Goal: Task Accomplishment & Management: Complete application form

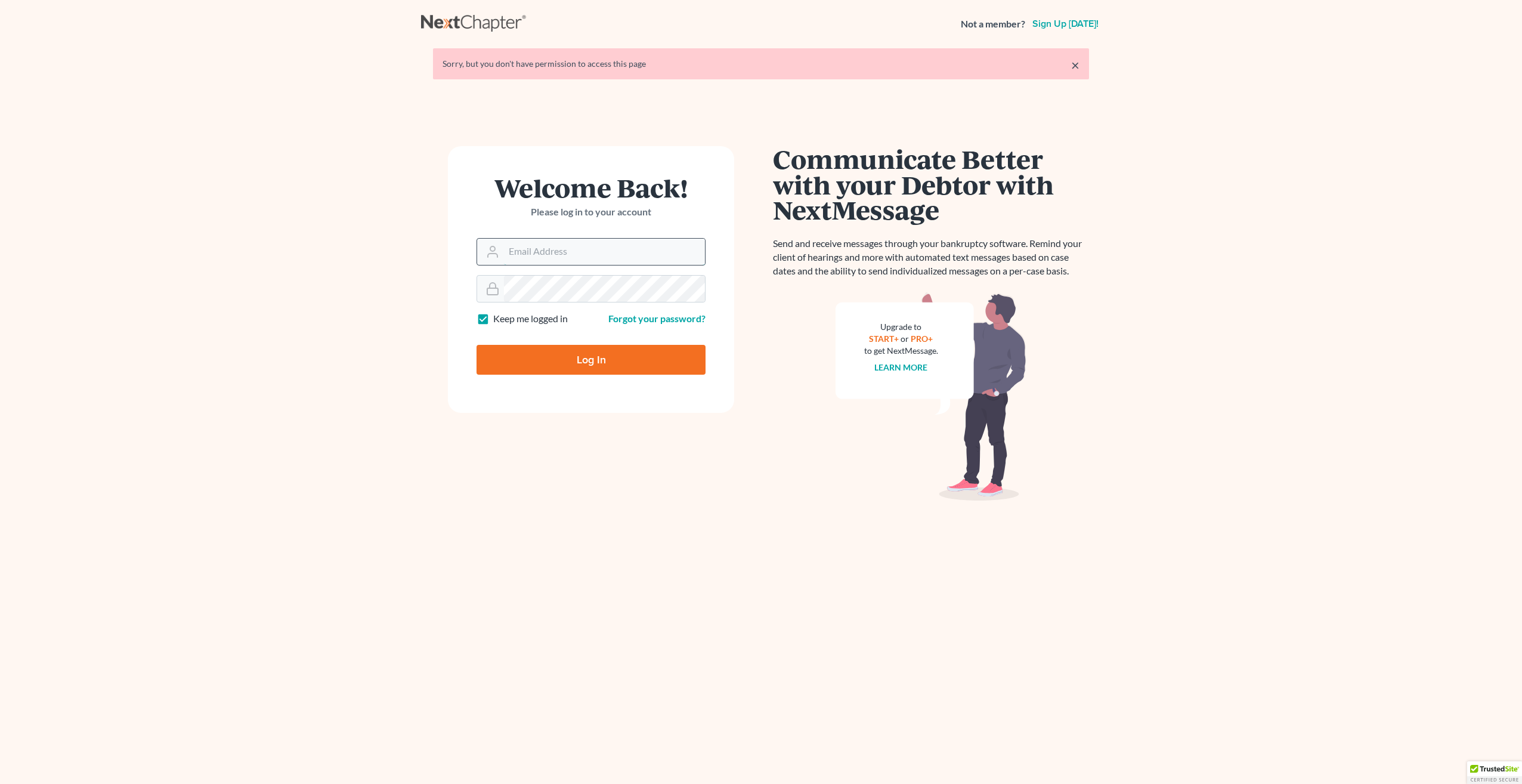
click at [545, 252] on input "Email Address" at bounding box center [604, 252] width 201 height 27
click at [601, 246] on input "Email Address" at bounding box center [604, 252] width 201 height 27
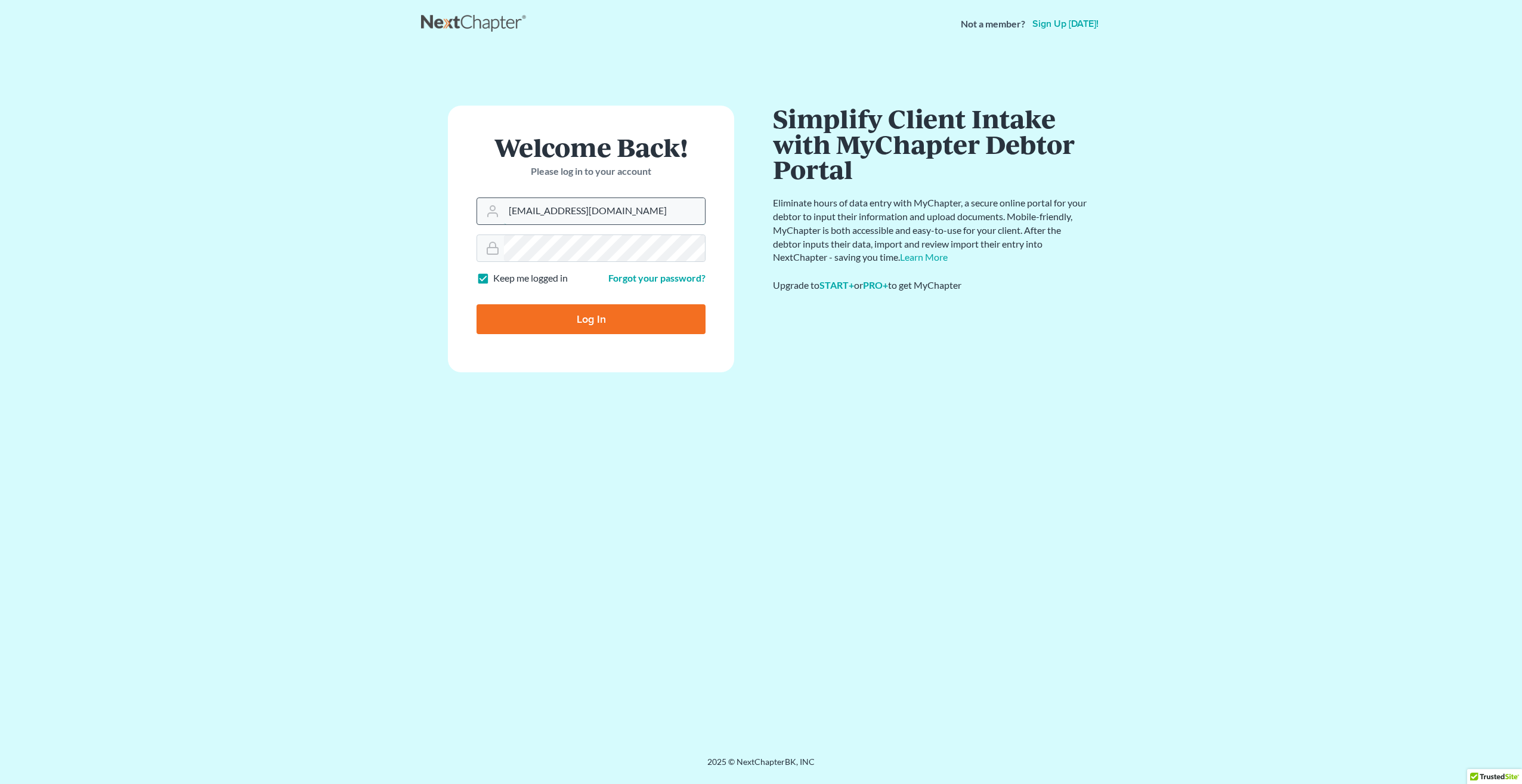
type input "craigbournelaw@yahoo.com"
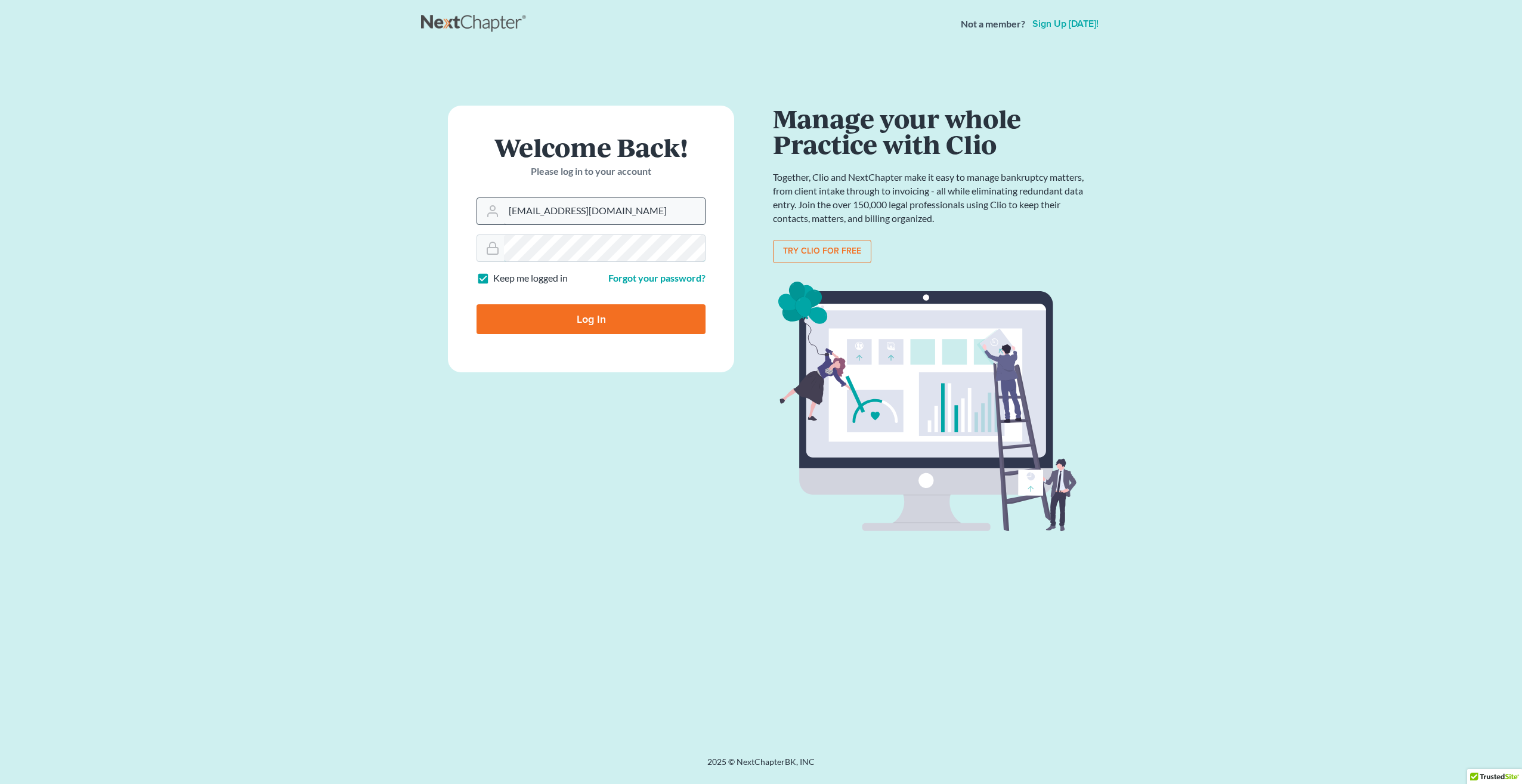
click at [476, 304] on input "Log In" at bounding box center [591, 319] width 229 height 30
type input "Thinking..."
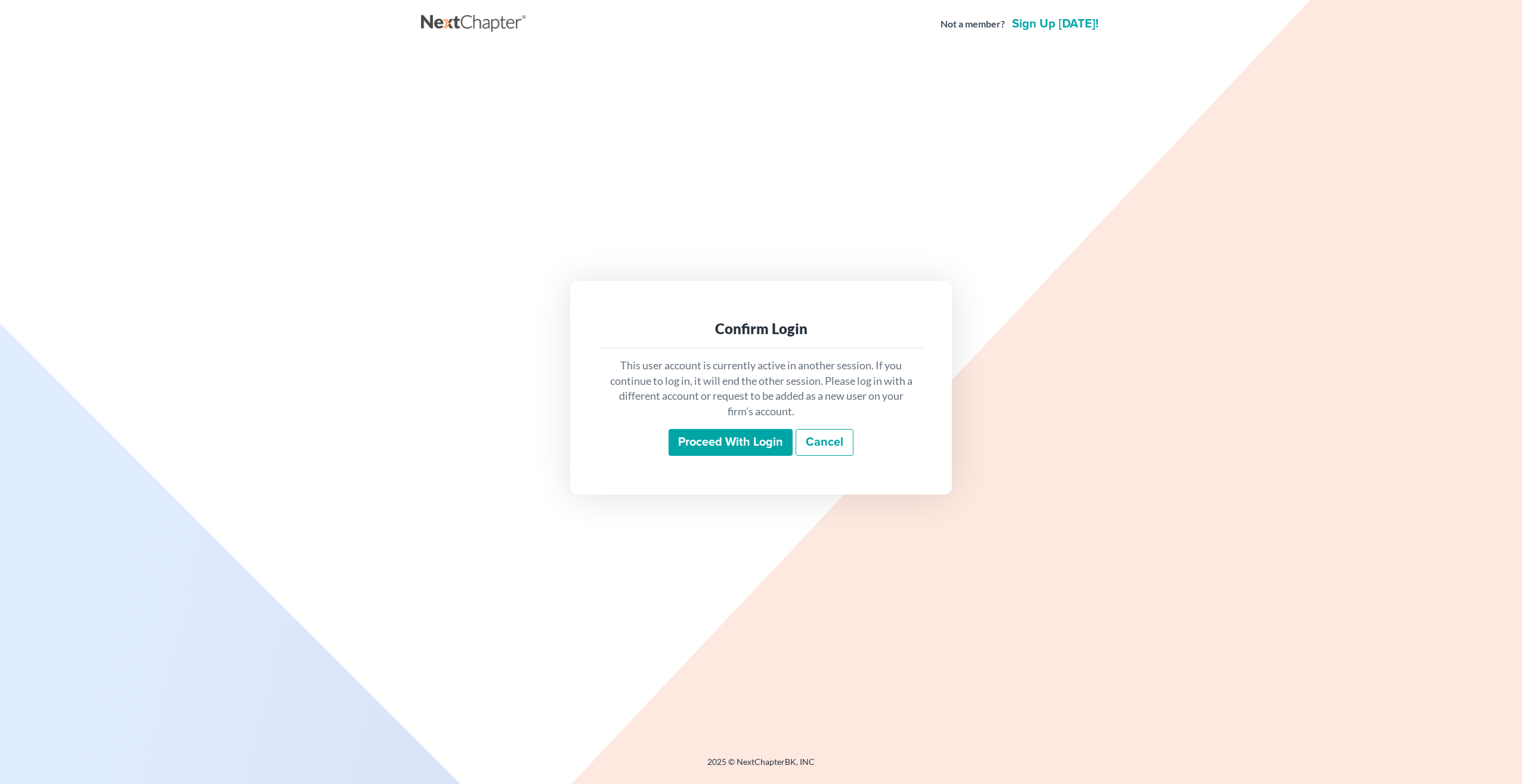
click at [736, 444] on input "Proceed with login" at bounding box center [730, 443] width 124 height 27
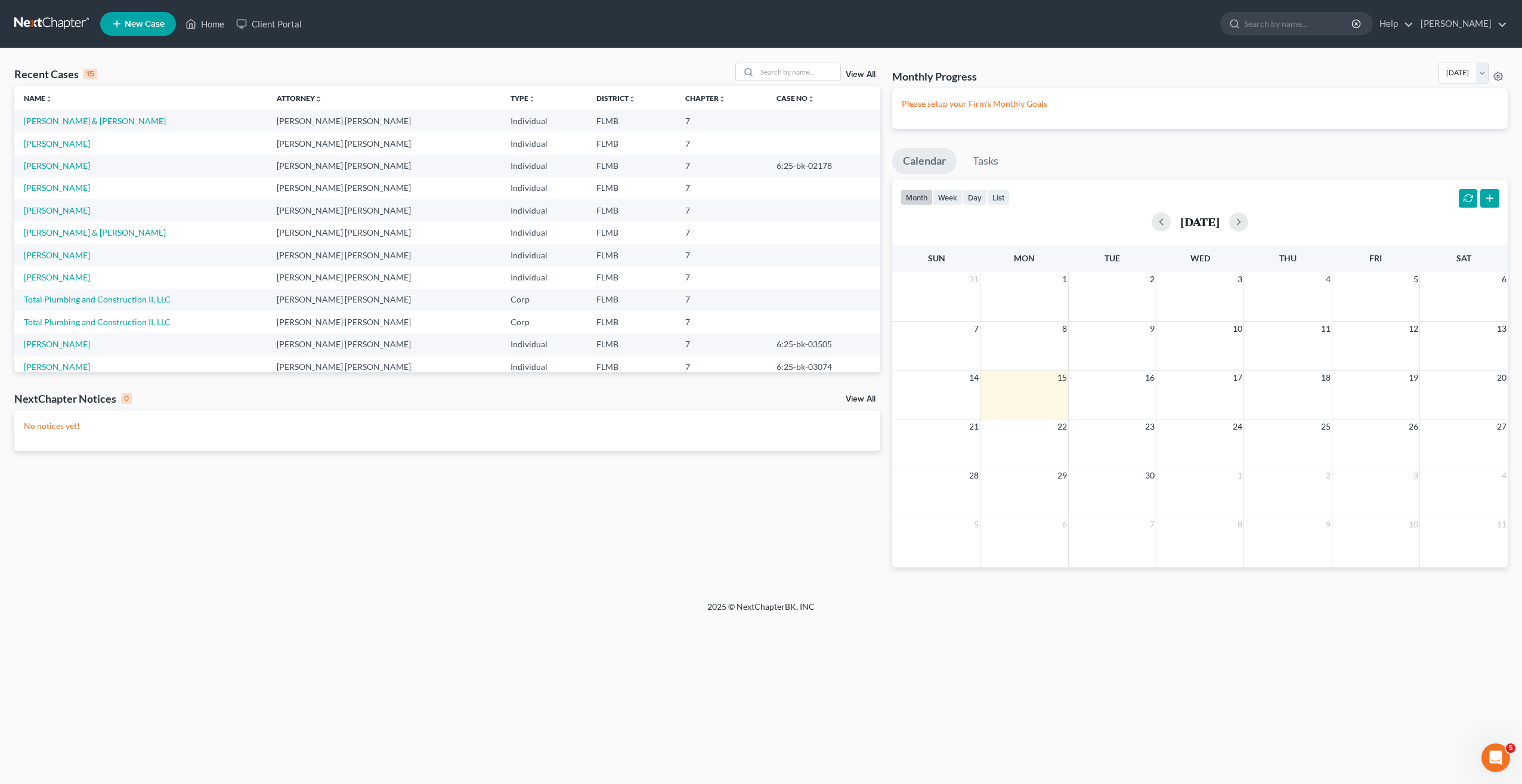
click at [136, 18] on link "New Case" at bounding box center [137, 24] width 75 height 24
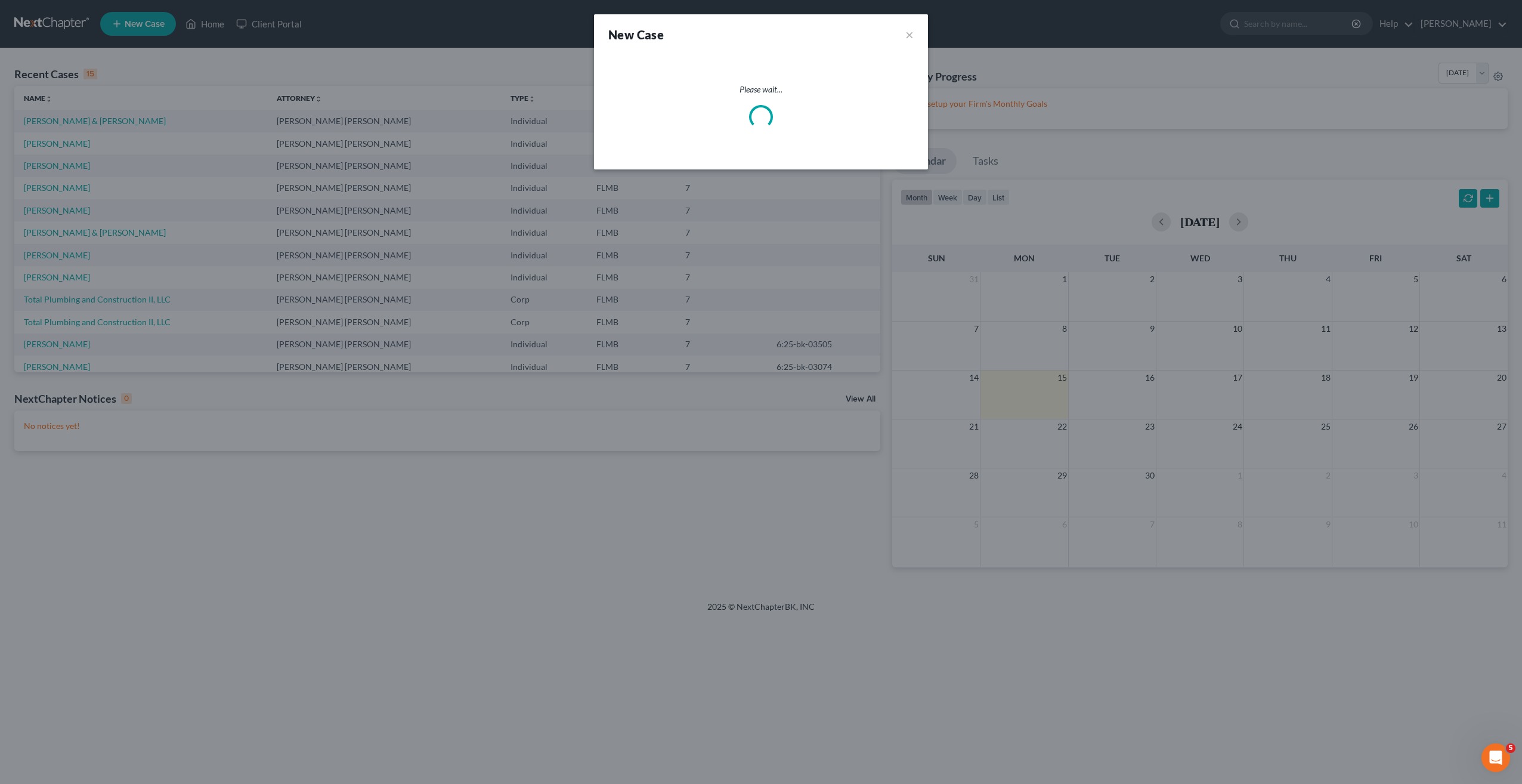
select select "15"
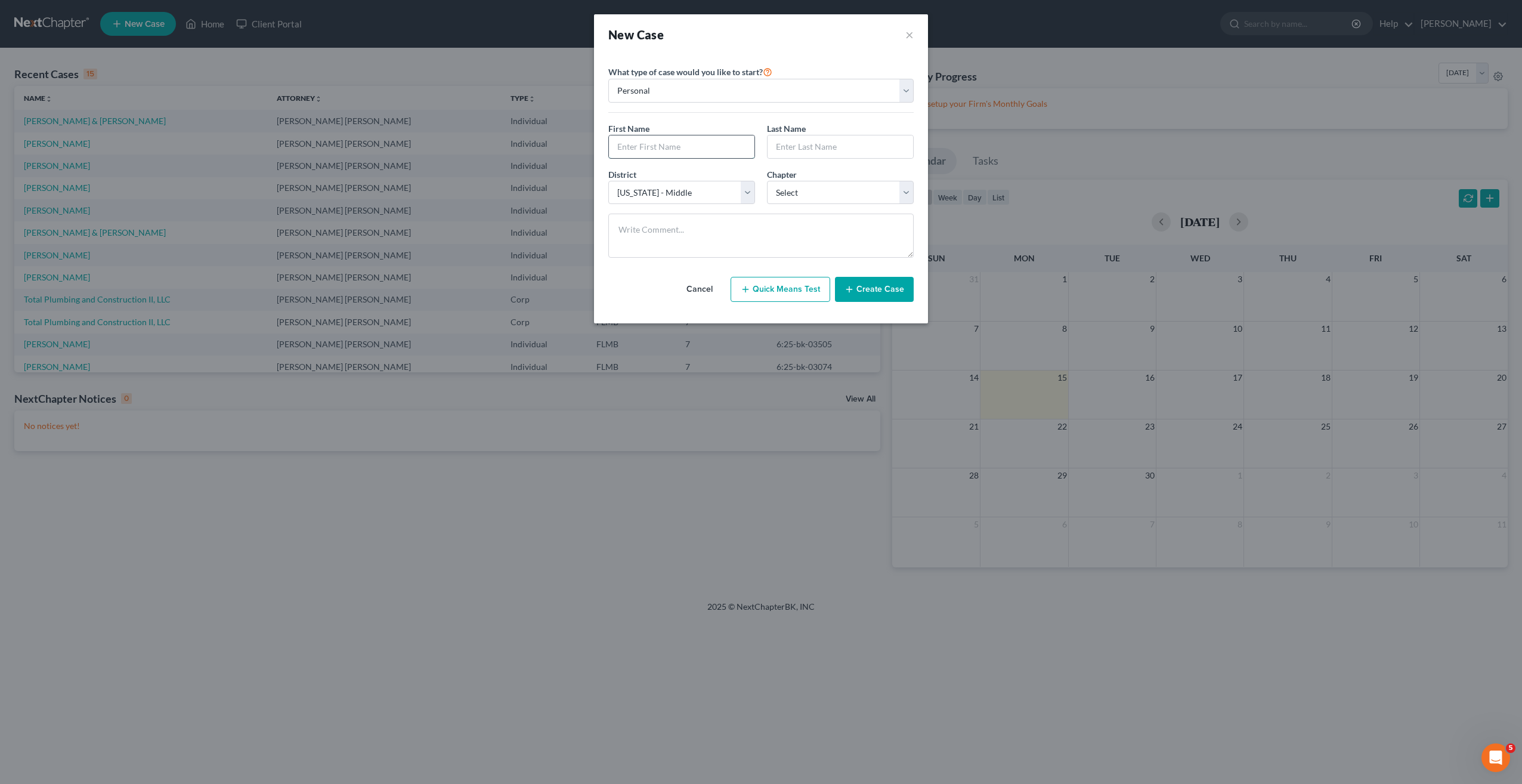
click at [658, 142] on input "text" at bounding box center [681, 147] width 146 height 23
type input "Marissa"
type input "a"
type input "Lamothe"
click at [802, 191] on select "Select 7 11 12 13" at bounding box center [840, 193] width 147 height 24
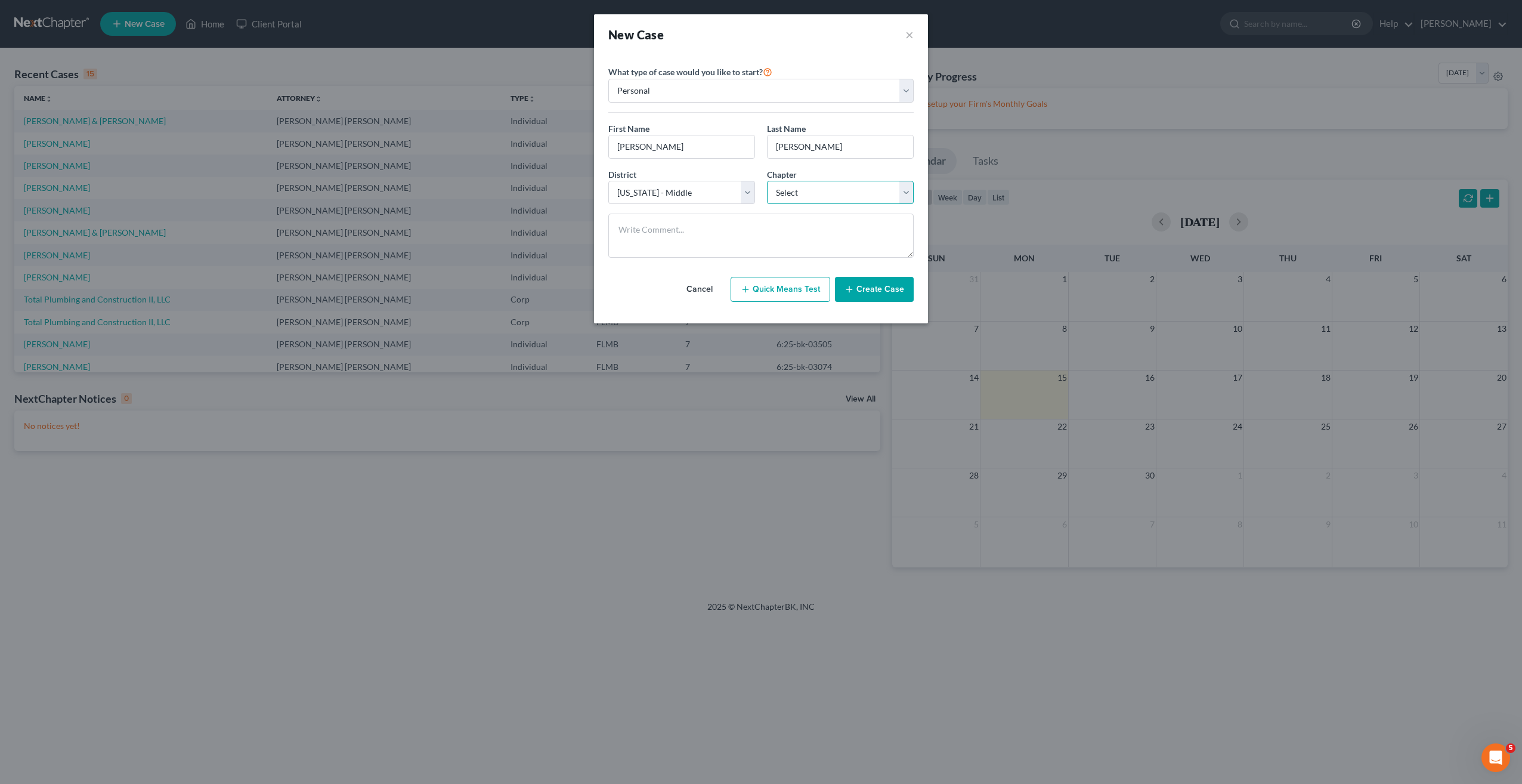
select select "0"
click at [767, 181] on select "Select 7 11 12 13" at bounding box center [840, 193] width 147 height 24
click at [880, 289] on button "Create Case" at bounding box center [875, 289] width 79 height 25
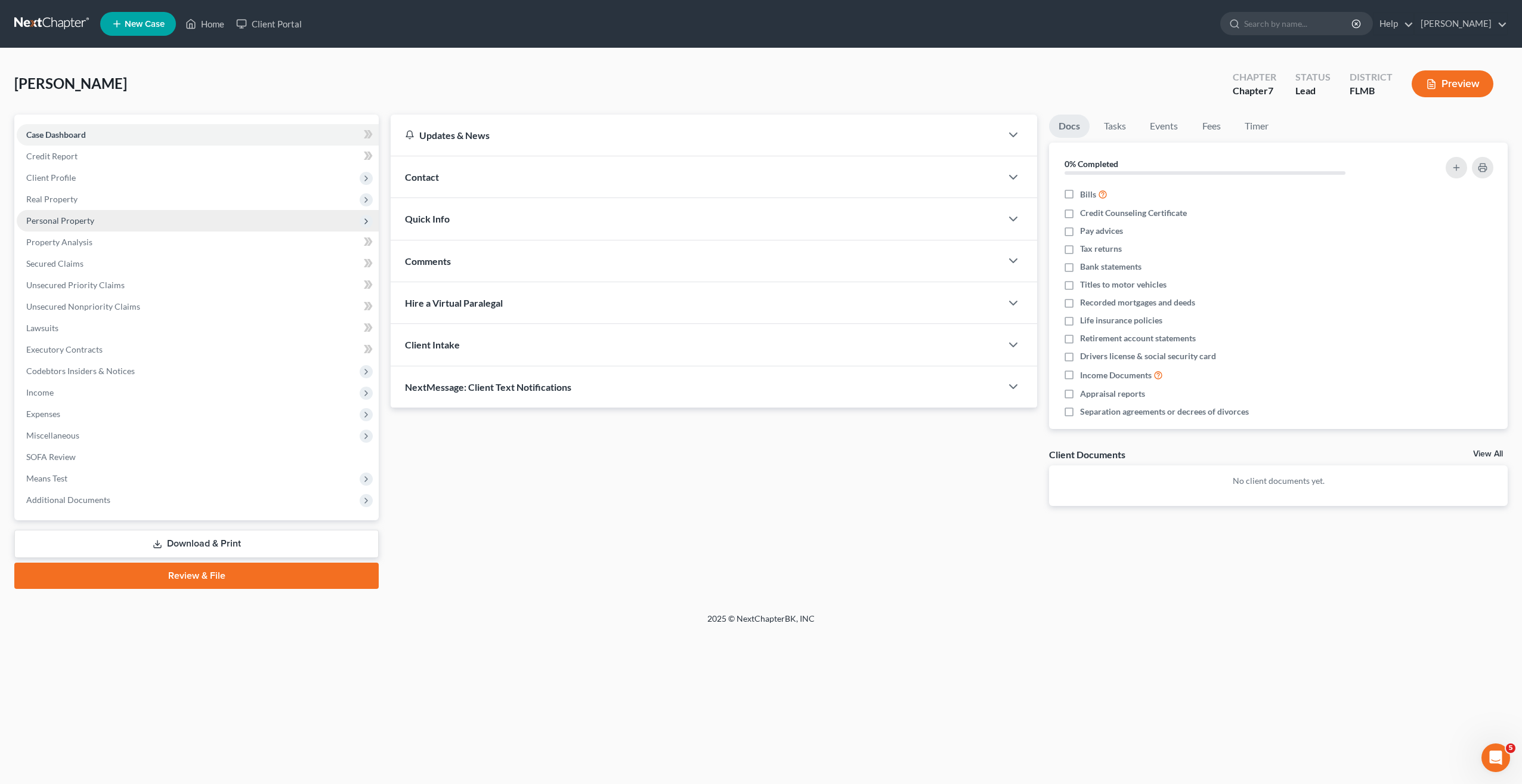
click at [59, 217] on span "Personal Property" at bounding box center [60, 221] width 68 height 10
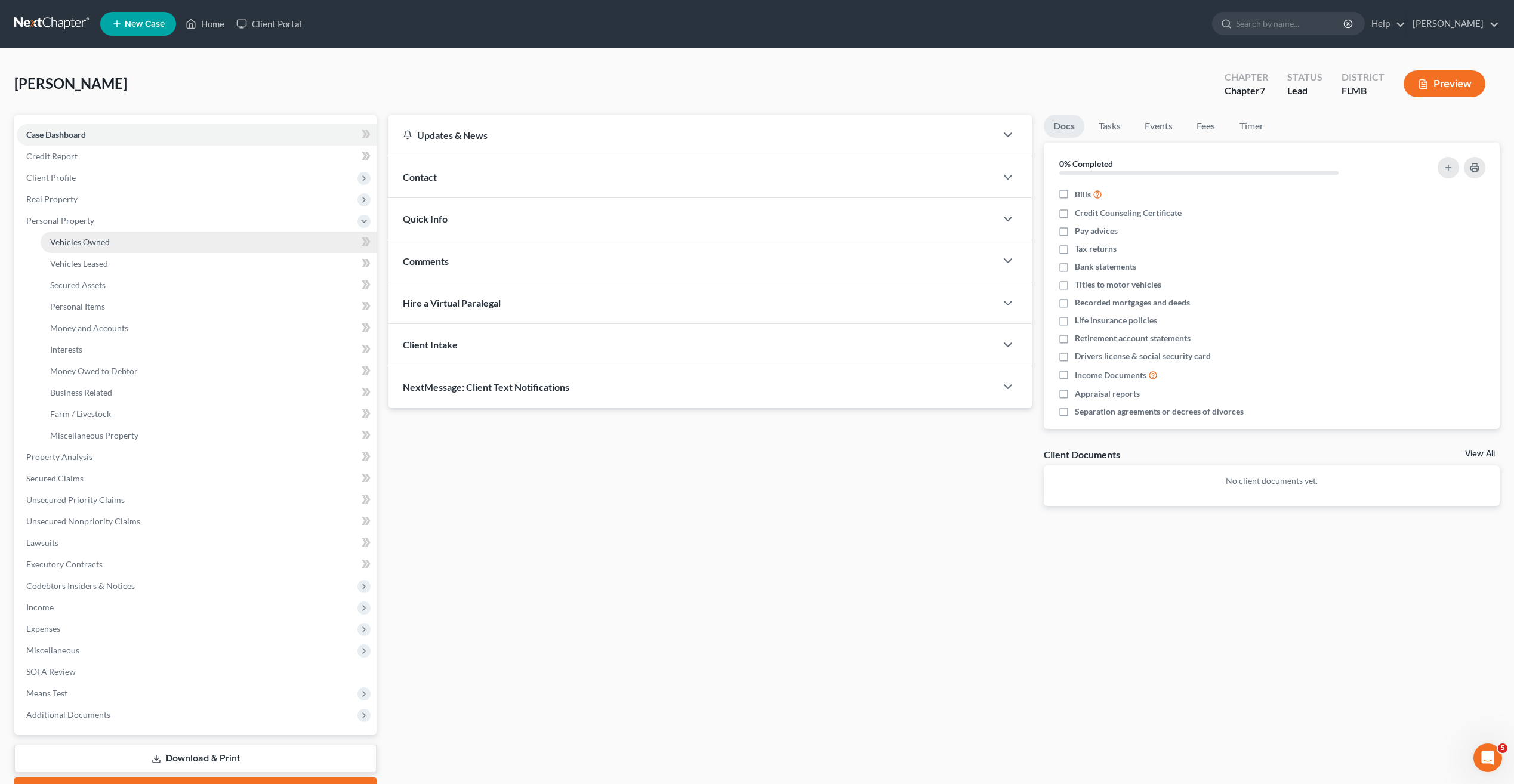
click at [66, 239] on span "Vehicles Owned" at bounding box center [80, 242] width 60 height 10
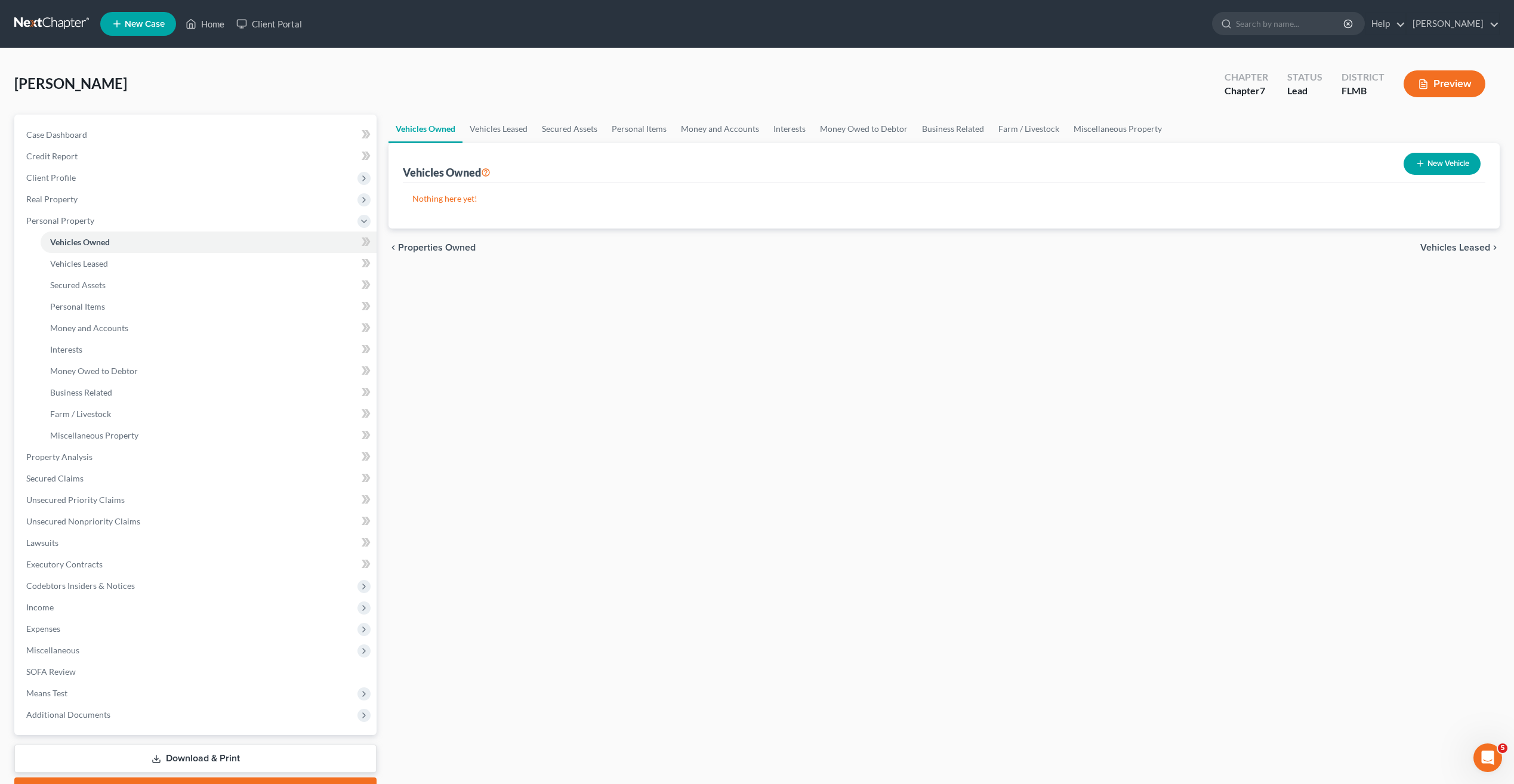
click at [1441, 167] on button "New Vehicle" at bounding box center [1441, 163] width 77 height 22
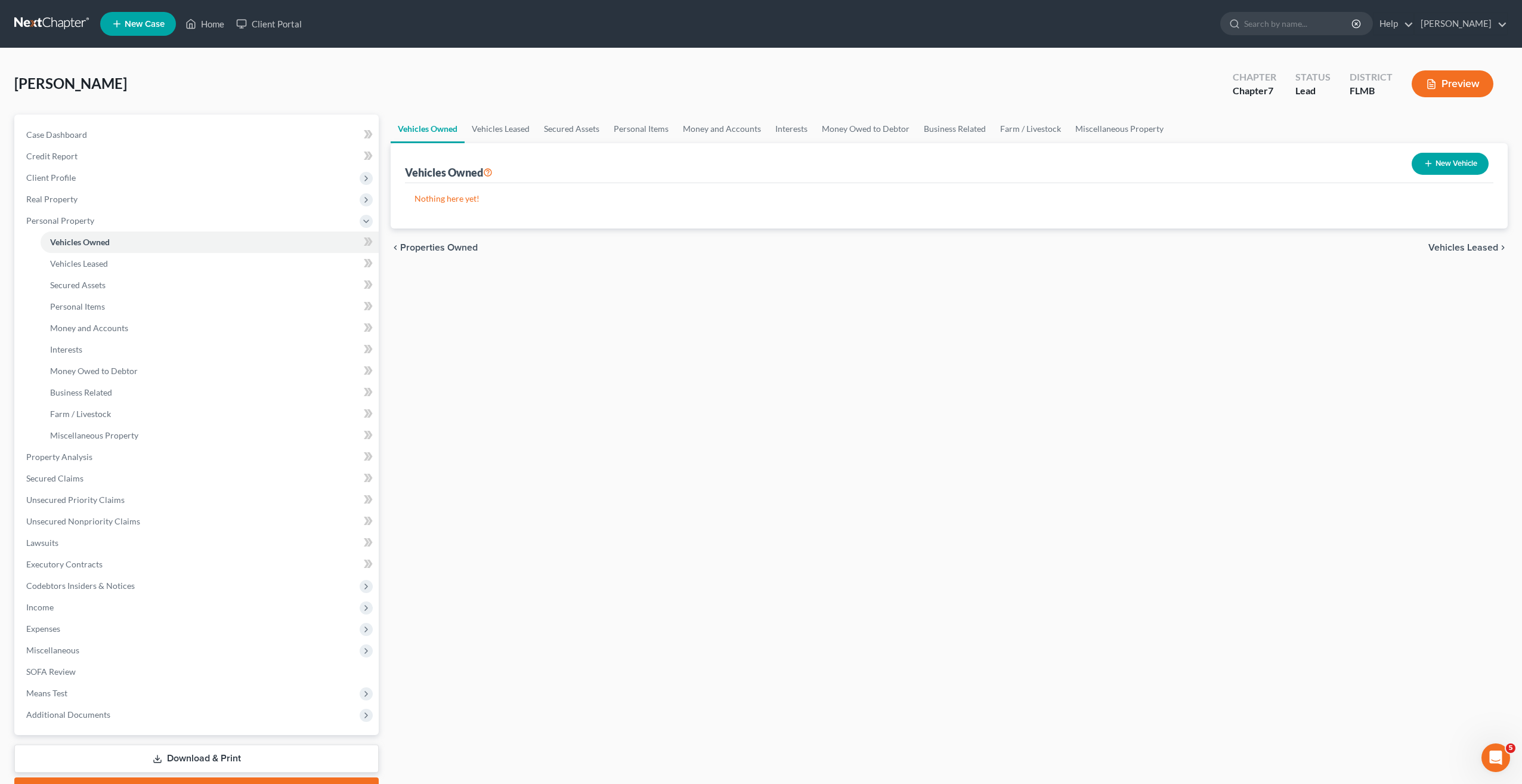
select select "0"
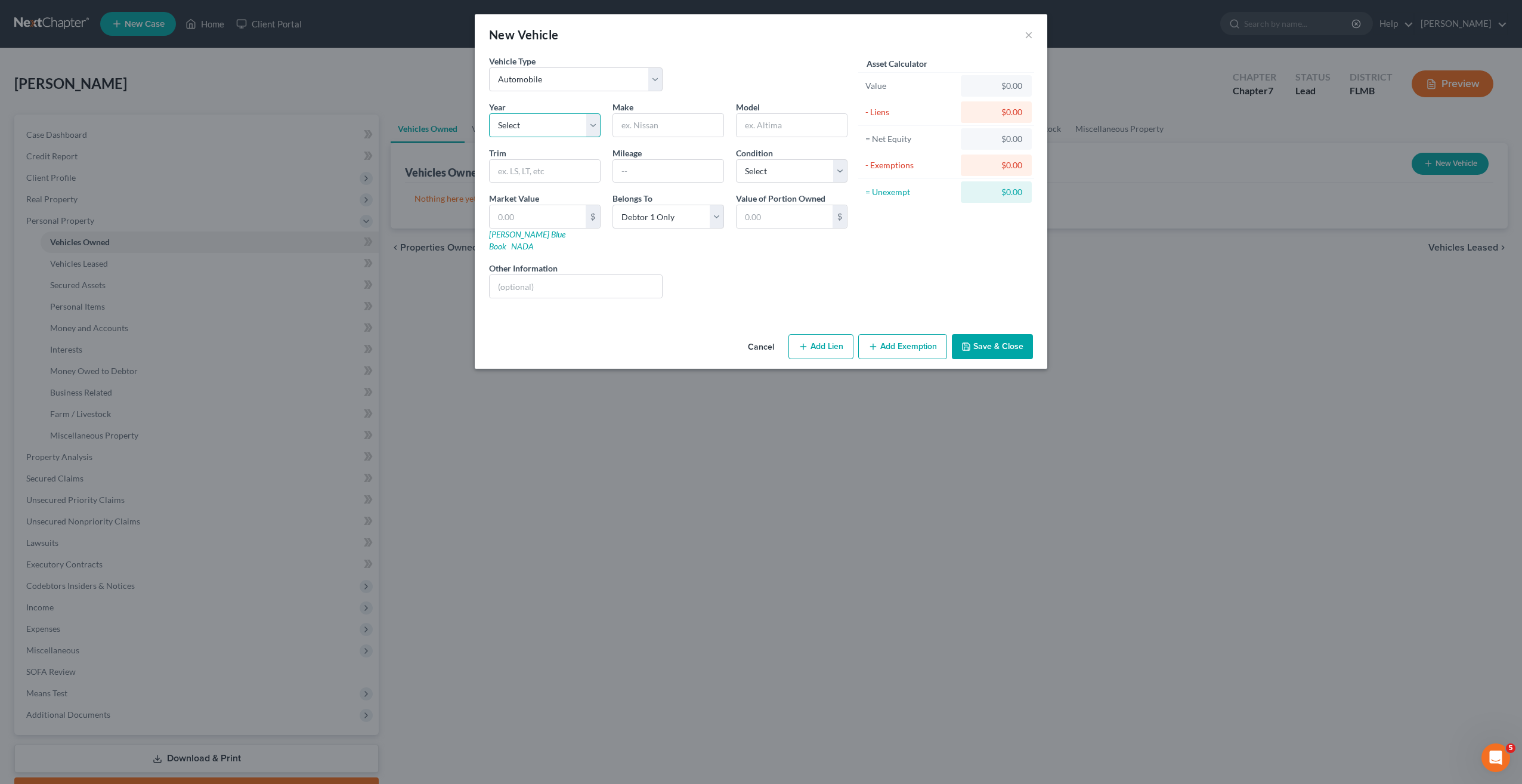
click at [538, 129] on select "Select 2026 2025 2024 2023 2022 2021 2020 2019 2018 2017 2016 2015 2014 2013 20…" at bounding box center [545, 125] width 111 height 24
select select "8"
click at [489, 114] on select "Select 2026 2025 2024 2023 2022 2021 2020 2019 2018 2017 2016 2015 2014 2013 20…" at bounding box center [545, 125] width 111 height 24
click at [647, 122] on input "text" at bounding box center [668, 126] width 111 height 23
type input "Toyota"
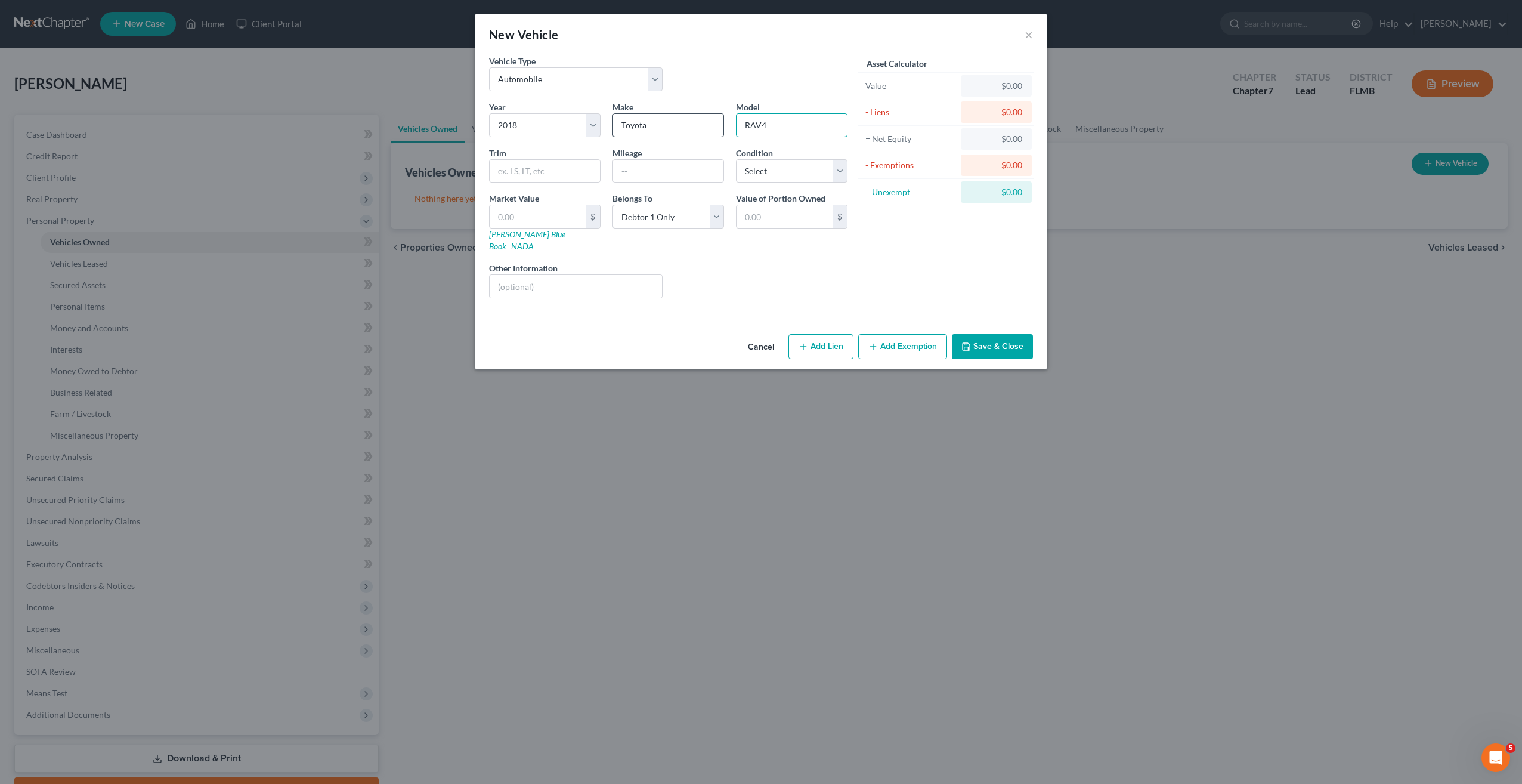
type input "RAV4"
drag, startPoint x: 989, startPoint y: 339, endPoint x: 1013, endPoint y: 331, distance: 25.3
click at [1016, 334] on button "Save & Close" at bounding box center [992, 346] width 81 height 25
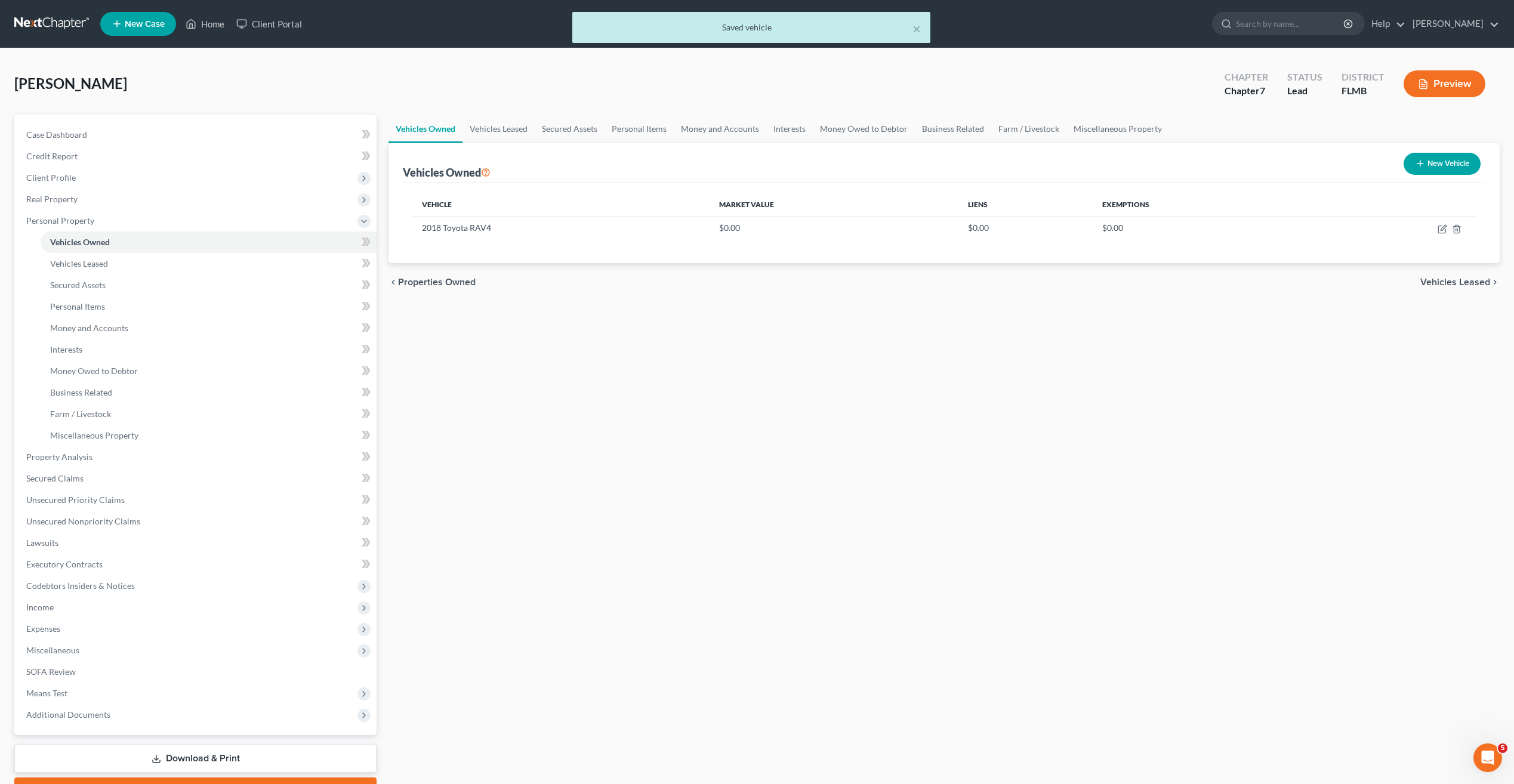
drag, startPoint x: 671, startPoint y: 458, endPoint x: 674, endPoint y: 433, distance: 25.2
click at [672, 453] on div "Vehicles Owned Vehicles Leased Secured Assets Personal Items Money and Accounts…" at bounding box center [944, 458] width 1123 height 689
click at [69, 521] on span "Unsecured Nonpriority Claims" at bounding box center [83, 521] width 114 height 10
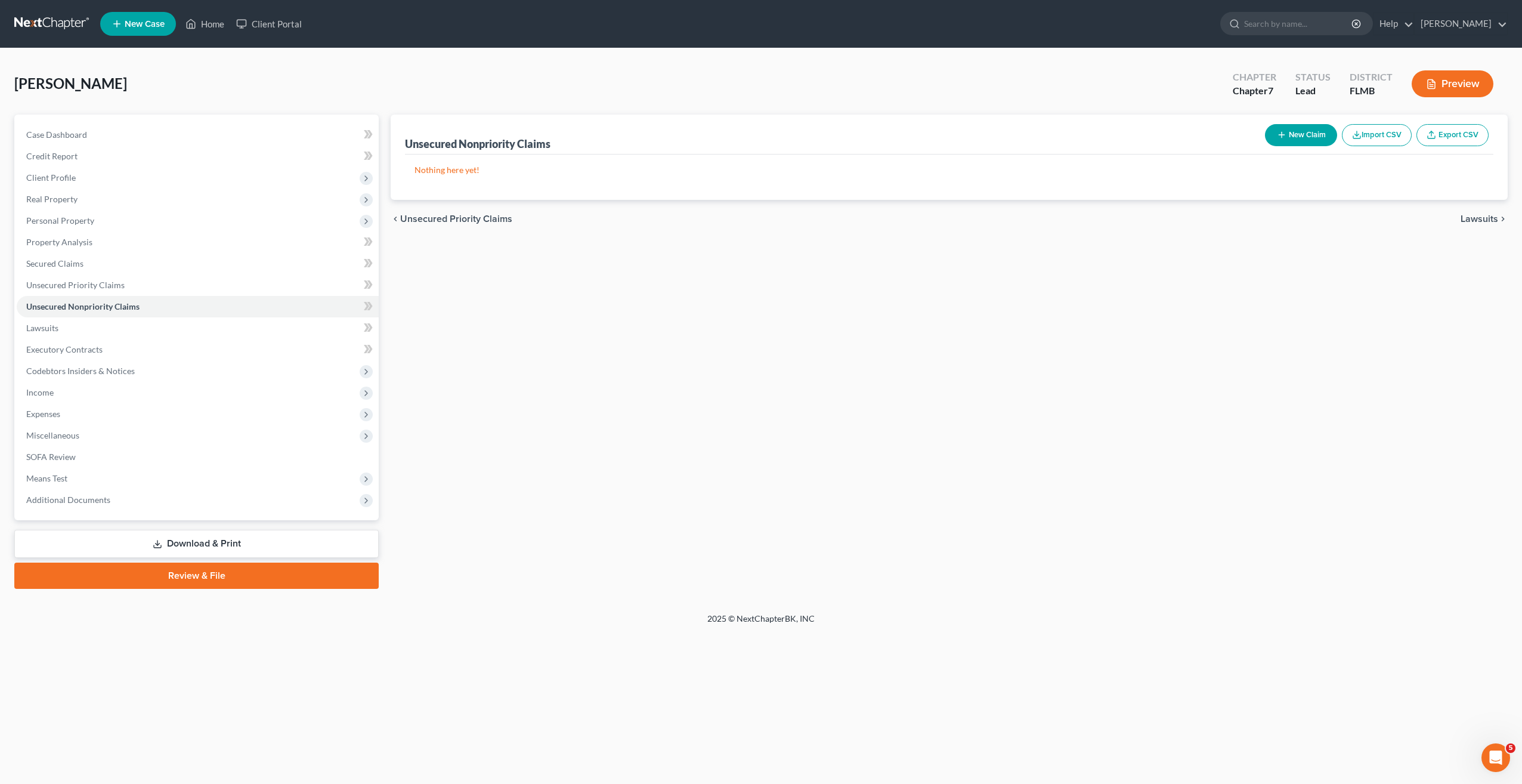
drag, startPoint x: 1304, startPoint y: 131, endPoint x: 1283, endPoint y: 135, distance: 21.4
click at [1283, 135] on button "New Claim" at bounding box center [1301, 135] width 72 height 22
select select "0"
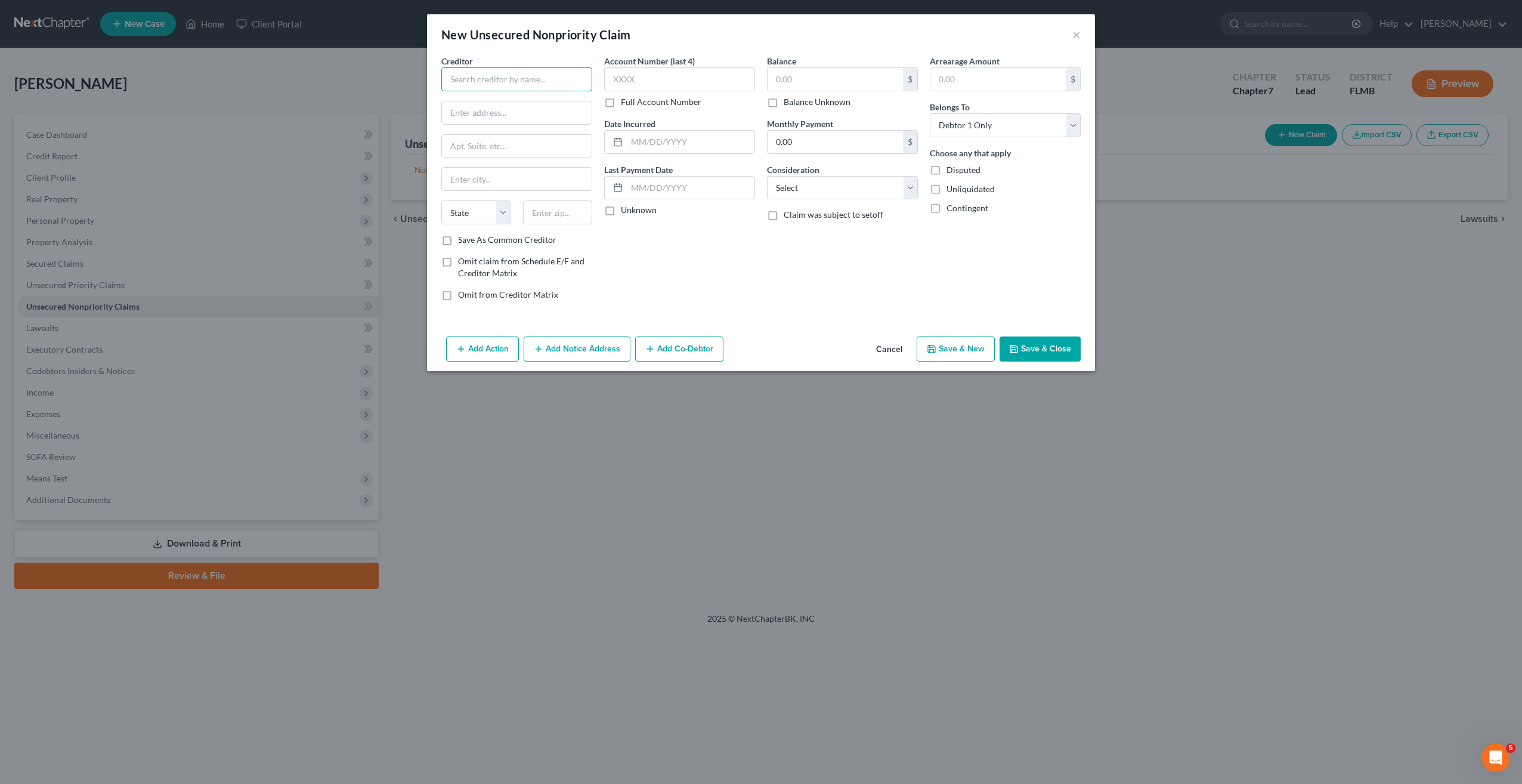
click at [482, 88] on input "text" at bounding box center [517, 79] width 151 height 24
type input "Barclays"
click at [796, 83] on input "text" at bounding box center [835, 80] width 135 height 23
type input "5,652"
click at [796, 184] on select "Select Cable / Satellite Services Collection Agency Credit Card Debt Debt Couns…" at bounding box center [842, 188] width 151 height 24
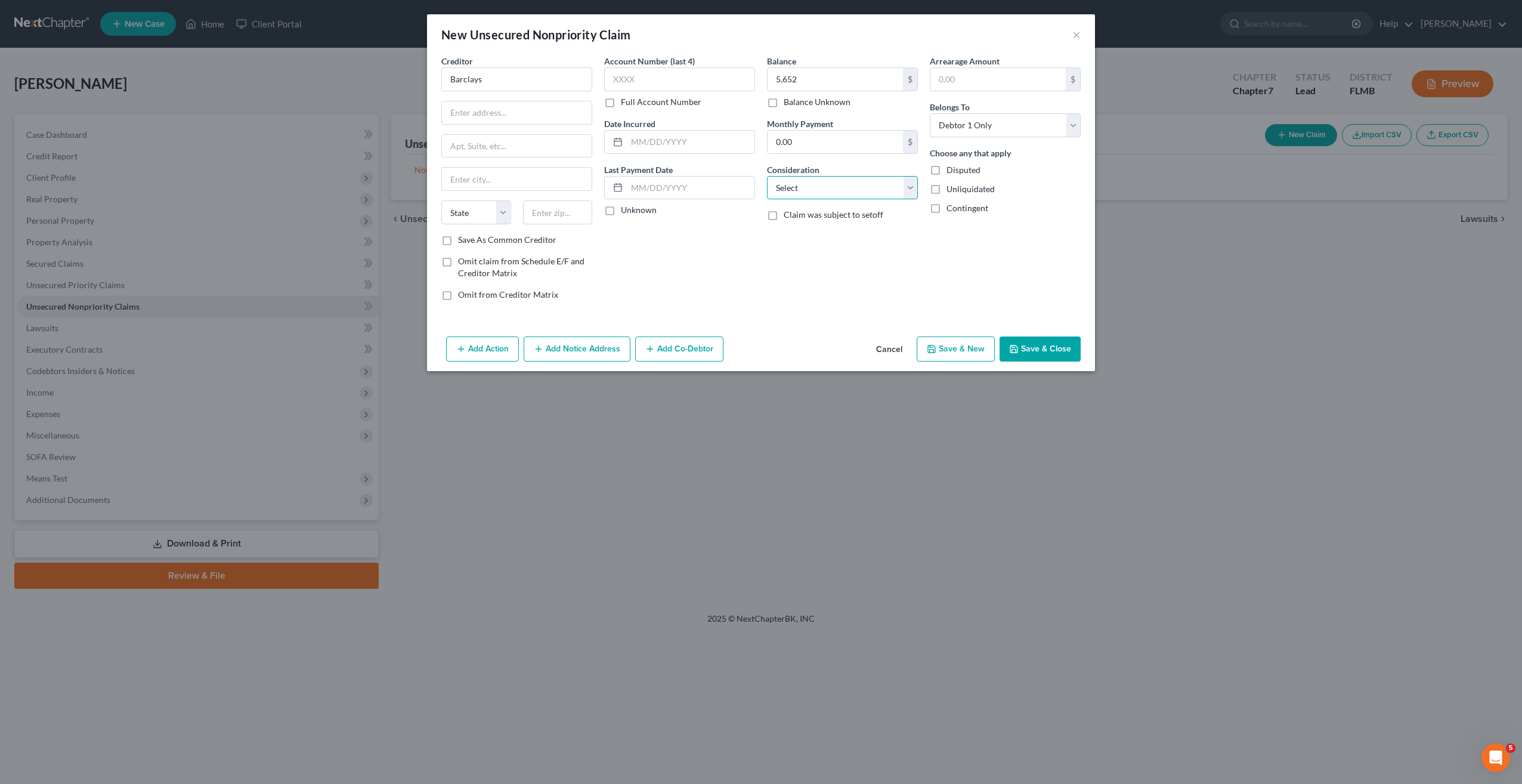
select select "2"
click at [767, 176] on select "Select Cable / Satellite Services Collection Agency Credit Card Debt Debt Couns…" at bounding box center [842, 188] width 151 height 24
click at [960, 345] on button "Save & New" at bounding box center [956, 349] width 78 height 25
select select "0"
type input "5,652.00"
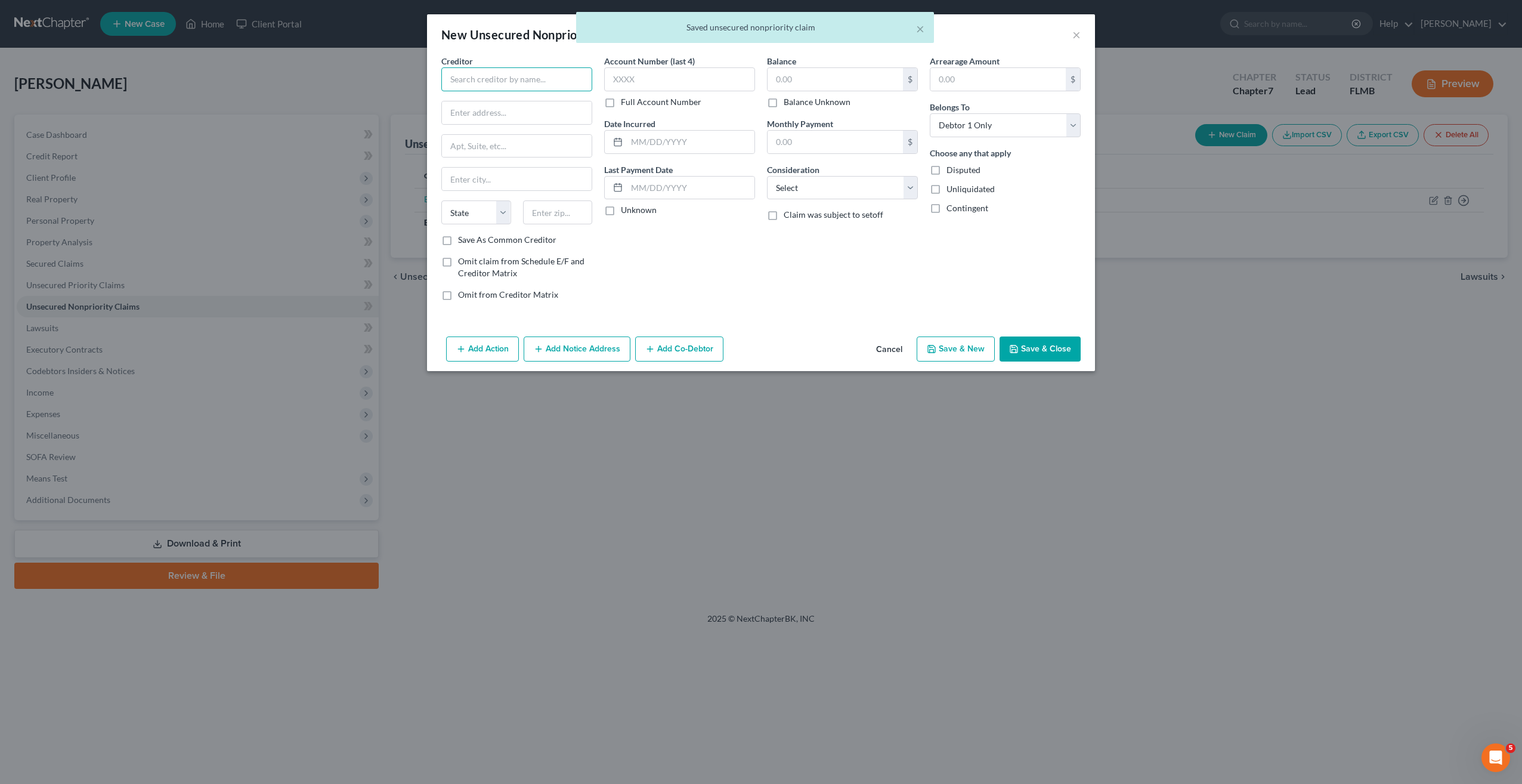
click at [491, 81] on input "text" at bounding box center [517, 79] width 151 height 24
type input "Citi Cards"
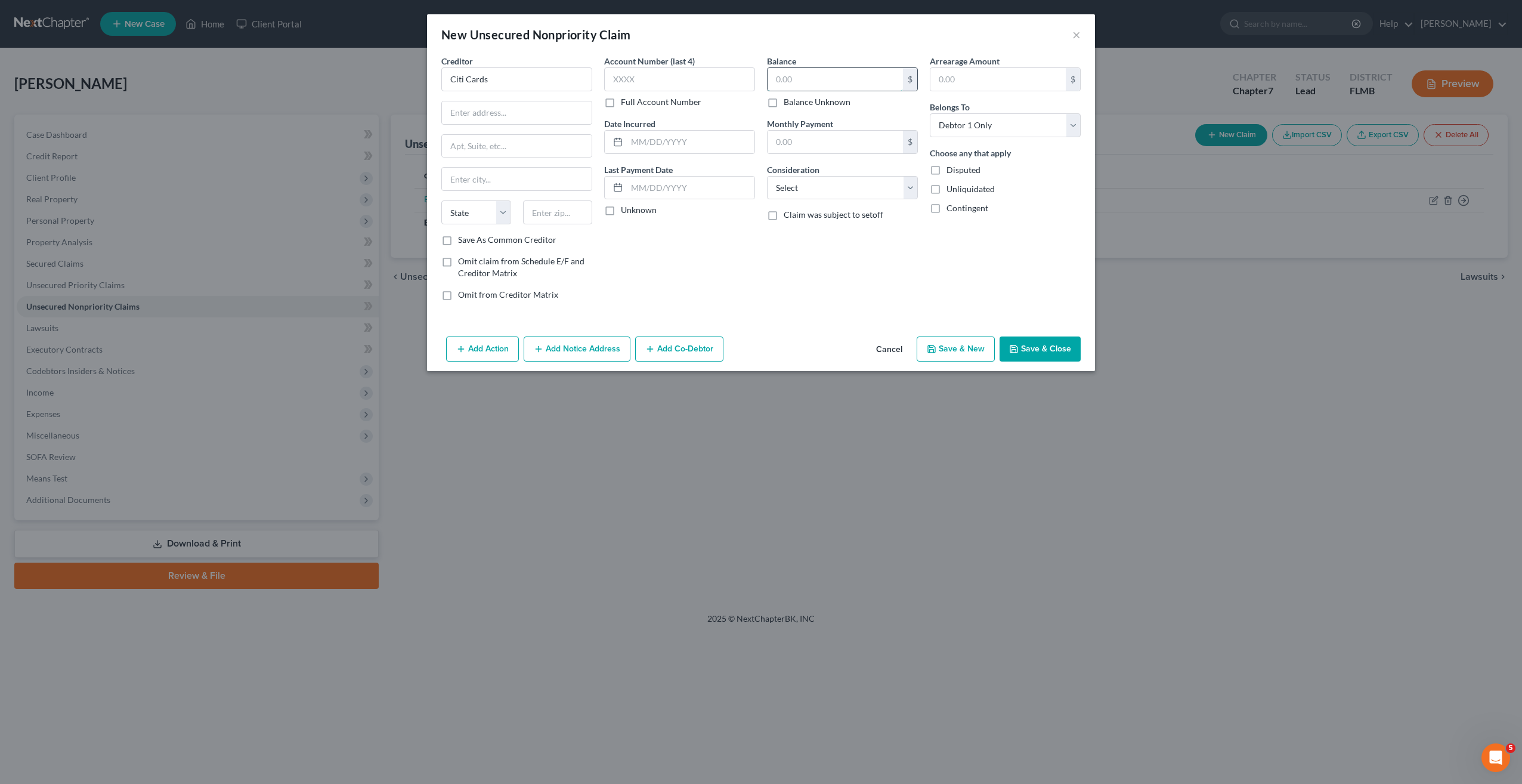
click at [841, 81] on input "text" at bounding box center [835, 80] width 135 height 23
type input "7,198"
click at [877, 188] on select "Select Cable / Satellite Services Collection Agency Credit Card Debt Debt Couns…" at bounding box center [842, 188] width 151 height 24
select select "2"
click at [767, 176] on select "Select Cable / Satellite Services Collection Agency Credit Card Debt Debt Couns…" at bounding box center [842, 188] width 151 height 24
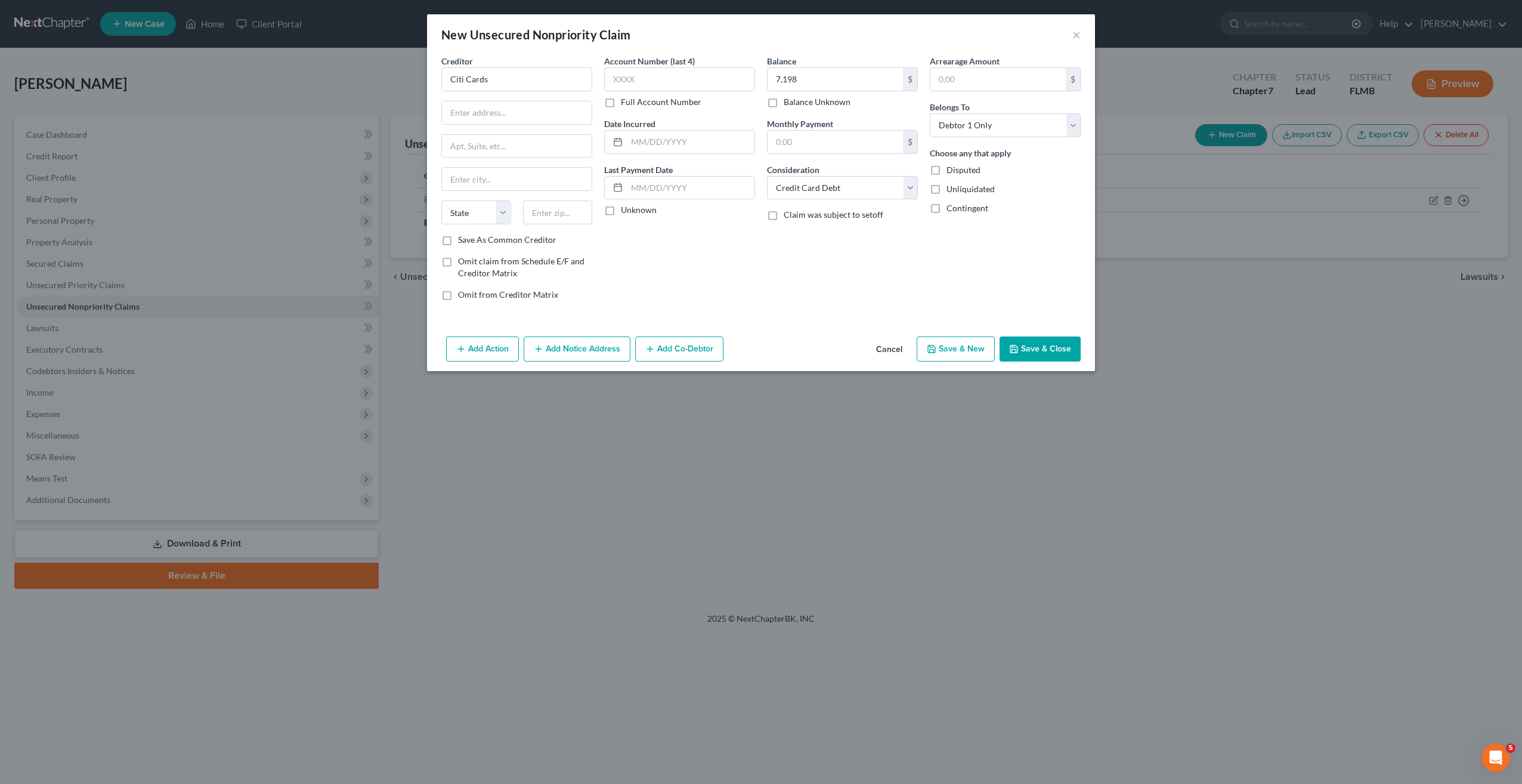
click at [946, 346] on button "Save & New" at bounding box center [956, 349] width 78 height 25
select select "0"
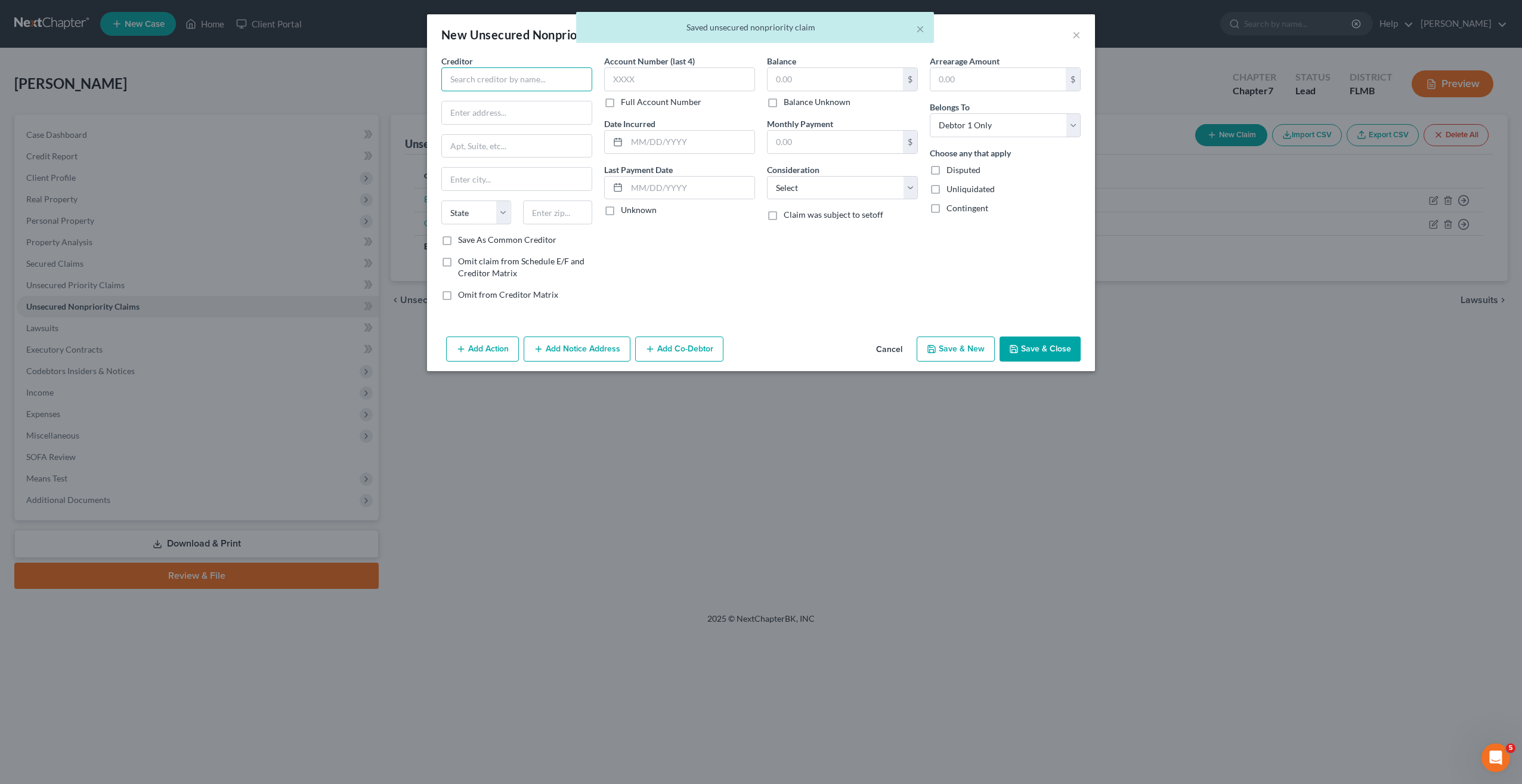
click at [497, 79] on input "text" at bounding box center [517, 79] width 151 height 24
type input "C"
type input "JPMCB"
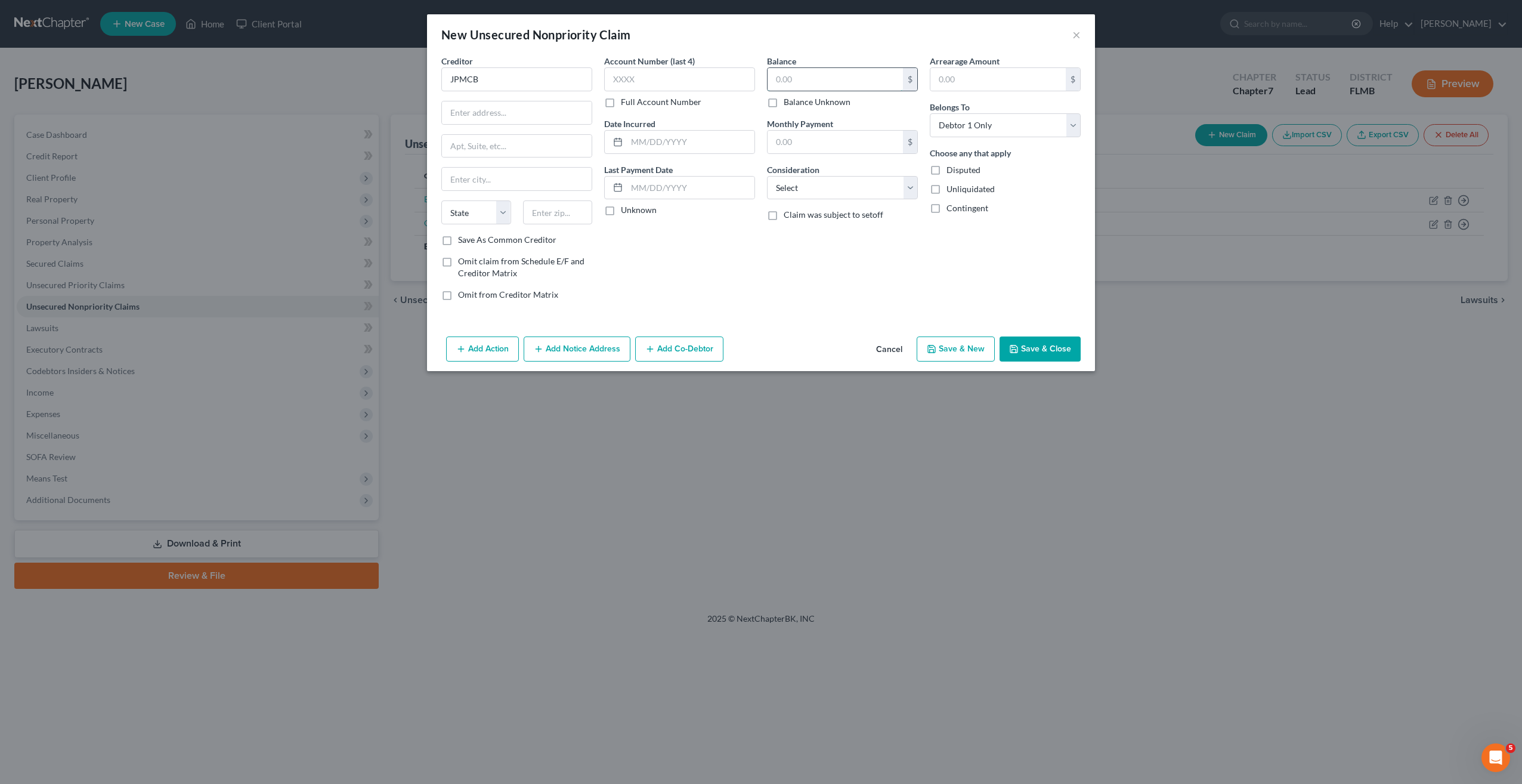
drag, startPoint x: 978, startPoint y: 177, endPoint x: 834, endPoint y: 78, distance: 174.7
click at [834, 78] on input "text" at bounding box center [835, 80] width 135 height 23
type input "12,529"
click at [796, 184] on select "Select Cable / Satellite Services Collection Agency Credit Card Debt Debt Couns…" at bounding box center [842, 188] width 151 height 24
select select "2"
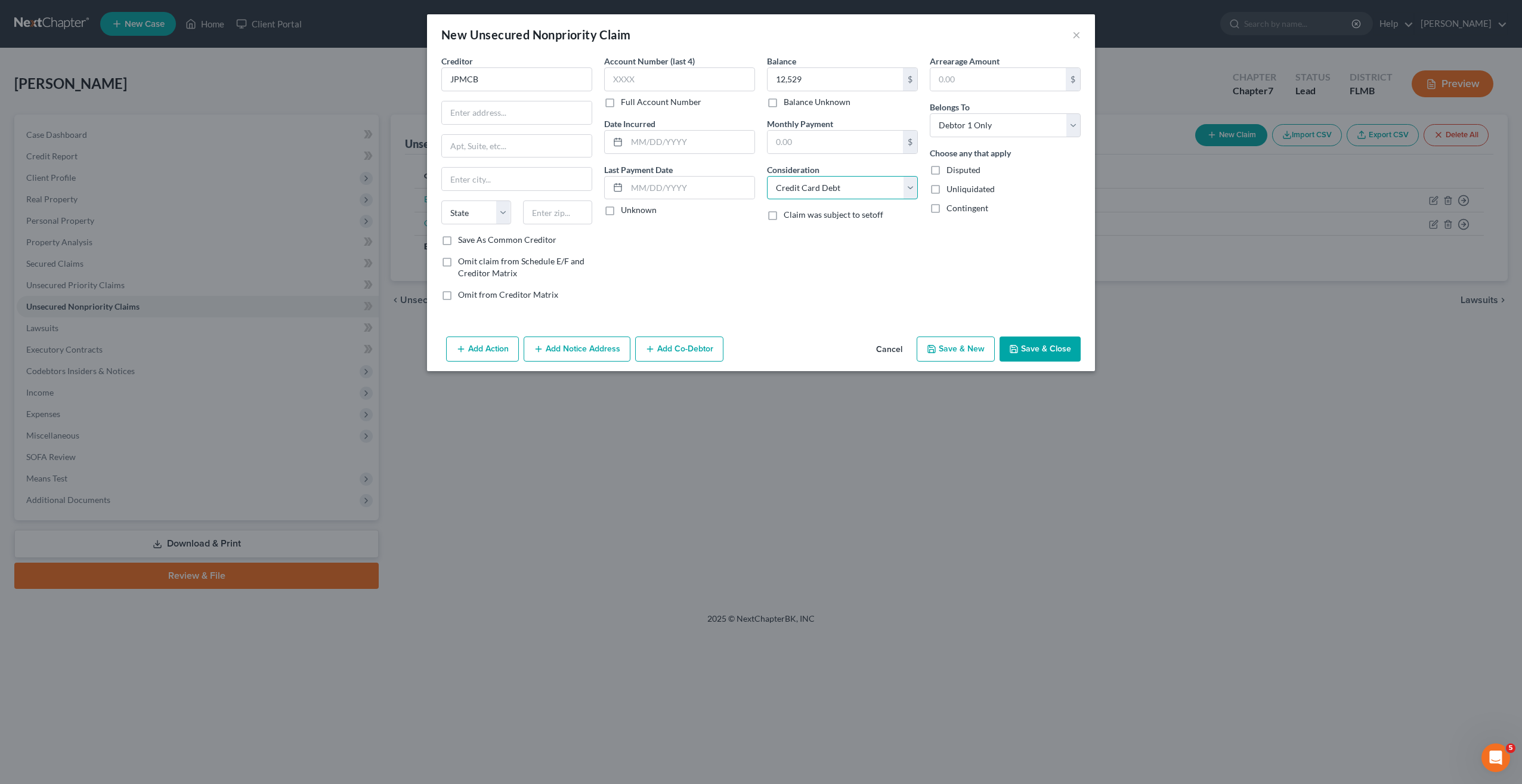
click at [767, 176] on select "Select Cable / Satellite Services Collection Agency Credit Card Debt Debt Couns…" at bounding box center [842, 188] width 151 height 24
click at [946, 339] on button "Save & New" at bounding box center [956, 349] width 78 height 25
select select "0"
type input "12,529.00"
type input "0.00"
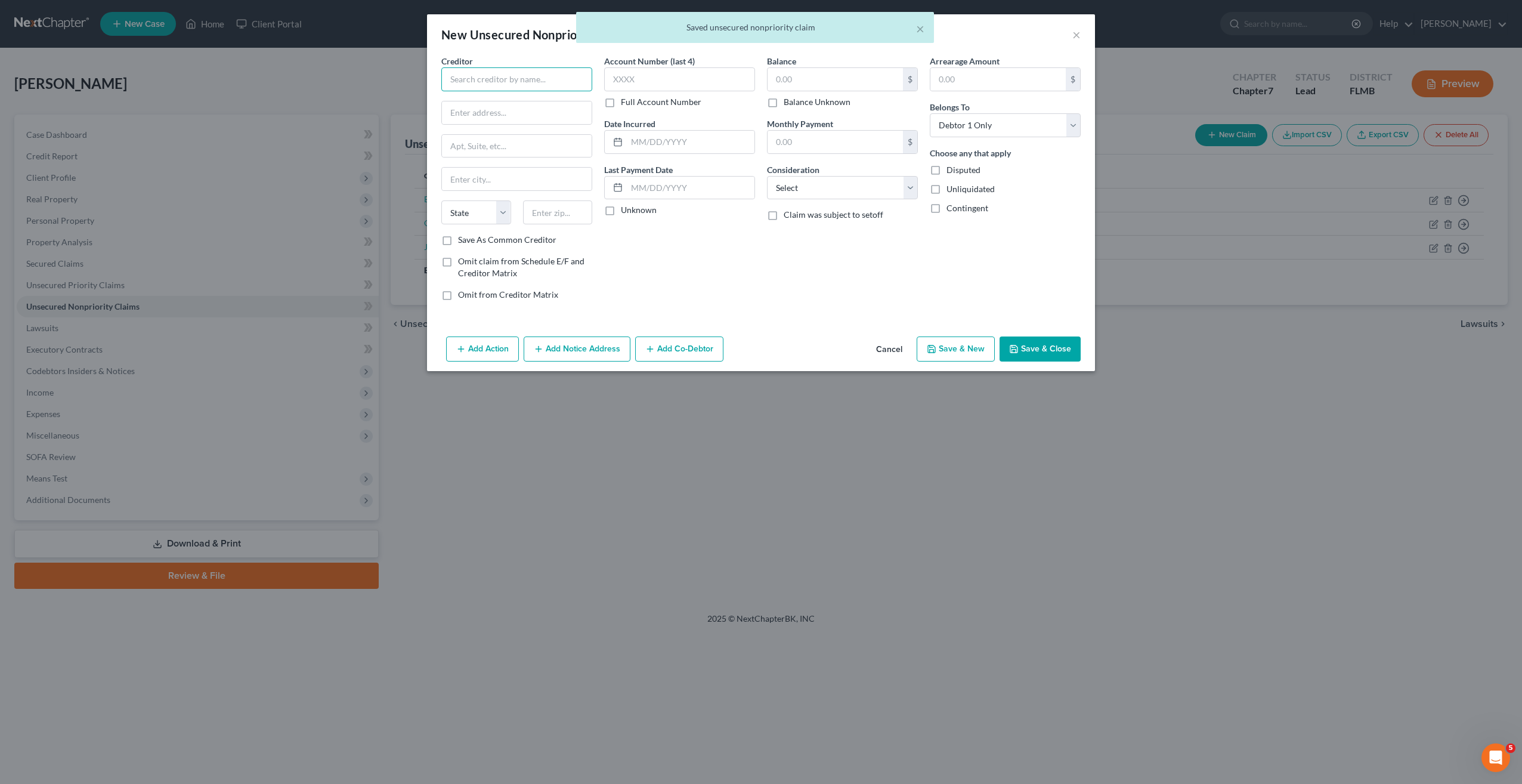
click at [463, 83] on input "text" at bounding box center [517, 79] width 151 height 24
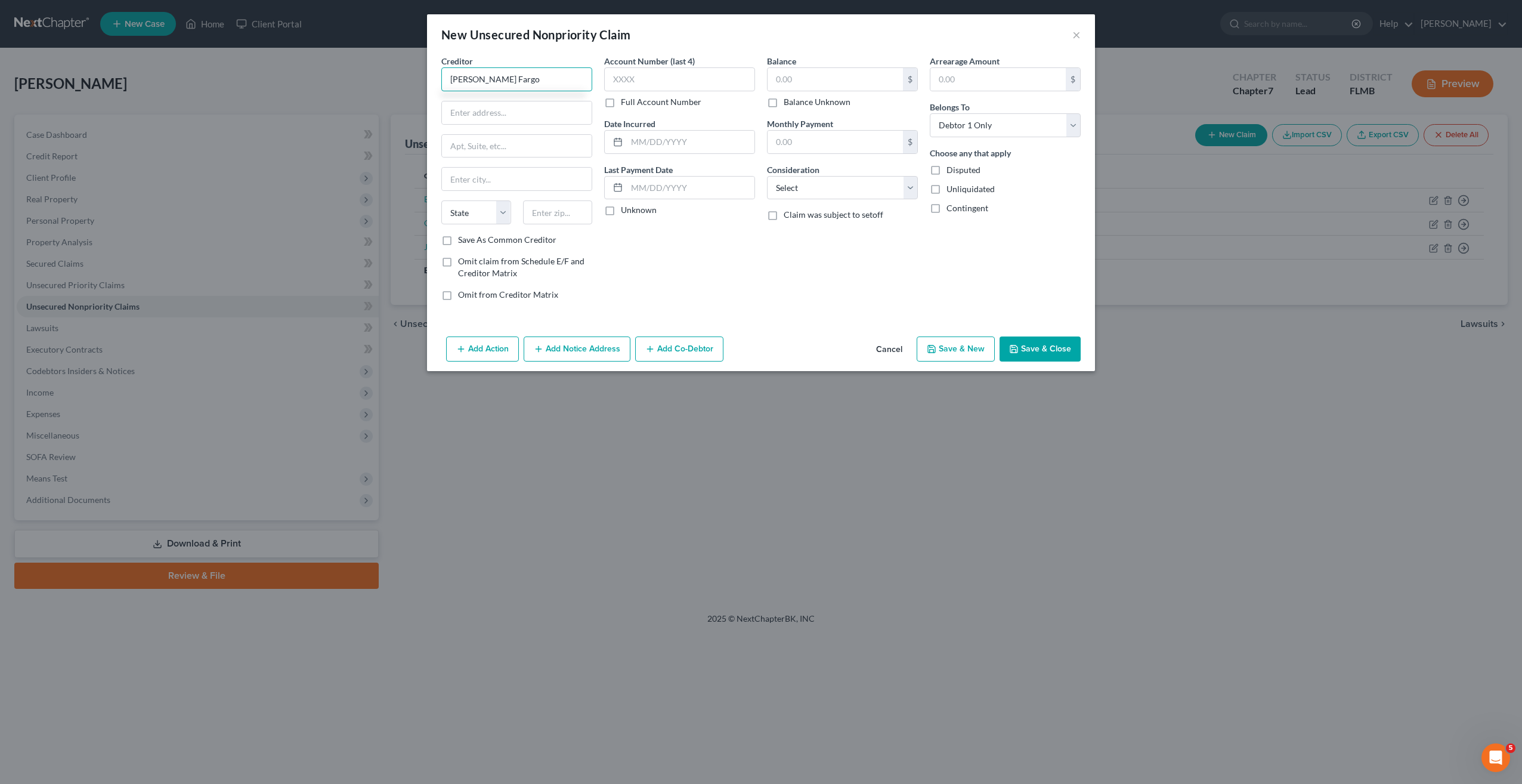
type input "Wells Fargo"
click at [788, 82] on input "text" at bounding box center [835, 80] width 135 height 23
type input "3,855"
click at [813, 181] on select "Select Cable / Satellite Services Collection Agency Credit Card Debt Debt Couns…" at bounding box center [842, 188] width 151 height 24
select select "2"
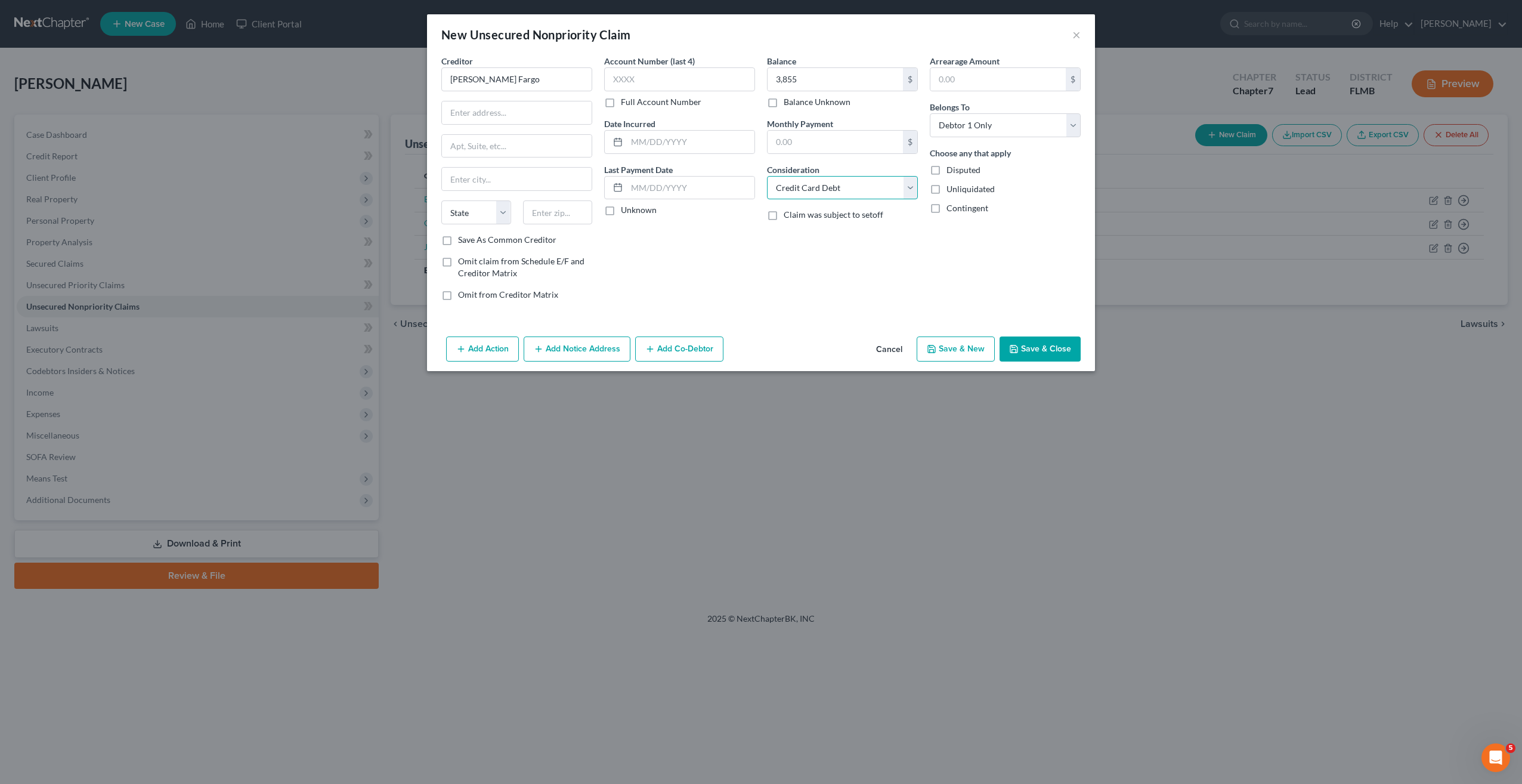
click at [767, 176] on select "Select Cable / Satellite Services Collection Agency Credit Card Debt Debt Couns…" at bounding box center [842, 188] width 151 height 24
click at [954, 343] on button "Save & New" at bounding box center [956, 349] width 78 height 25
select select "0"
type input "3,855.00"
type input "0.00"
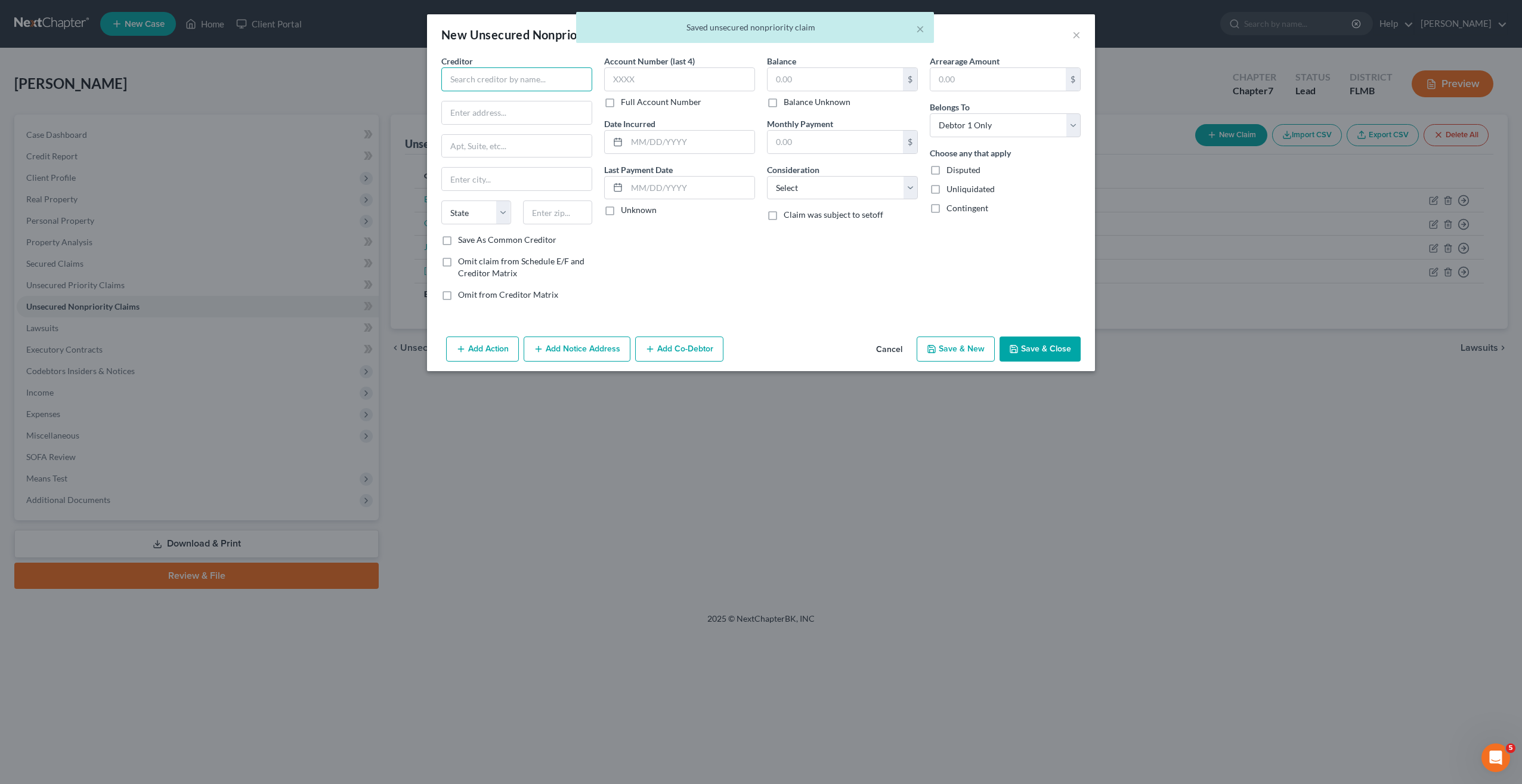
click at [499, 75] on input "text" at bounding box center [517, 79] width 151 height 24
type input "Lending Club"
click at [795, 72] on input "text" at bounding box center [835, 80] width 135 height 23
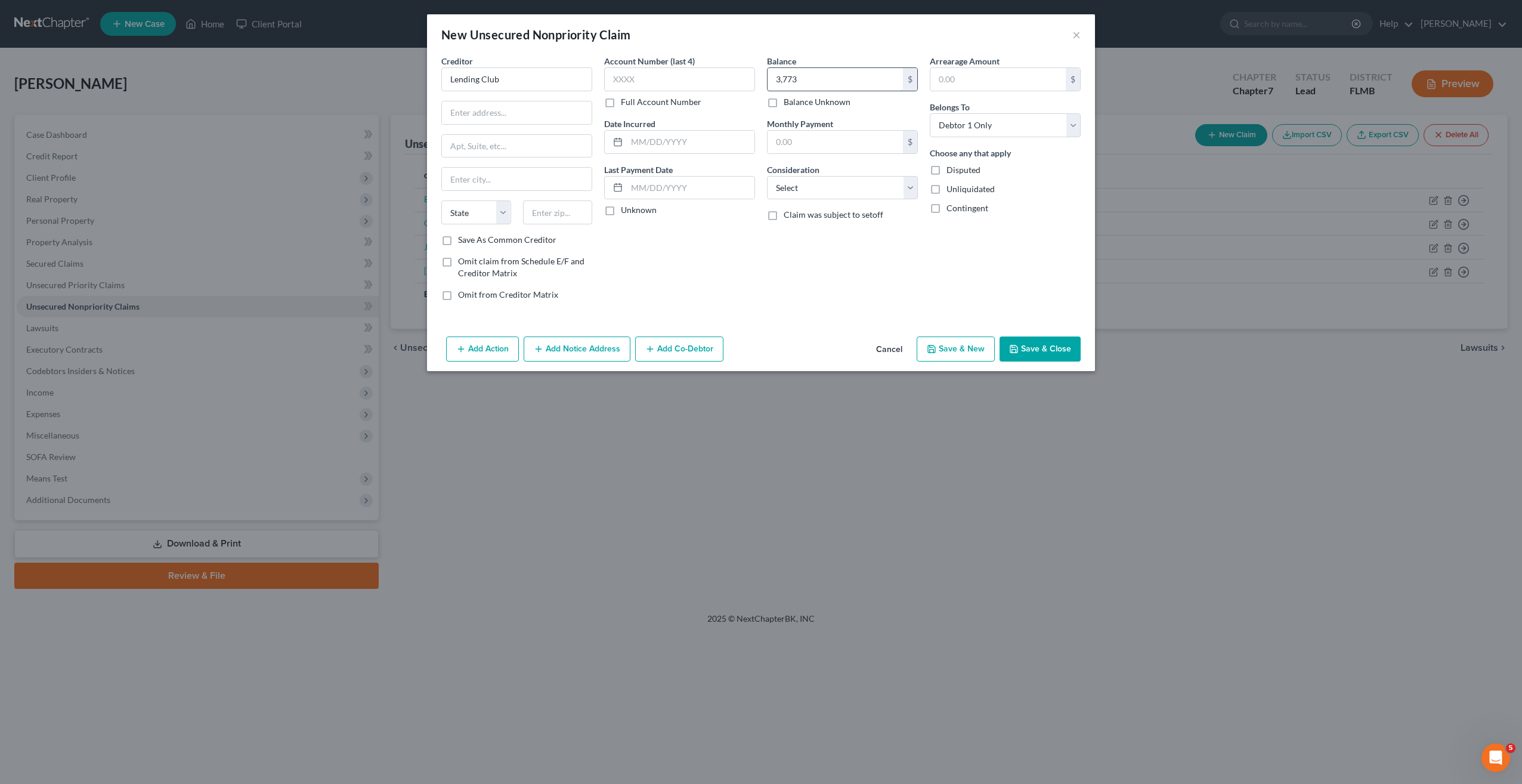
type input "3,773"
drag, startPoint x: 791, startPoint y: 96, endPoint x: 788, endPoint y: 190, distance: 94.0
click at [788, 190] on select "Select Cable / Satellite Services Collection Agency Credit Card Debt Debt Couns…" at bounding box center [842, 188] width 151 height 24
click at [788, 185] on select "Select Cable / Satellite Services Collection Agency Credit Card Debt Debt Couns…" at bounding box center [842, 188] width 151 height 24
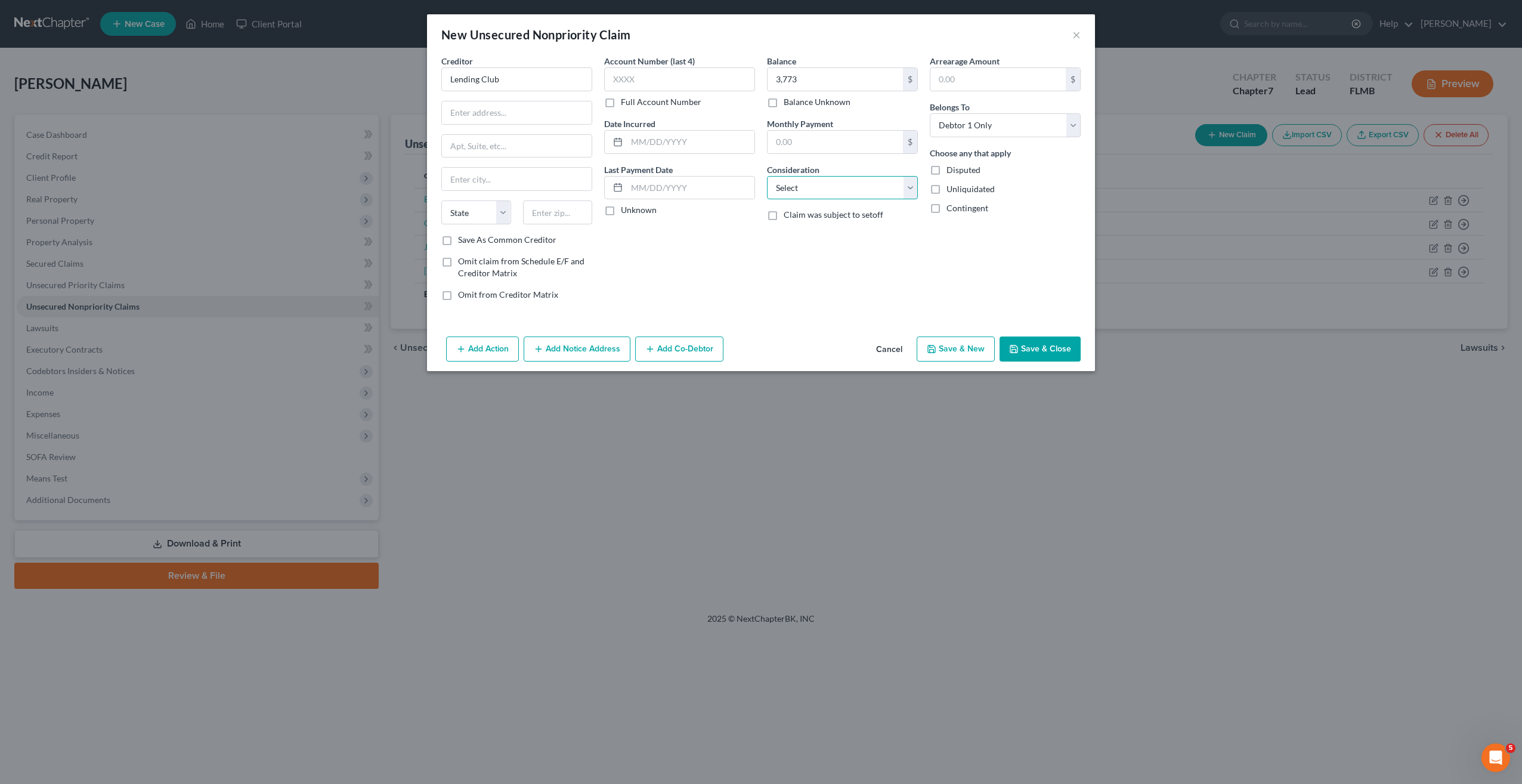
select select "10"
click at [767, 176] on select "Select Cable / Satellite Services Collection Agency Credit Card Debt Debt Couns…" at bounding box center [842, 188] width 151 height 24
click at [938, 354] on button "Save & New" at bounding box center [956, 349] width 78 height 25
select select "0"
type input "3,773.00"
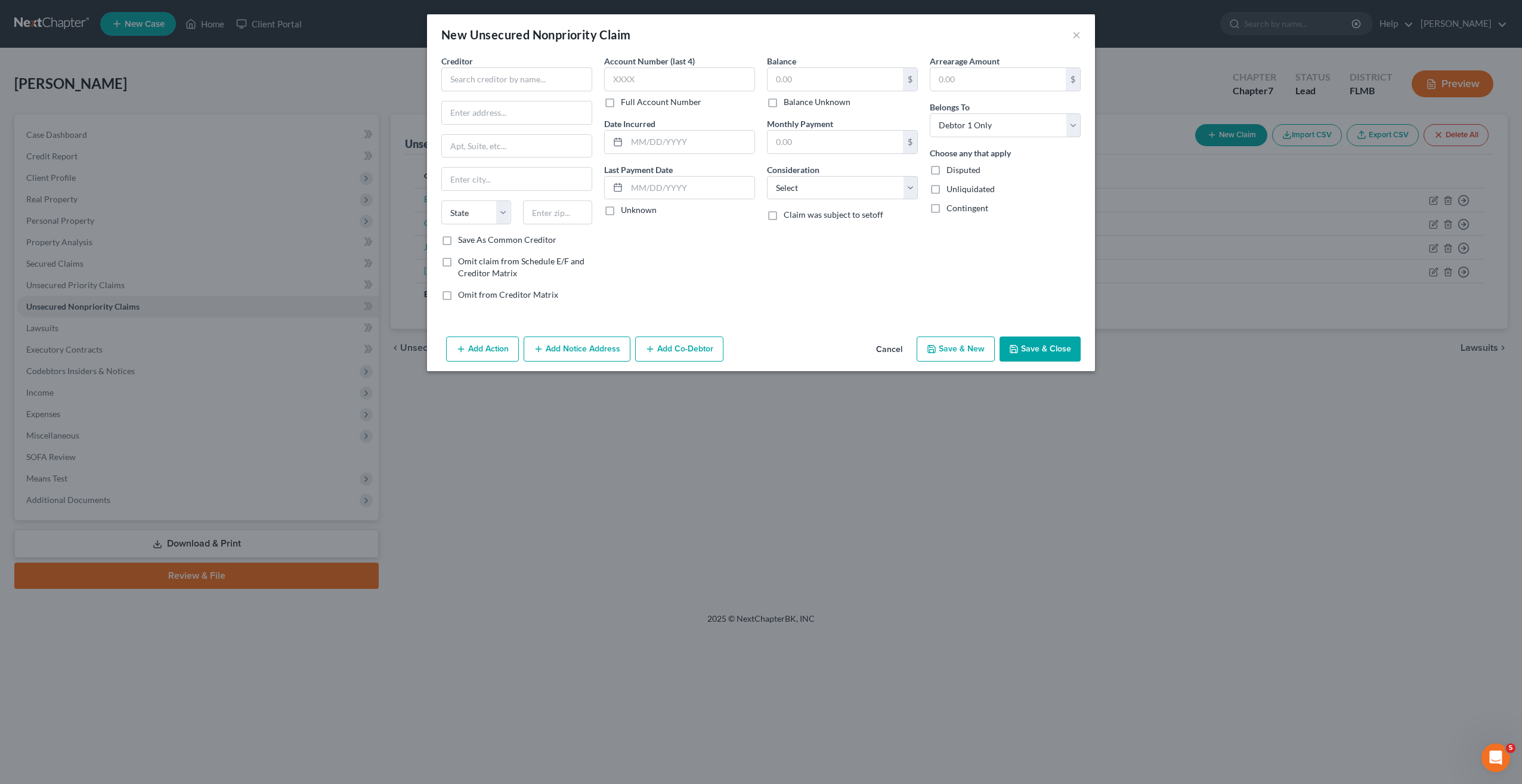
type input "0.00"
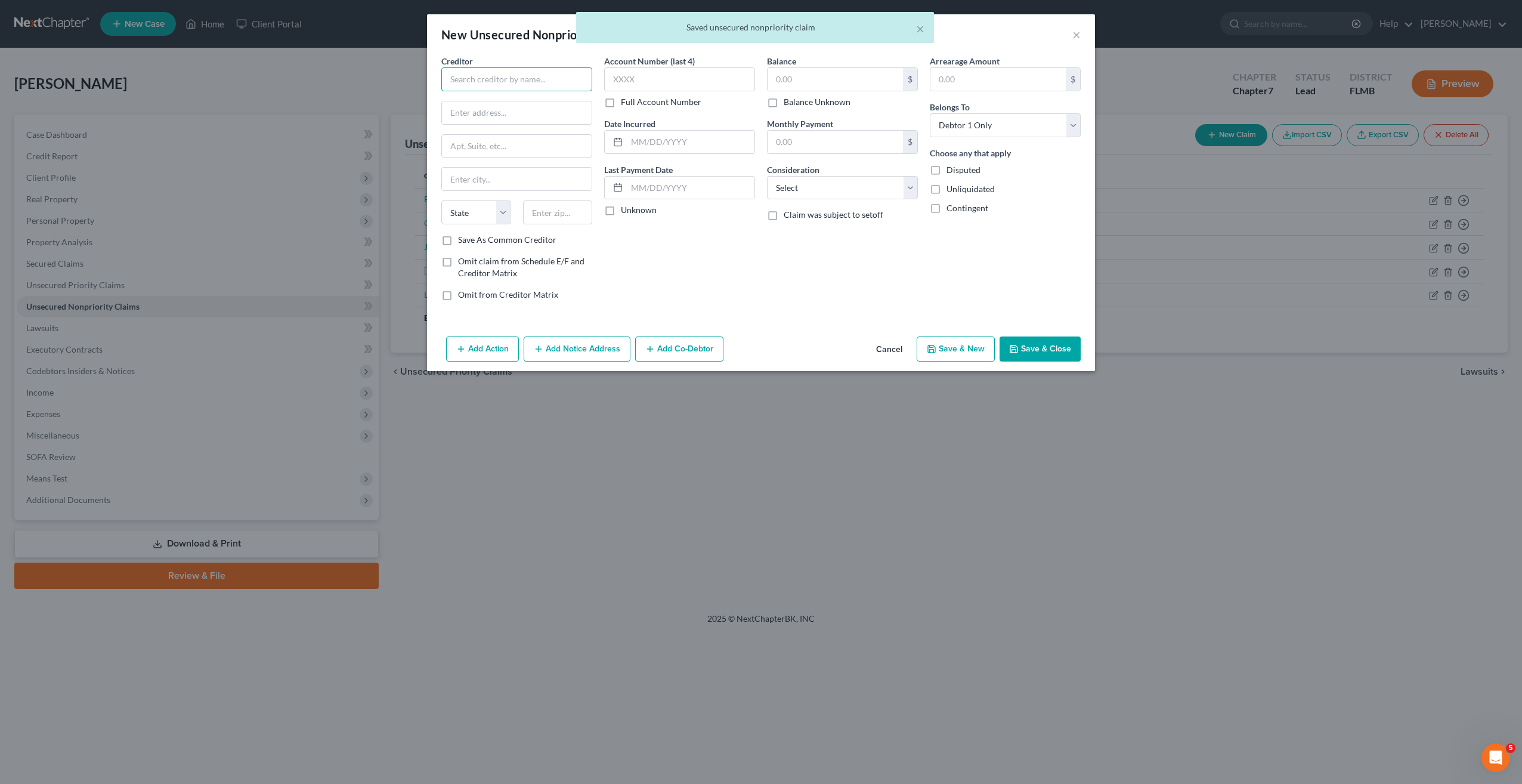
click at [478, 77] on input "text" at bounding box center [517, 79] width 151 height 24
type input "Q"
type input "Advent"
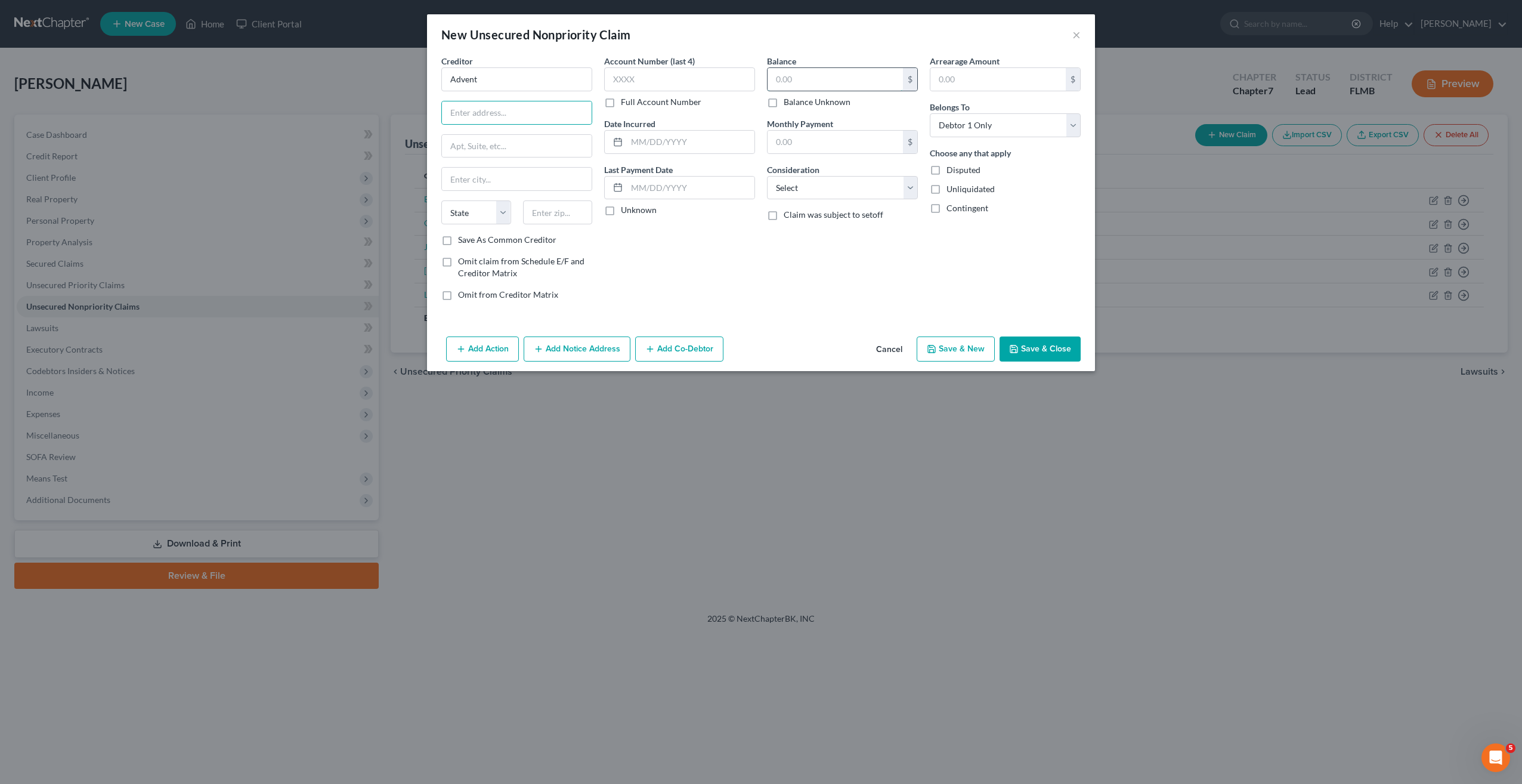
click at [826, 84] on input "text" at bounding box center [835, 80] width 135 height 23
type input "1,434"
click at [788, 191] on select "Select Cable / Satellite Services Collection Agency Credit Card Debt Debt Couns…" at bounding box center [842, 188] width 151 height 24
select select "9"
click at [767, 176] on select "Select Cable / Satellite Services Collection Agency Credit Card Debt Debt Couns…" at bounding box center [842, 188] width 151 height 24
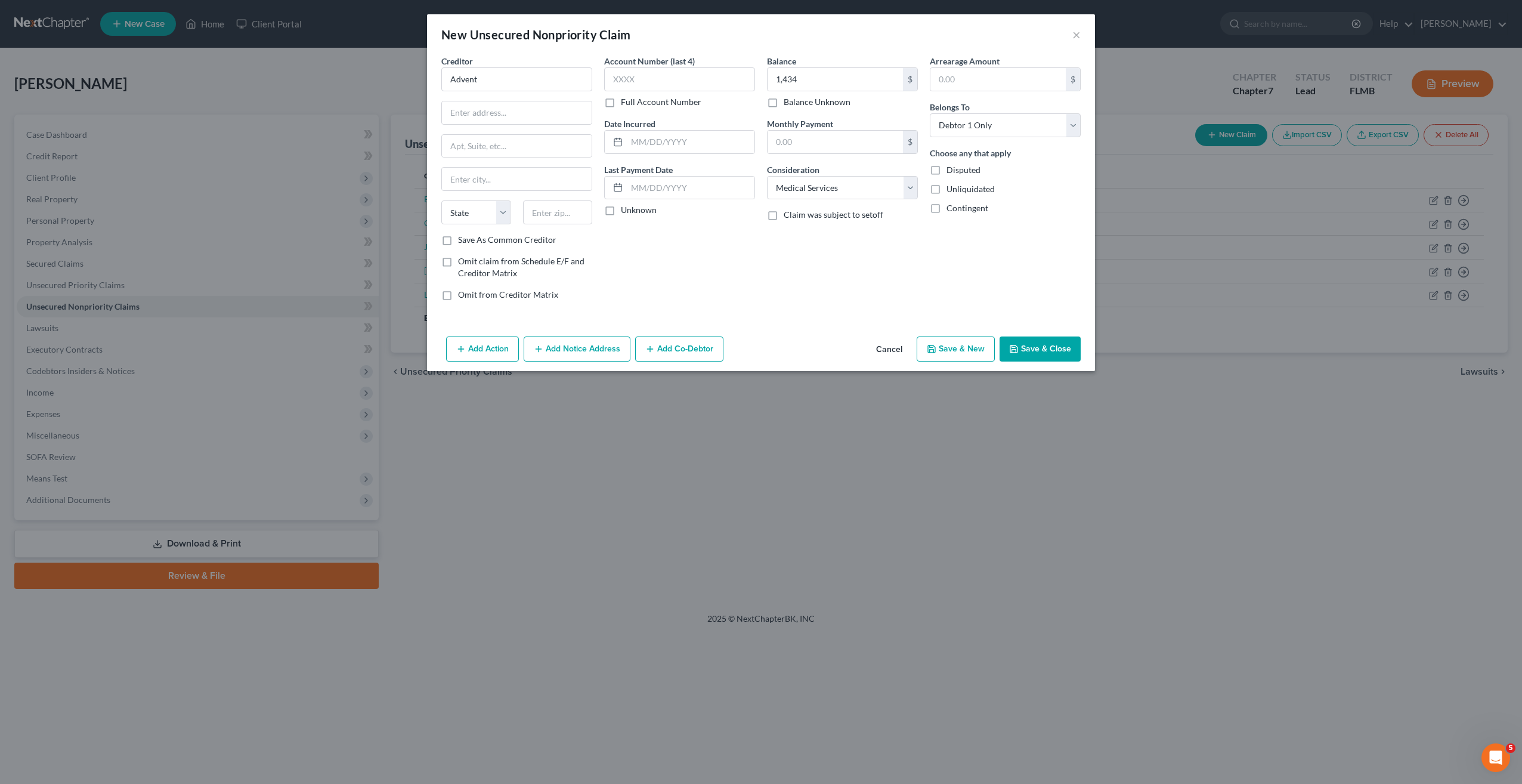
click at [972, 346] on button "Save & New" at bounding box center [956, 349] width 78 height 25
select select "0"
type input "1,434.00"
type input "0.00"
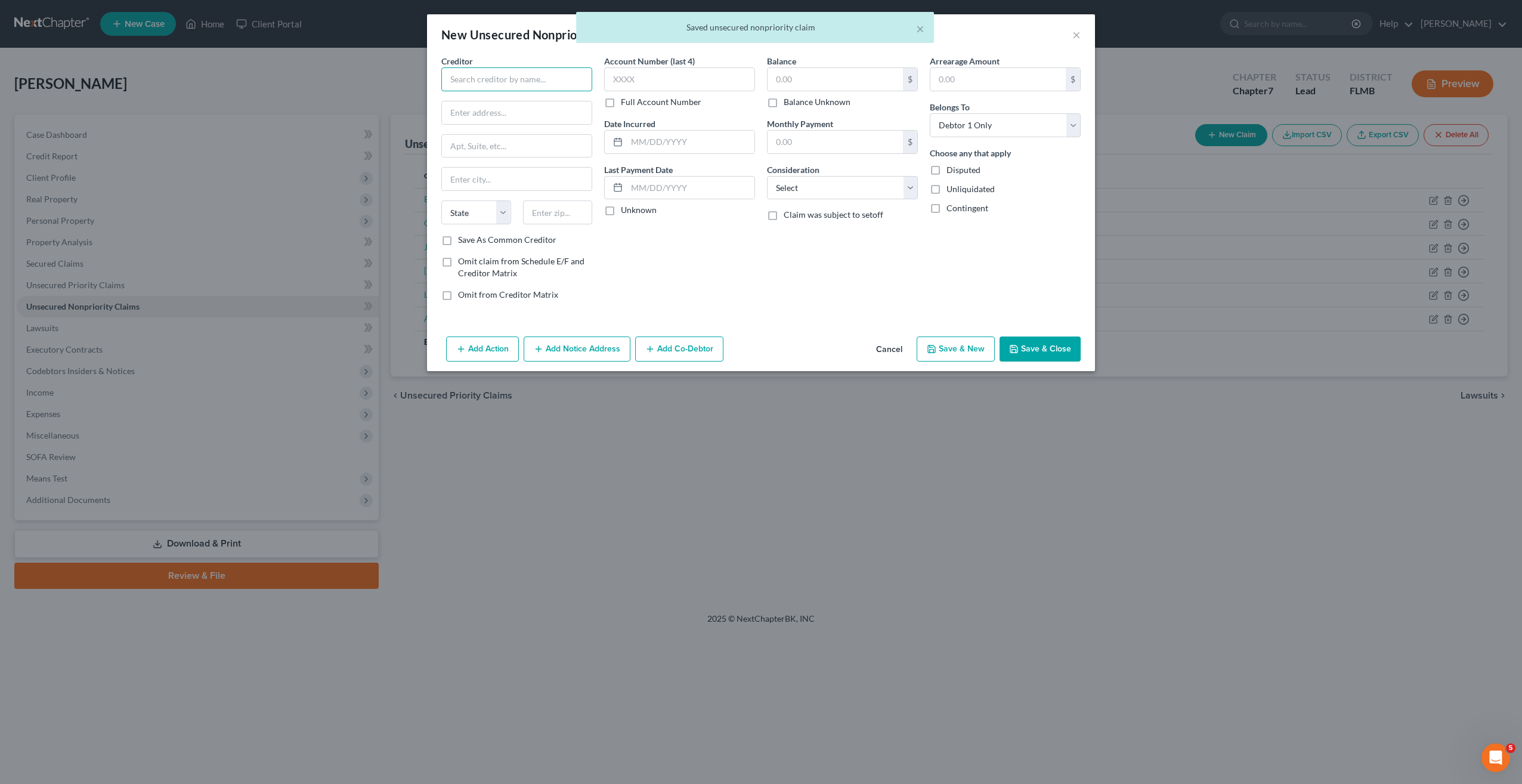
click at [499, 86] on input "text" at bounding box center [517, 79] width 151 height 24
click at [514, 86] on input "US Anest" at bounding box center [517, 79] width 151 height 24
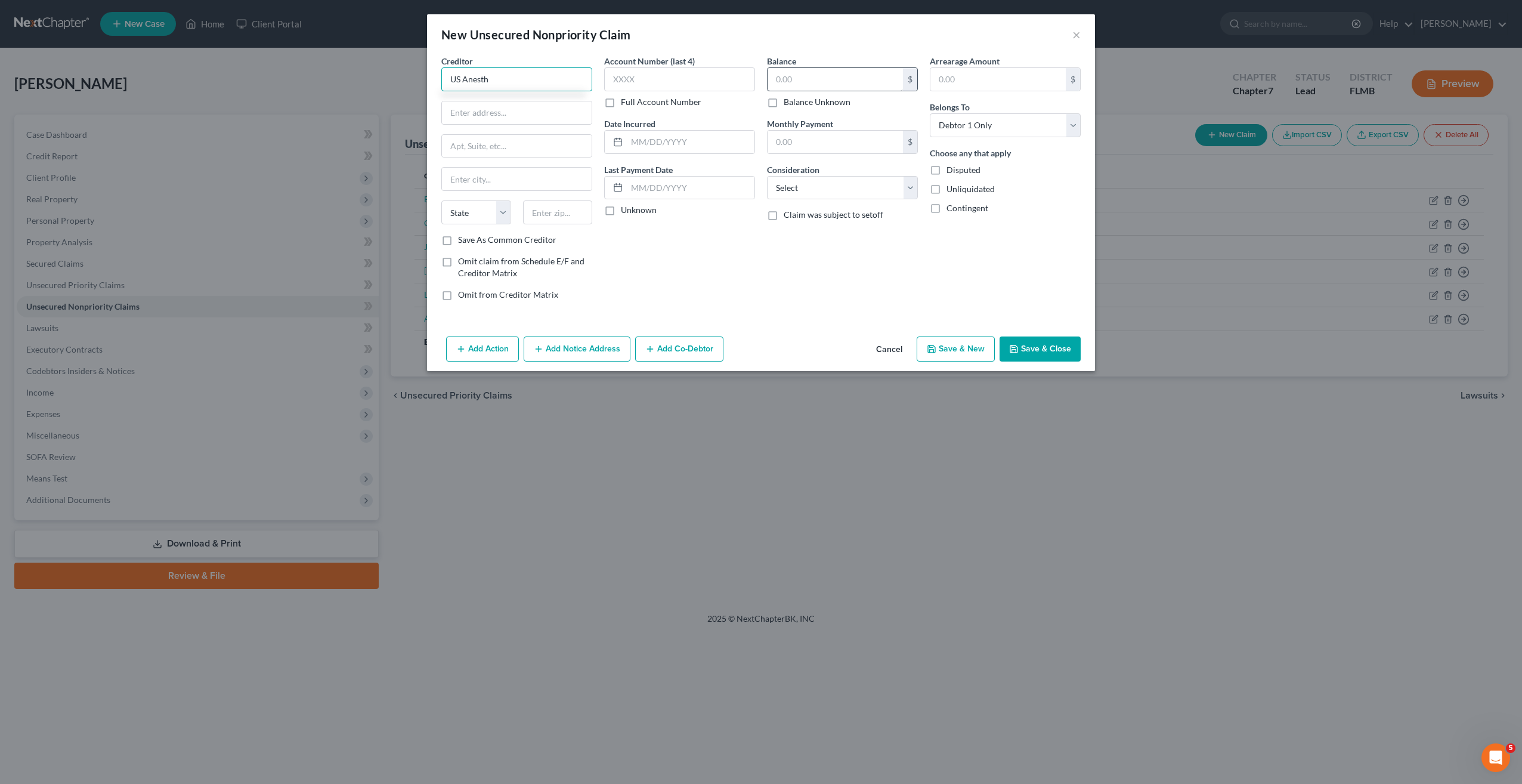
type input "US Anesth"
click at [822, 85] on input "text" at bounding box center [835, 80] width 135 height 23
type input "34"
click at [798, 188] on select "Select Cable / Satellite Services Collection Agency Credit Card Debt Debt Couns…" at bounding box center [842, 188] width 151 height 24
select select "9"
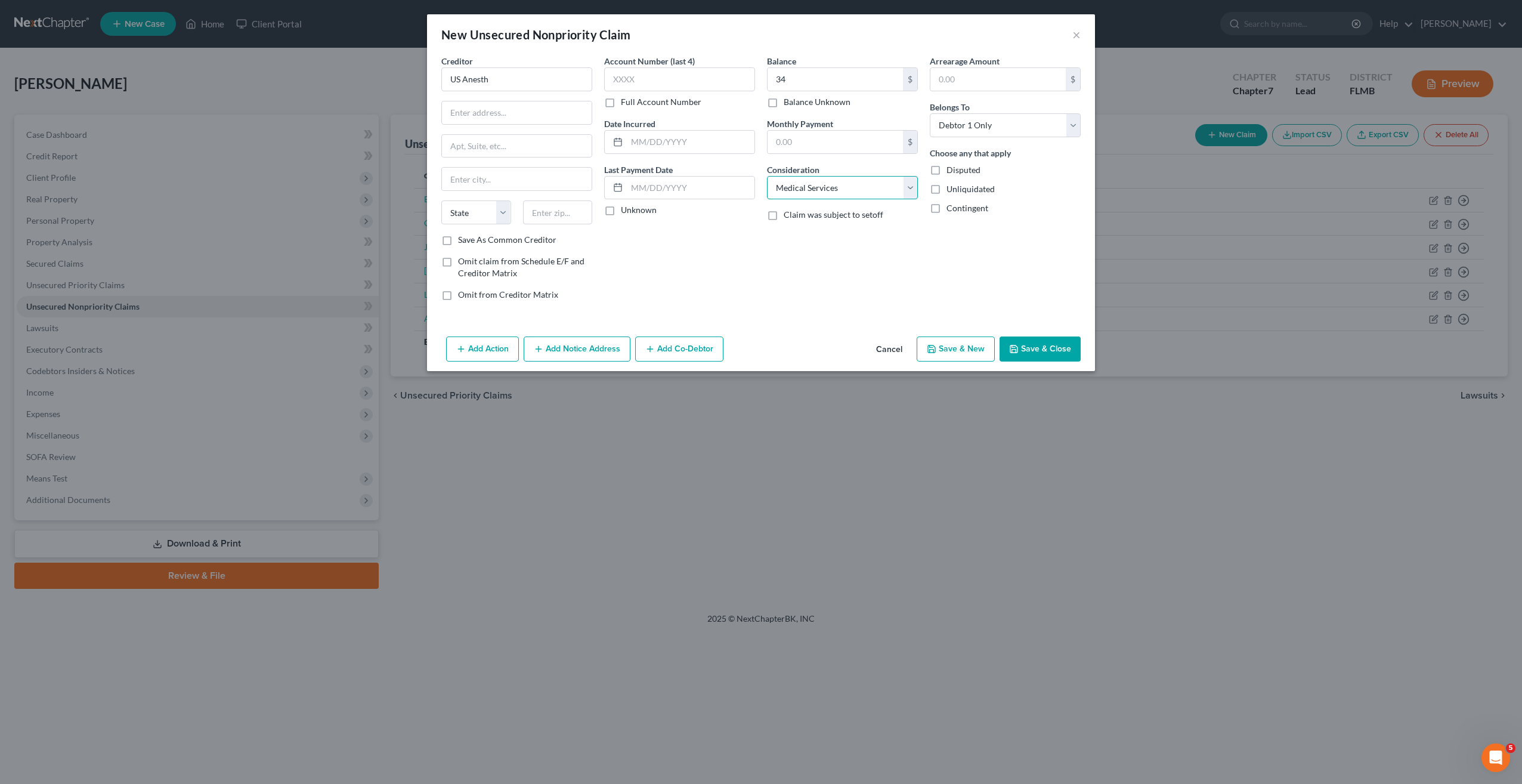
click at [767, 176] on select "Select Cable / Satellite Services Collection Agency Credit Card Debt Debt Couns…" at bounding box center [842, 188] width 151 height 24
click at [964, 354] on button "Save & New" at bounding box center [956, 349] width 78 height 25
select select "0"
type input "34.00"
type input "0.00"
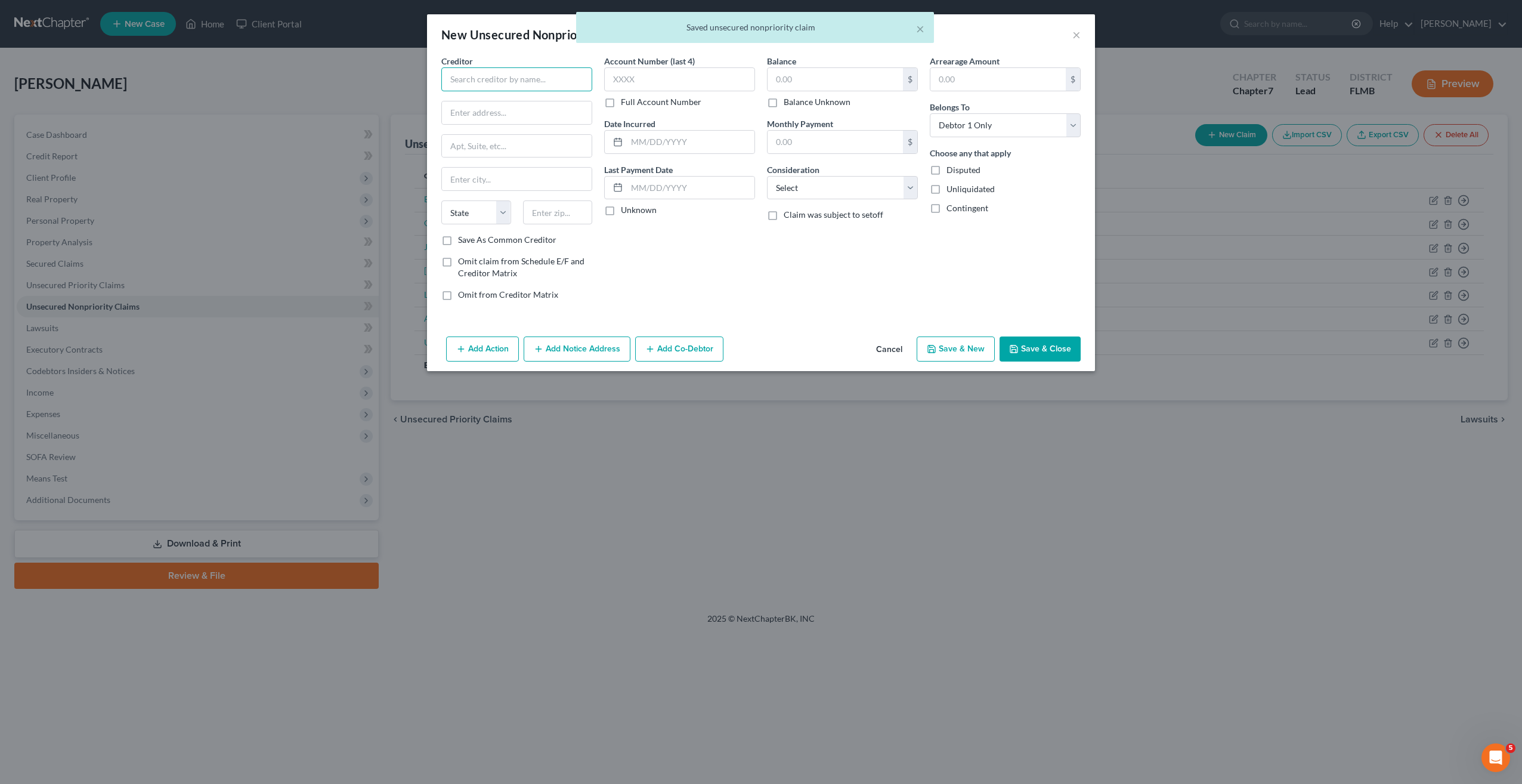
click at [493, 89] on input "text" at bounding box center [517, 79] width 151 height 24
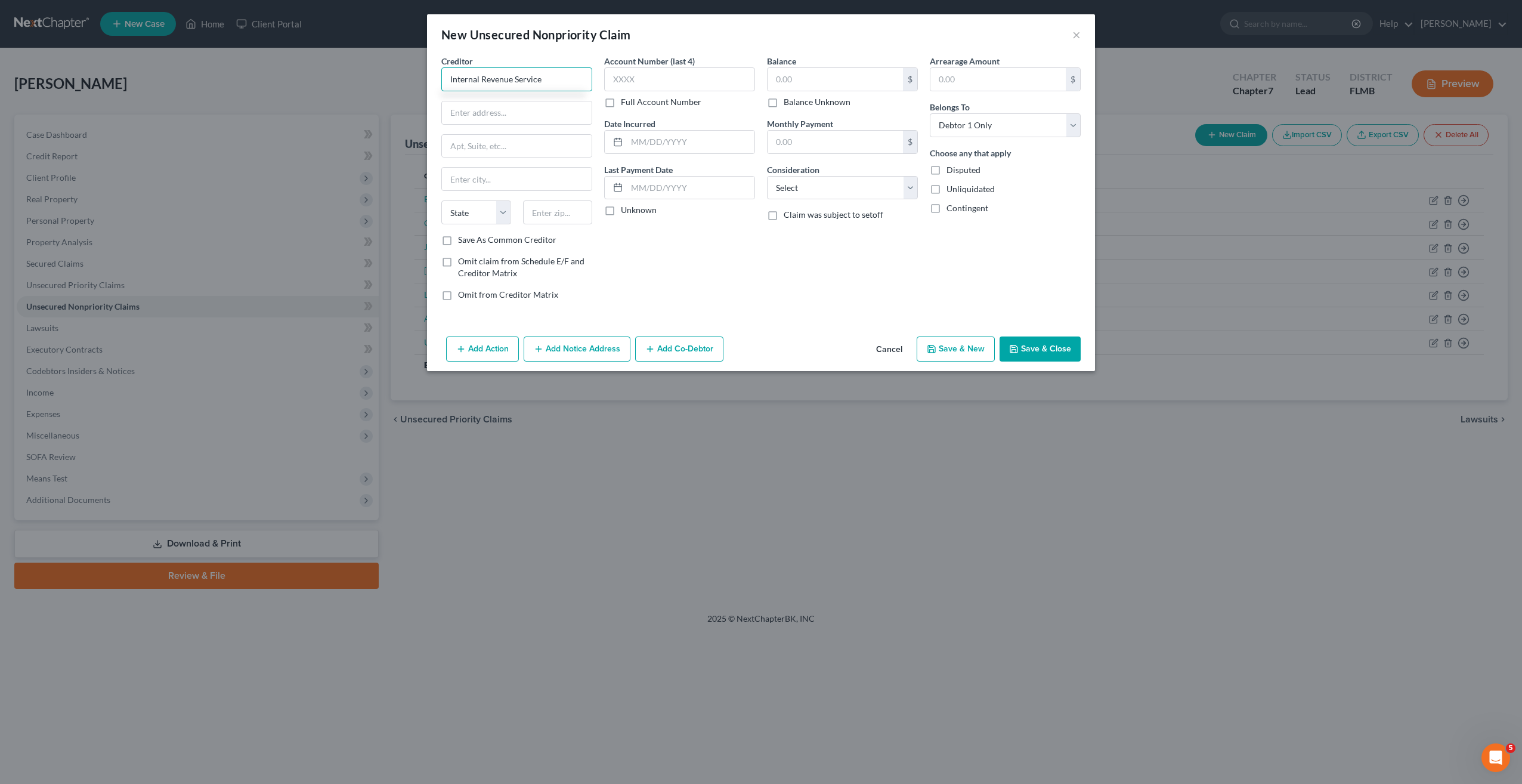
type input "Internal Revenue Service"
click at [837, 91] on div "$" at bounding box center [842, 79] width 151 height 24
click at [834, 83] on input "text" at bounding box center [835, 80] width 135 height 23
type input "4,584"
click at [698, 282] on div "Account Number (last 4) Full Account Number Date Incurred Last Payment Date Unk…" at bounding box center [680, 182] width 163 height 255
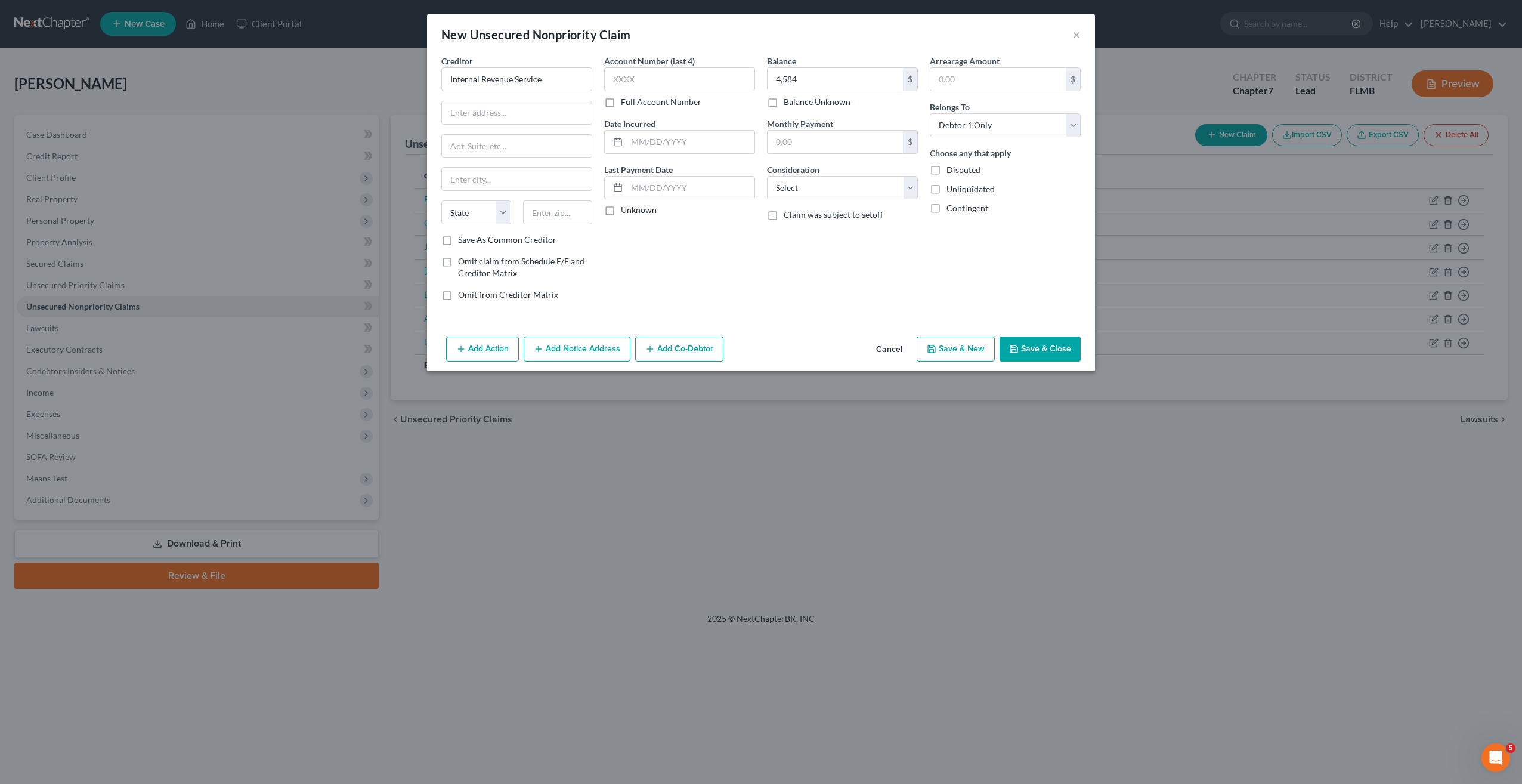
click at [560, 345] on button "Add Notice Address" at bounding box center [577, 349] width 107 height 25
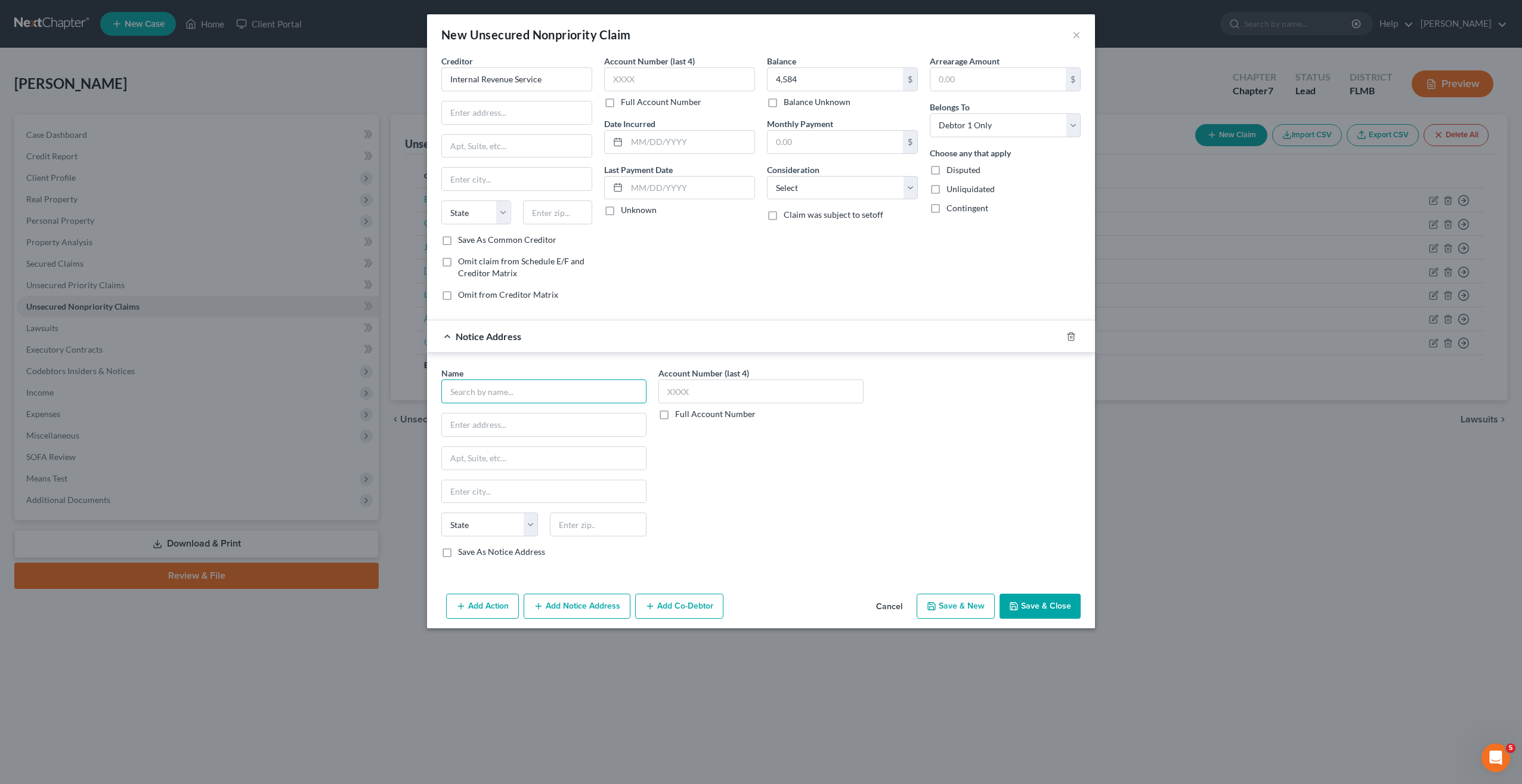
click at [484, 387] on input "text" at bounding box center [544, 391] width 206 height 24
type input "CBE"
drag, startPoint x: 847, startPoint y: 504, endPoint x: 852, endPoint y: 507, distance: 5.8
click at [847, 505] on div "Account Number (last 4) Full Account Number" at bounding box center [761, 466] width 217 height 200
drag, startPoint x: 933, startPoint y: 607, endPoint x: 1071, endPoint y: 605, distance: 138.0
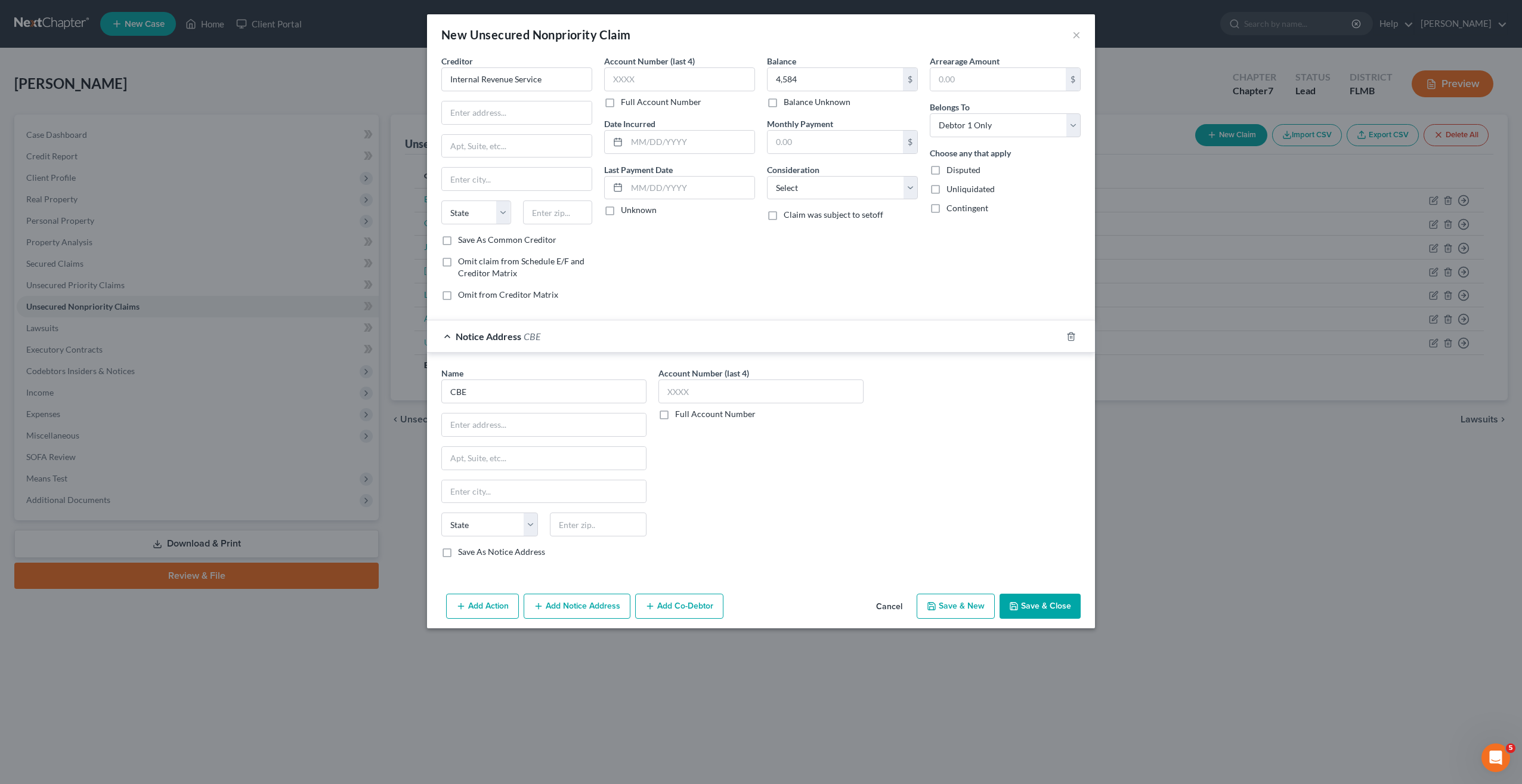
click at [1071, 605] on div "Add Action Add Notice Address Add Co-Debtor Cancel Save & New Save & Close" at bounding box center [761, 608] width 668 height 40
click at [1061, 610] on button "Save & Close" at bounding box center [1040, 606] width 81 height 25
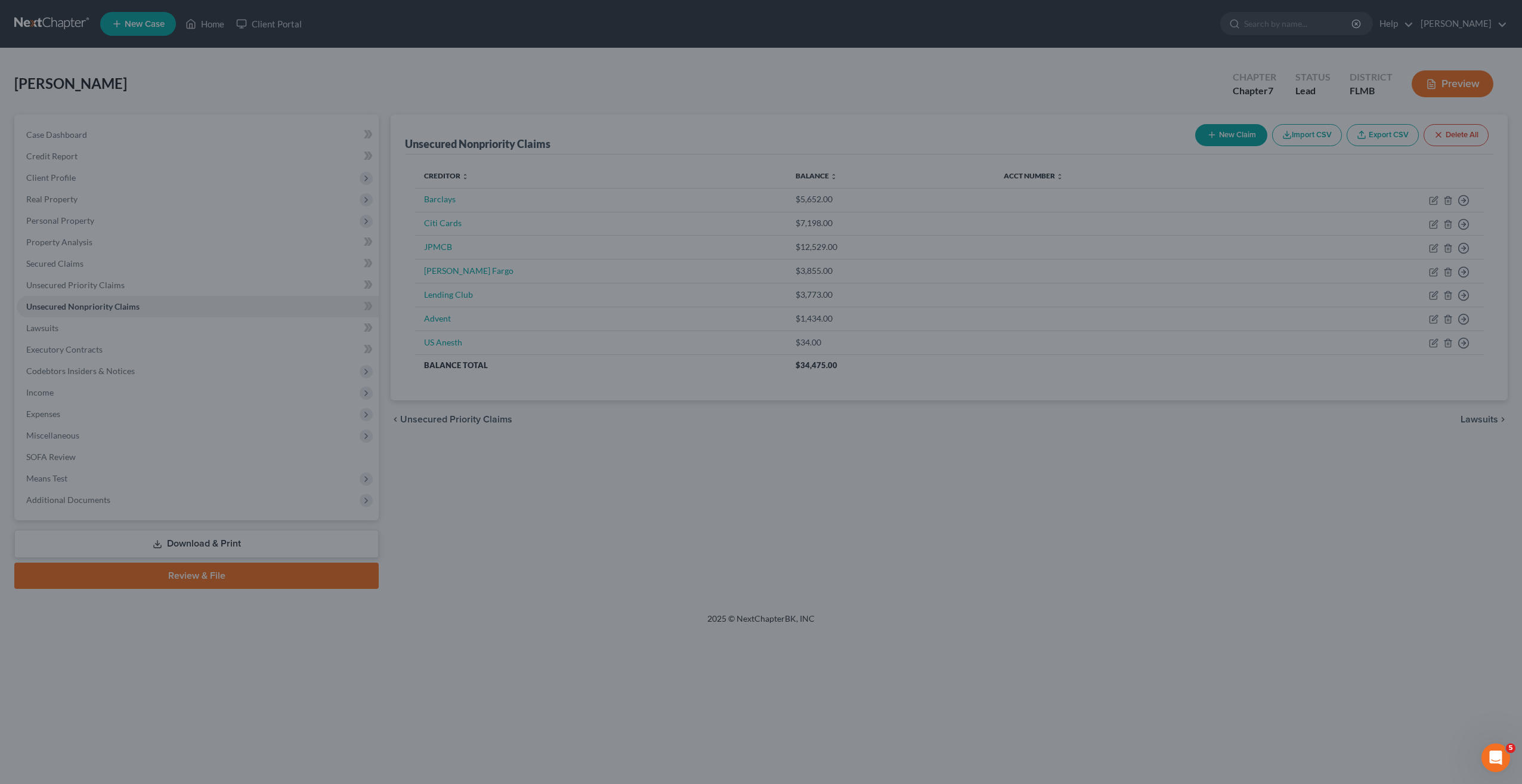
type input "4,584.00"
type input "0.00"
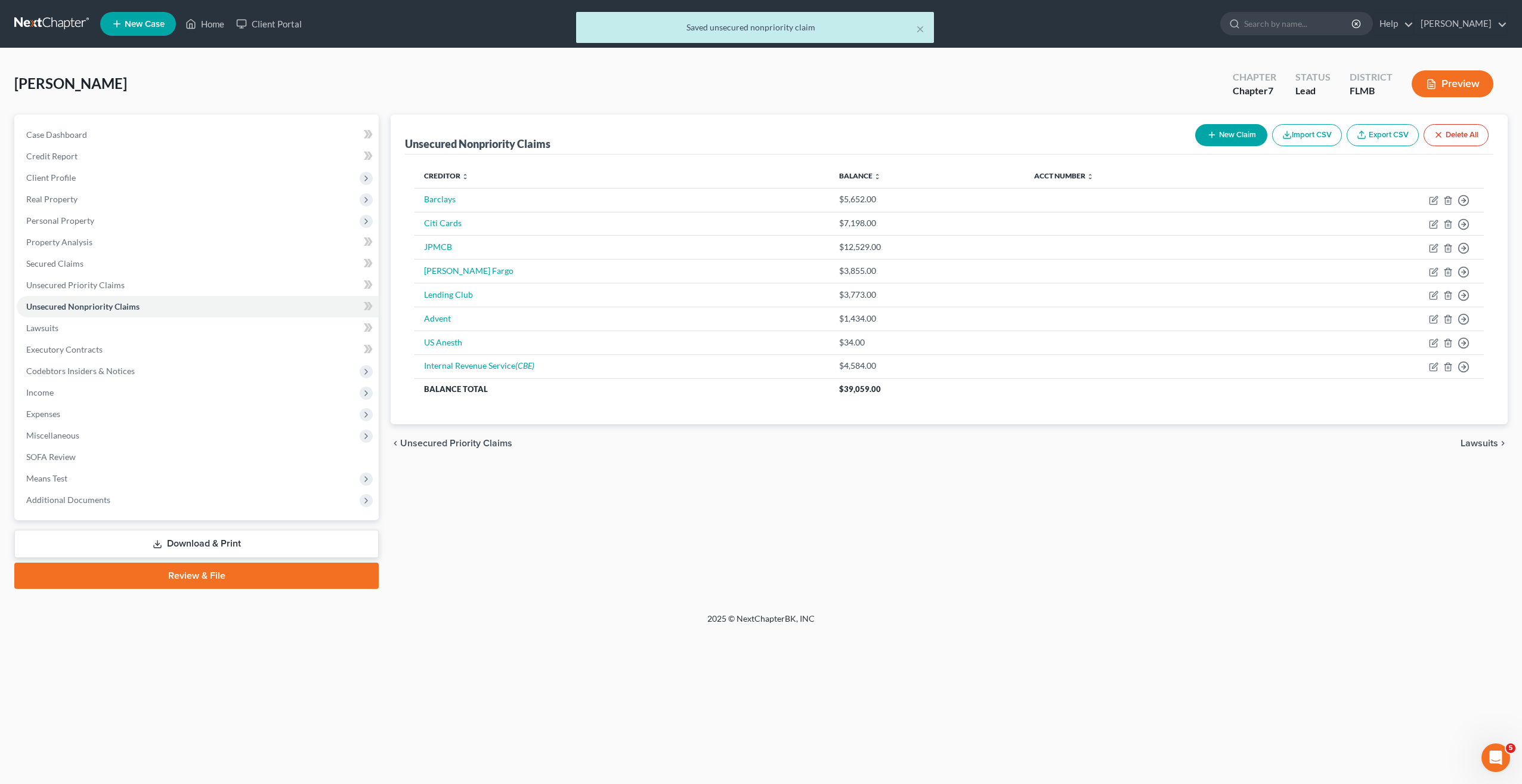
click at [872, 605] on div "× Saved unsecured nonpriority claim Lamothe, Marissa Upgraded Chapter Chapter 7…" at bounding box center [761, 330] width 1522 height 564
click at [683, 563] on div "Unsecured Nonpriority Claims New Claim Import CSV Export CSV Delete All Credito…" at bounding box center [949, 351] width 1129 height 474
click at [624, 577] on div "Unsecured Nonpriority Claims New Claim Import CSV Export CSV Delete All Credito…" at bounding box center [949, 351] width 1129 height 474
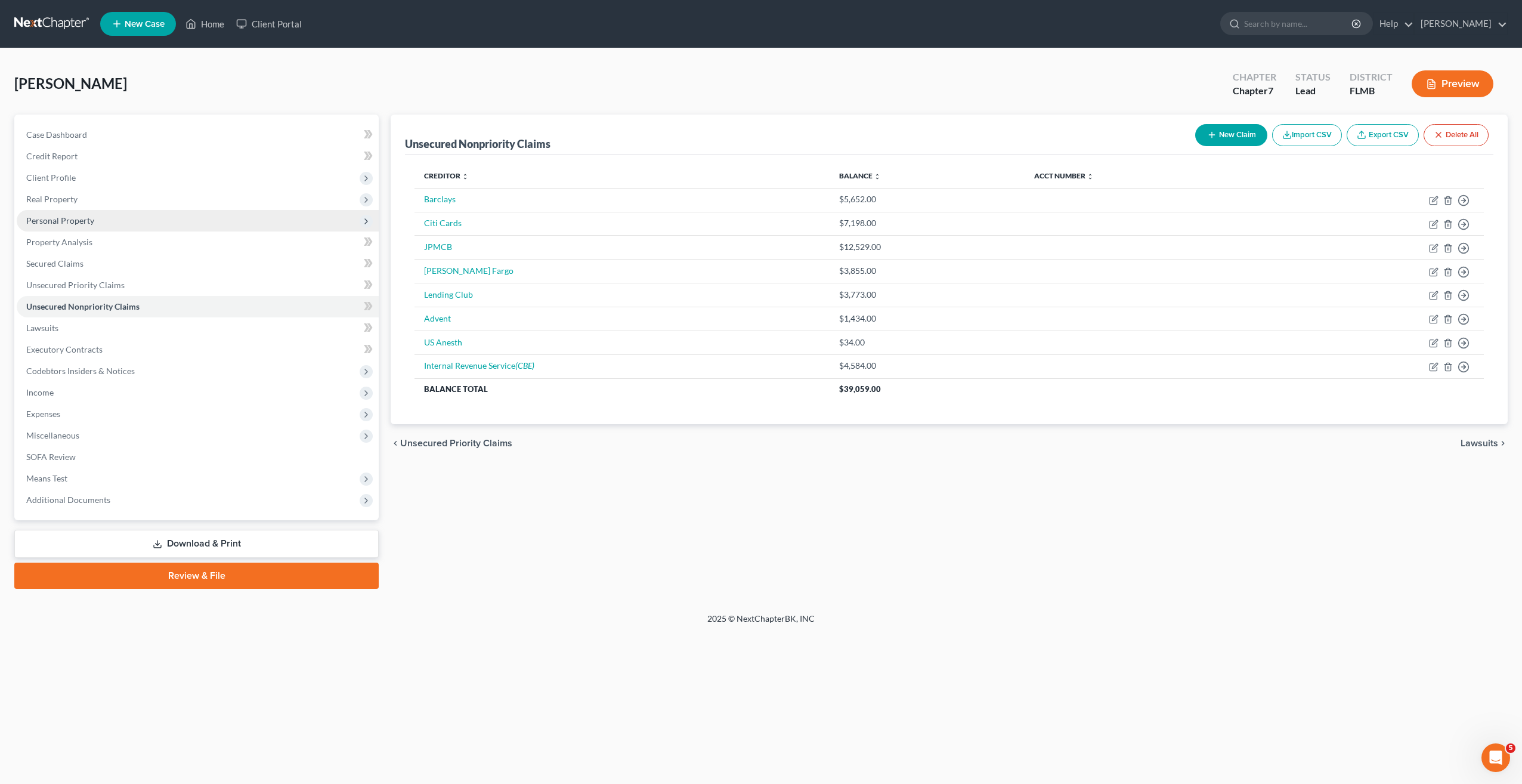
click at [63, 219] on span "Personal Property" at bounding box center [60, 221] width 68 height 10
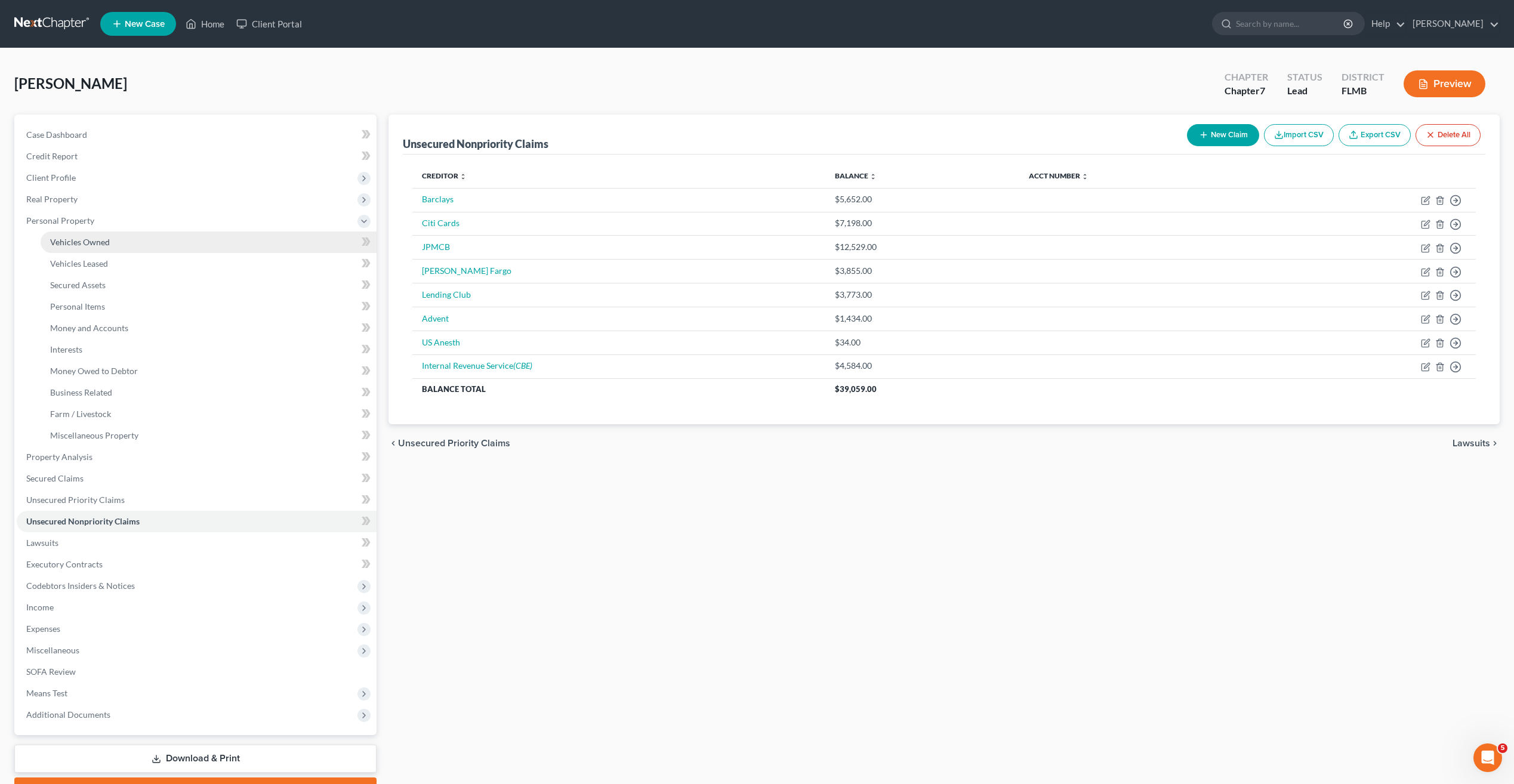
click at [86, 246] on span "Vehicles Owned" at bounding box center [80, 242] width 60 height 10
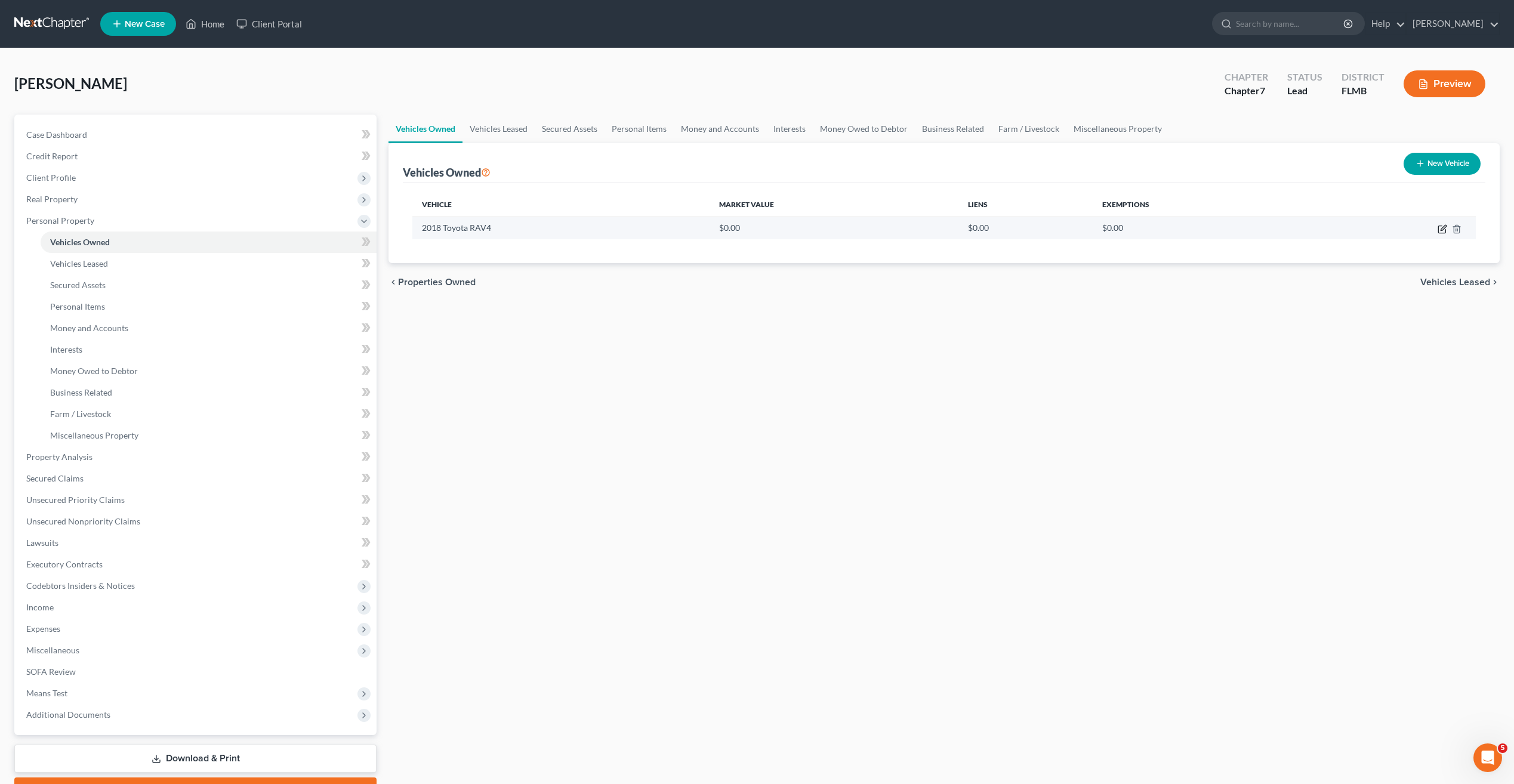
click at [1444, 230] on icon "button" at bounding box center [1442, 229] width 9 height 9
select select "0"
select select "8"
select select "0"
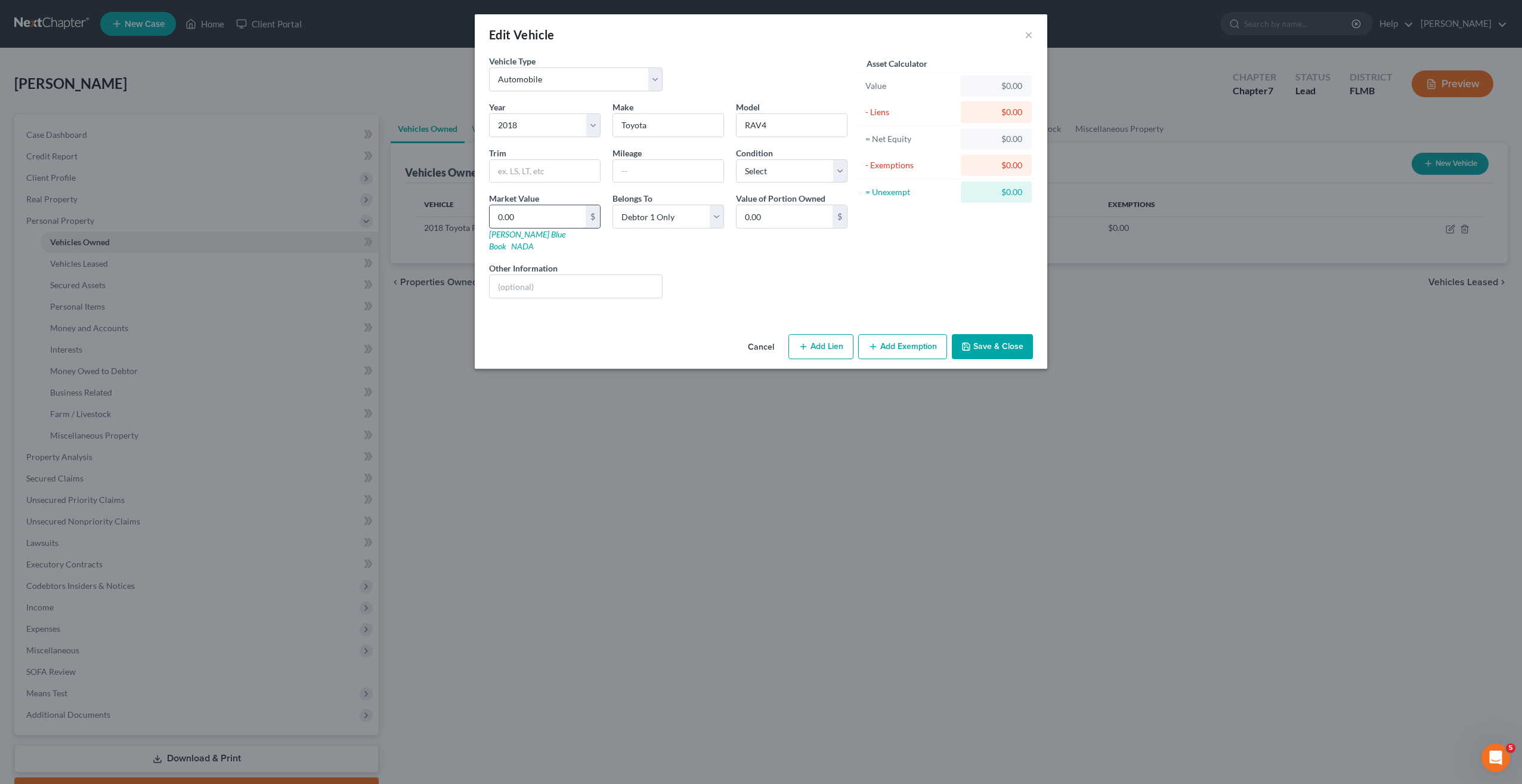
click at [504, 211] on input "0.00" at bounding box center [538, 217] width 96 height 23
type input "1"
type input "1.00"
type input "14"
type input "14.00"
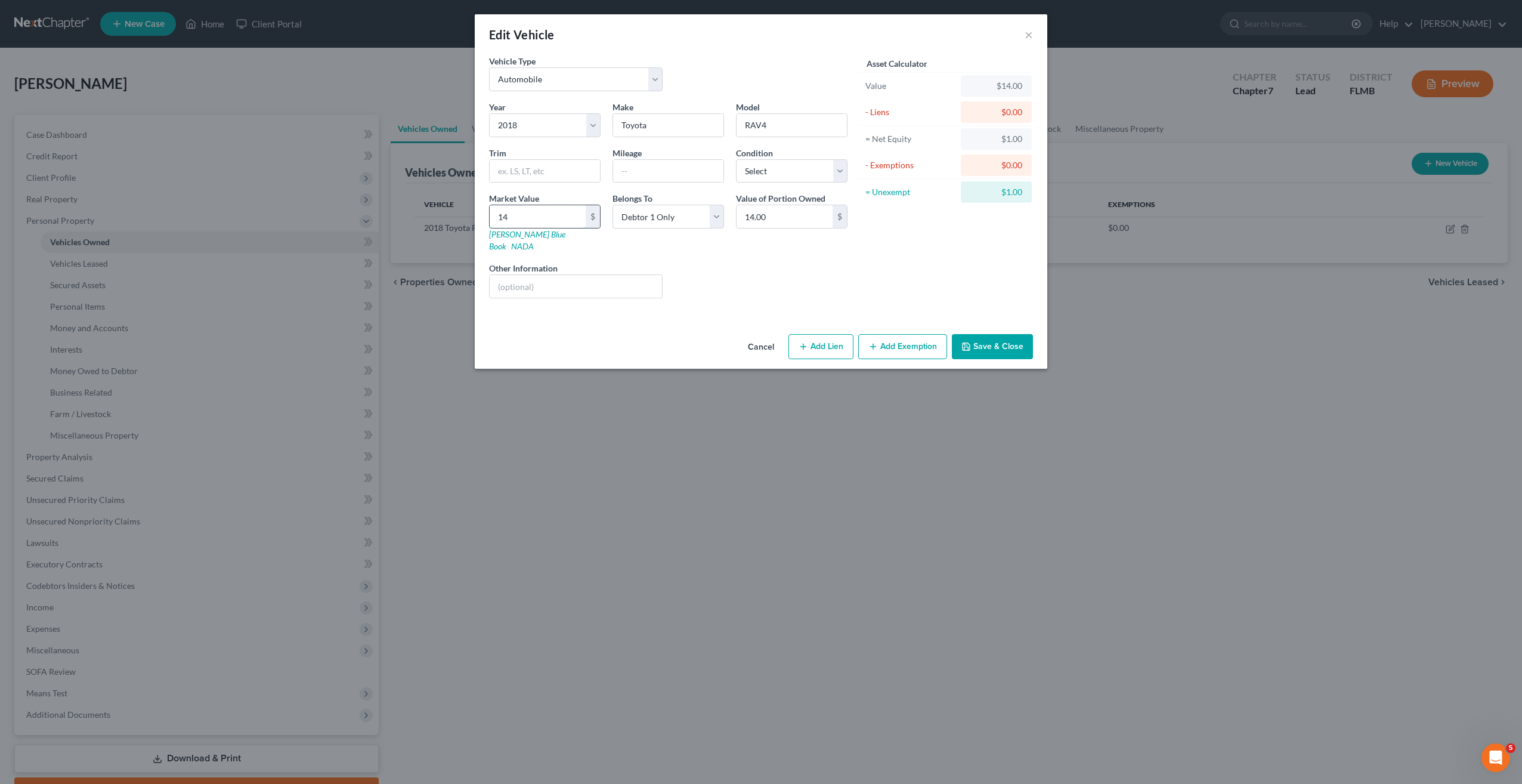
type input "140"
type input "140.00"
type input "1400"
type input "1,400.00"
type input "1,4000"
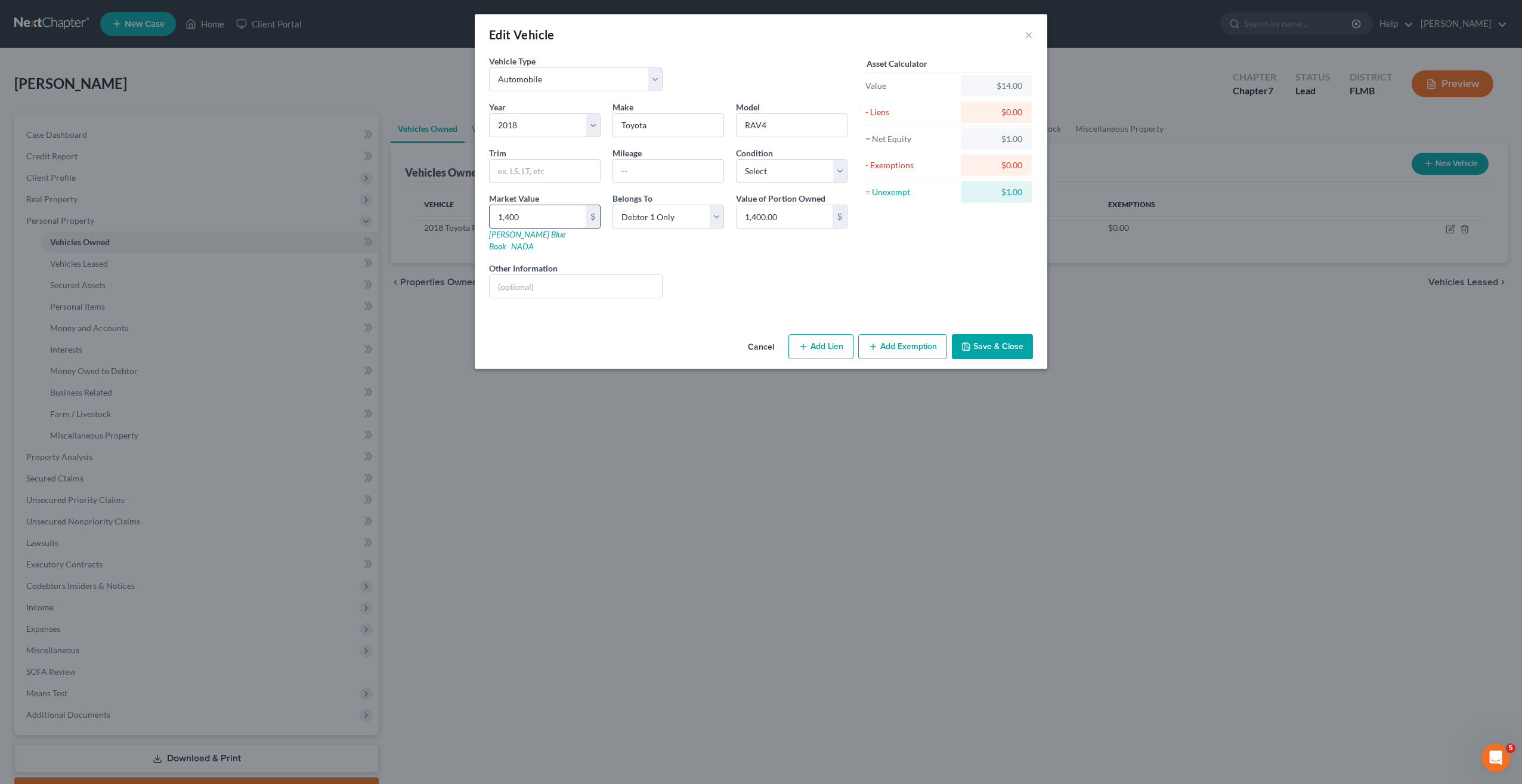
type input "14,000.00"
type input "14,000"
click at [862, 290] on div "Asset Calculator Value $14,000.00 - Liens $0.00 = Net Equity $14.00 - Exemption…" at bounding box center [946, 181] width 185 height 253
click at [693, 167] on input "text" at bounding box center [668, 171] width 111 height 23
click at [797, 175] on select "Select Excellent Very Good Good Fair Poor" at bounding box center [791, 171] width 111 height 24
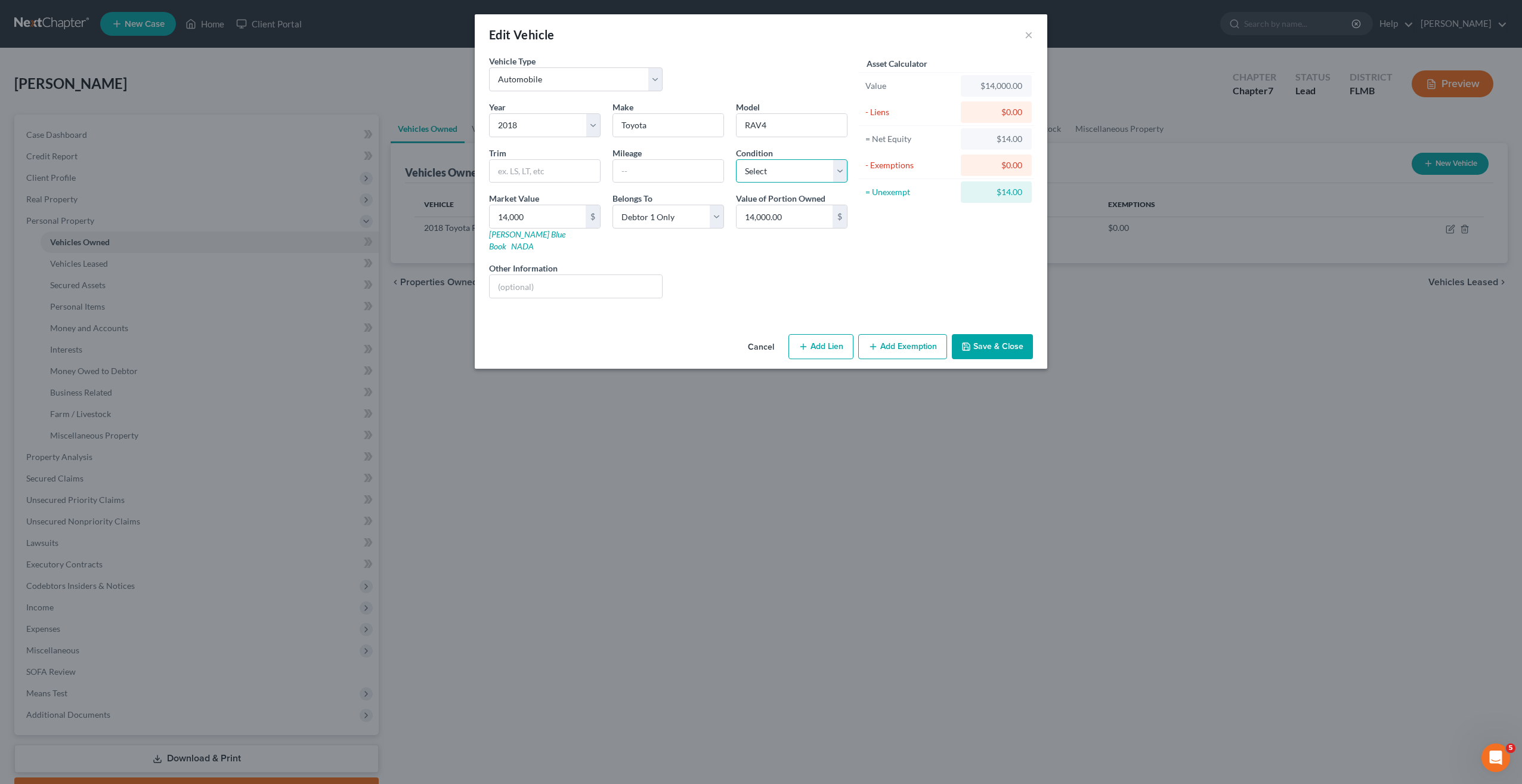
select select "2"
click at [736, 160] on select "Select Excellent Very Good Good Fair Poor" at bounding box center [791, 171] width 111 height 24
click at [862, 260] on div "Asset Calculator Value $14,000.00 - Liens $0.00 = Net Equity $14.00 - Exemption…" at bounding box center [946, 181] width 185 height 253
click at [1009, 342] on button "Save & Close" at bounding box center [992, 346] width 81 height 25
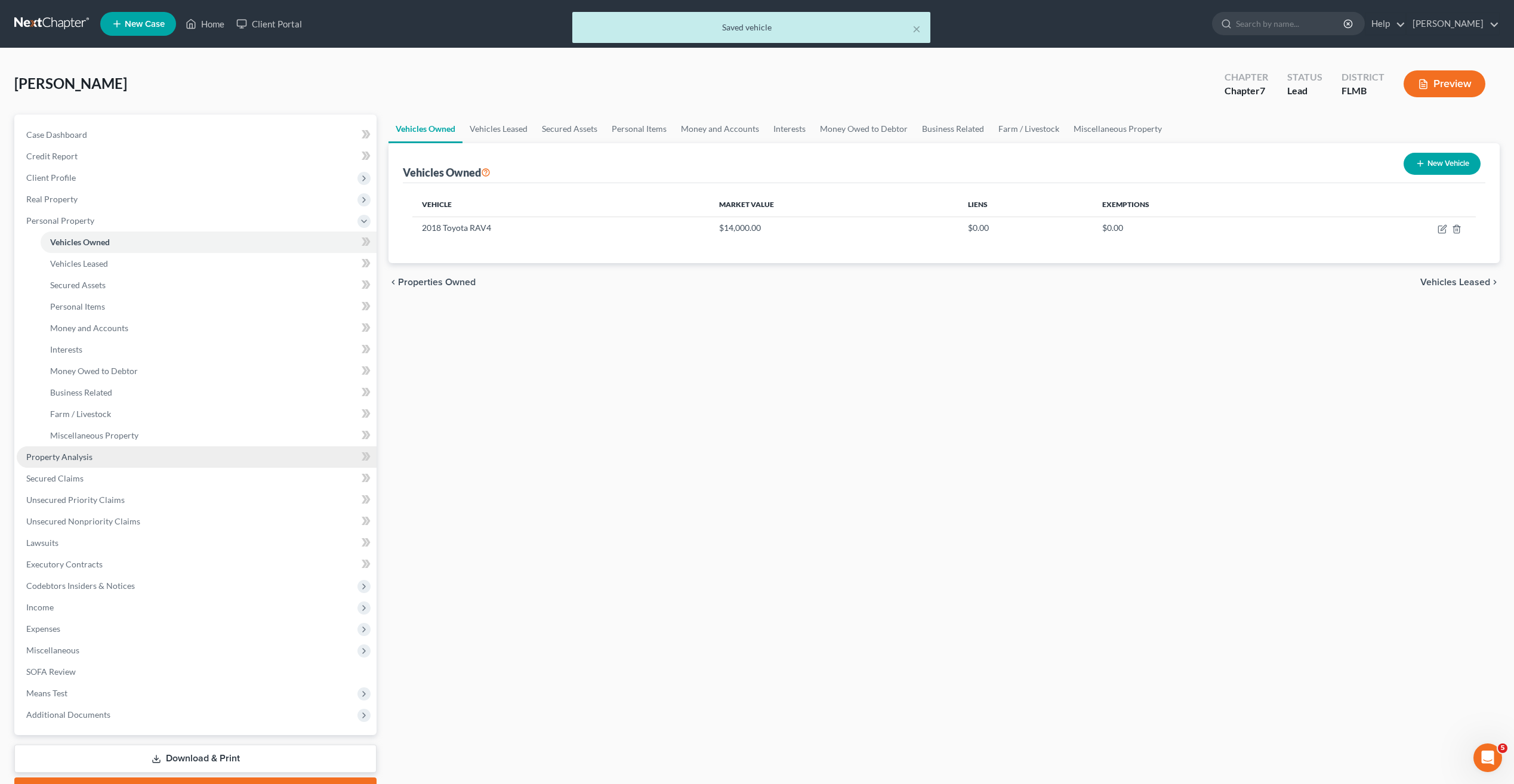
click at [47, 458] on span "Property Analysis" at bounding box center [60, 456] width 66 height 10
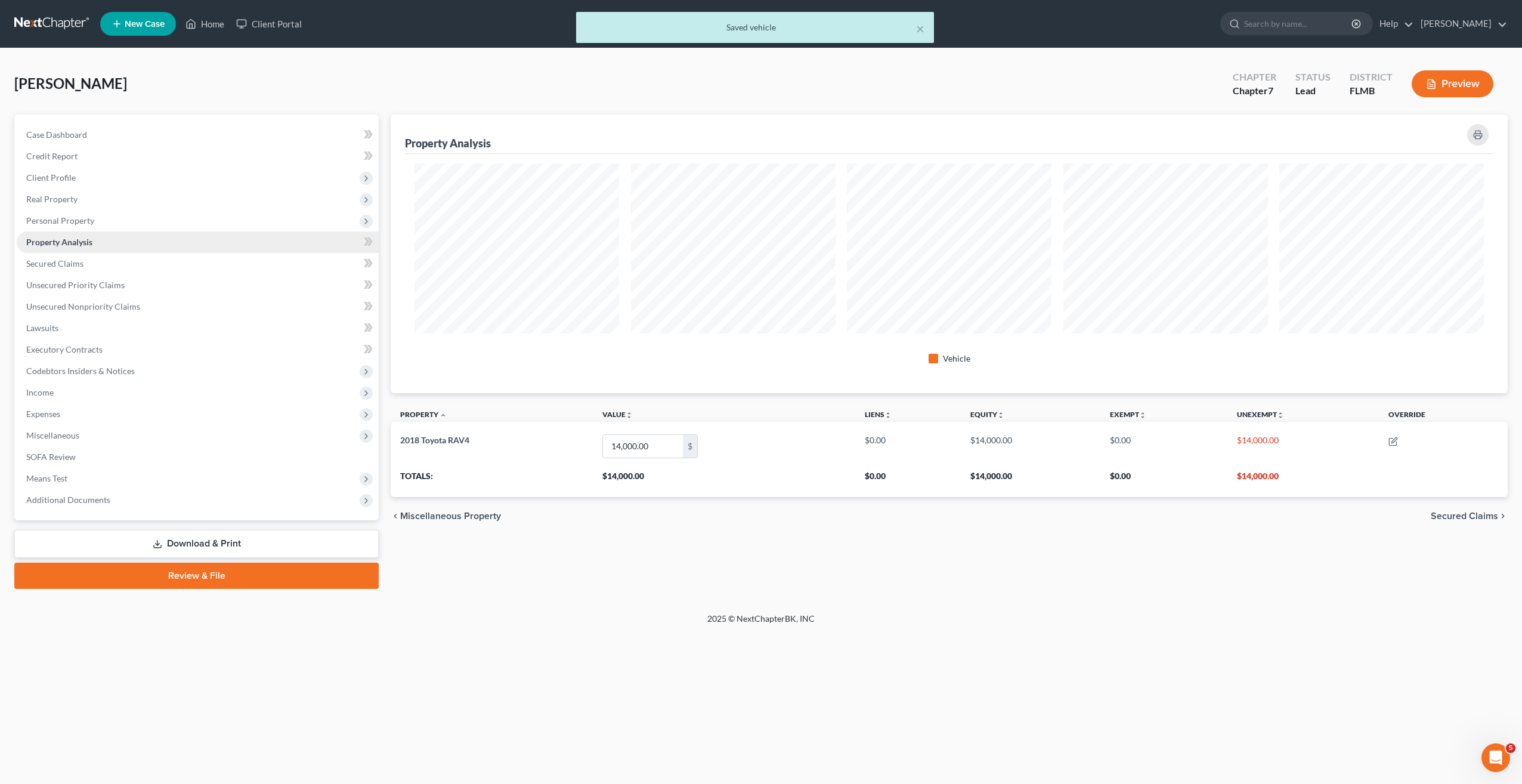
scroll to position [279, 1117]
click at [68, 270] on link "Secured Claims" at bounding box center [198, 264] width 362 height 22
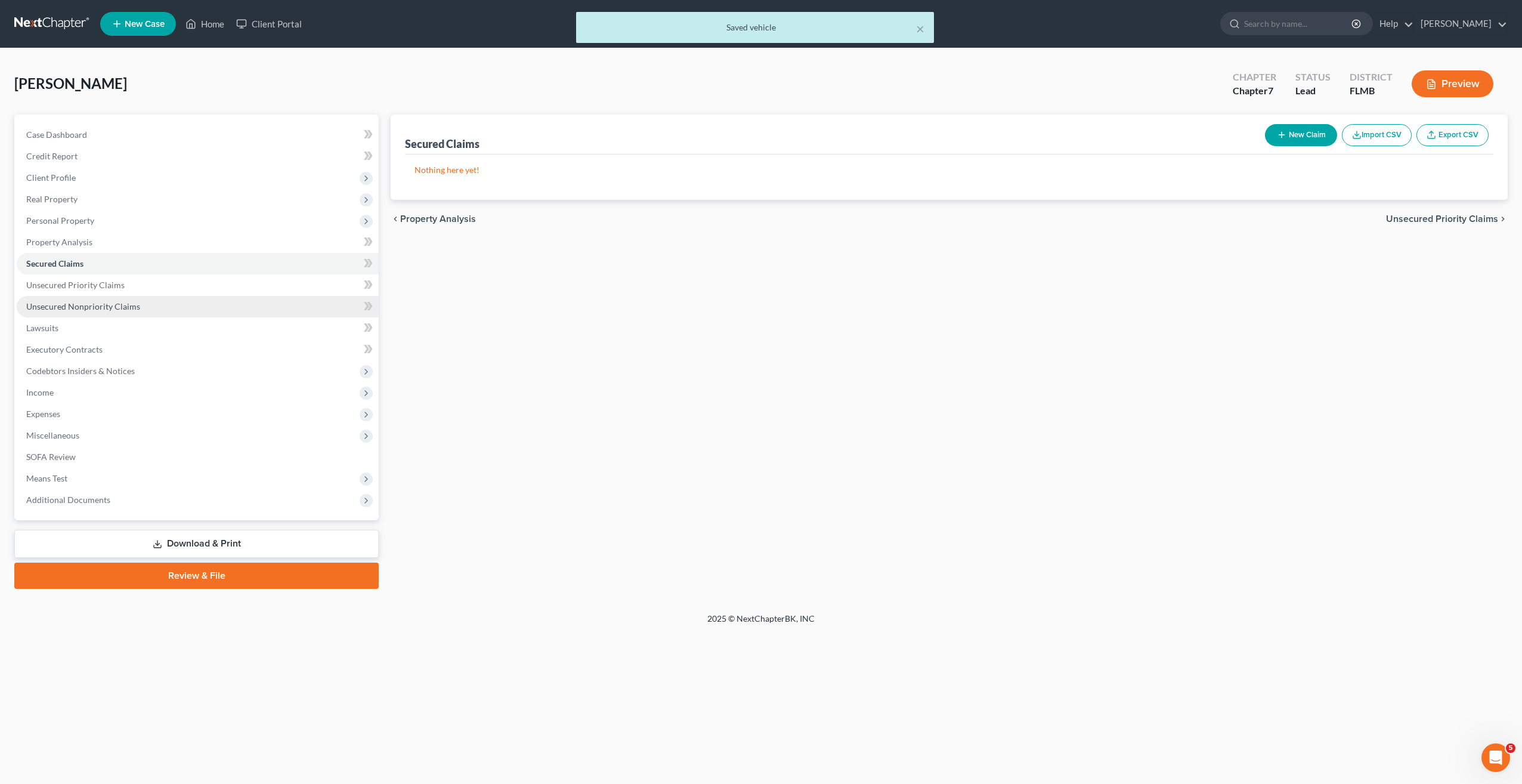
click at [77, 314] on link "Unsecured Nonpriority Claims" at bounding box center [198, 307] width 362 height 22
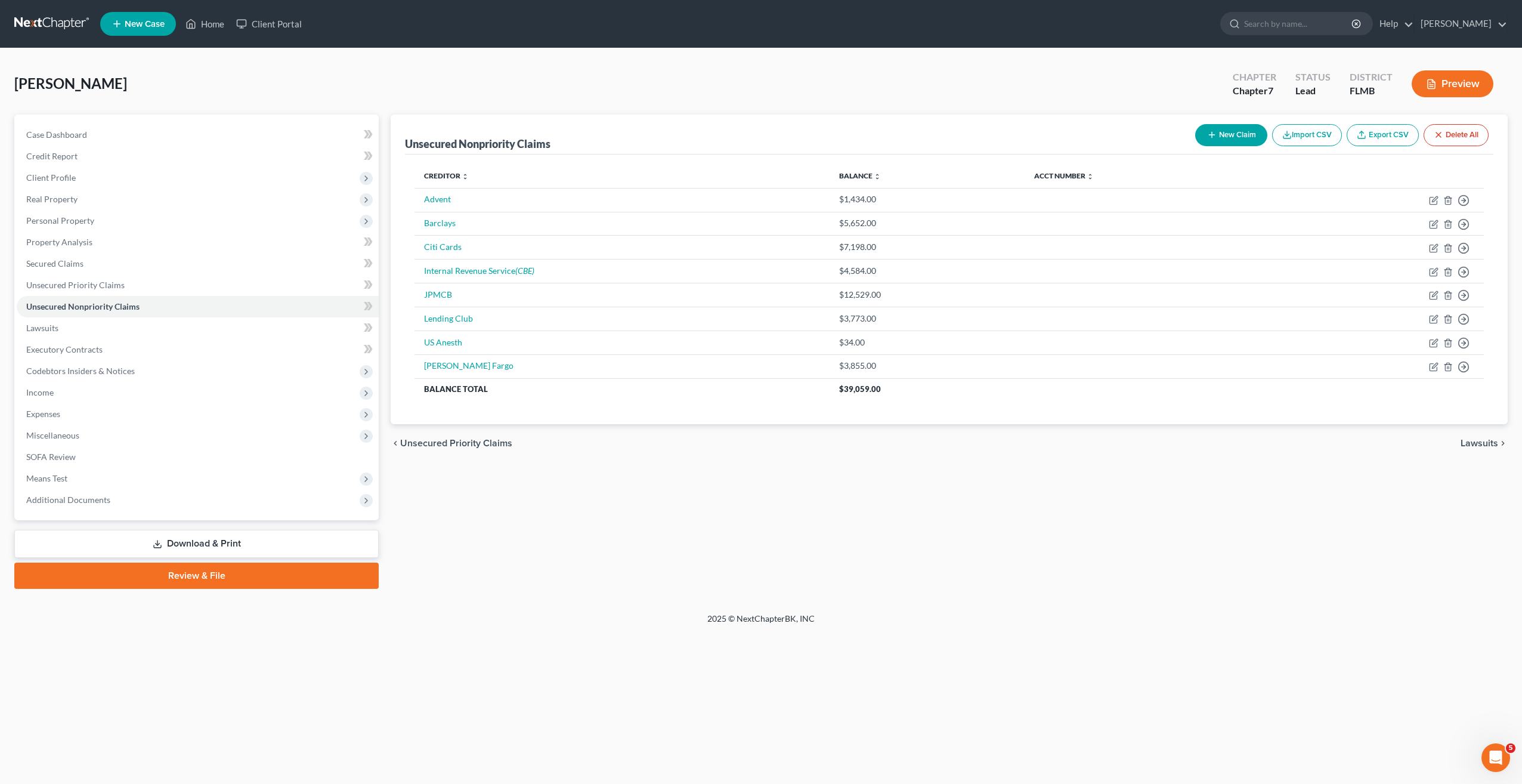
click at [609, 543] on div "Unsecured Nonpriority Claims New Claim Import CSV Export CSV Delete All Credito…" at bounding box center [949, 351] width 1129 height 474
click at [594, 543] on div "Unsecured Nonpriority Claims New Claim Import CSV Export CSV Delete All Credito…" at bounding box center [949, 351] width 1129 height 474
click at [595, 535] on div "Unsecured Nonpriority Claims New Claim Import CSV Export CSV Delete All Credito…" at bounding box center [949, 351] width 1129 height 474
click at [57, 325] on span "Lawsuits" at bounding box center [42, 328] width 32 height 10
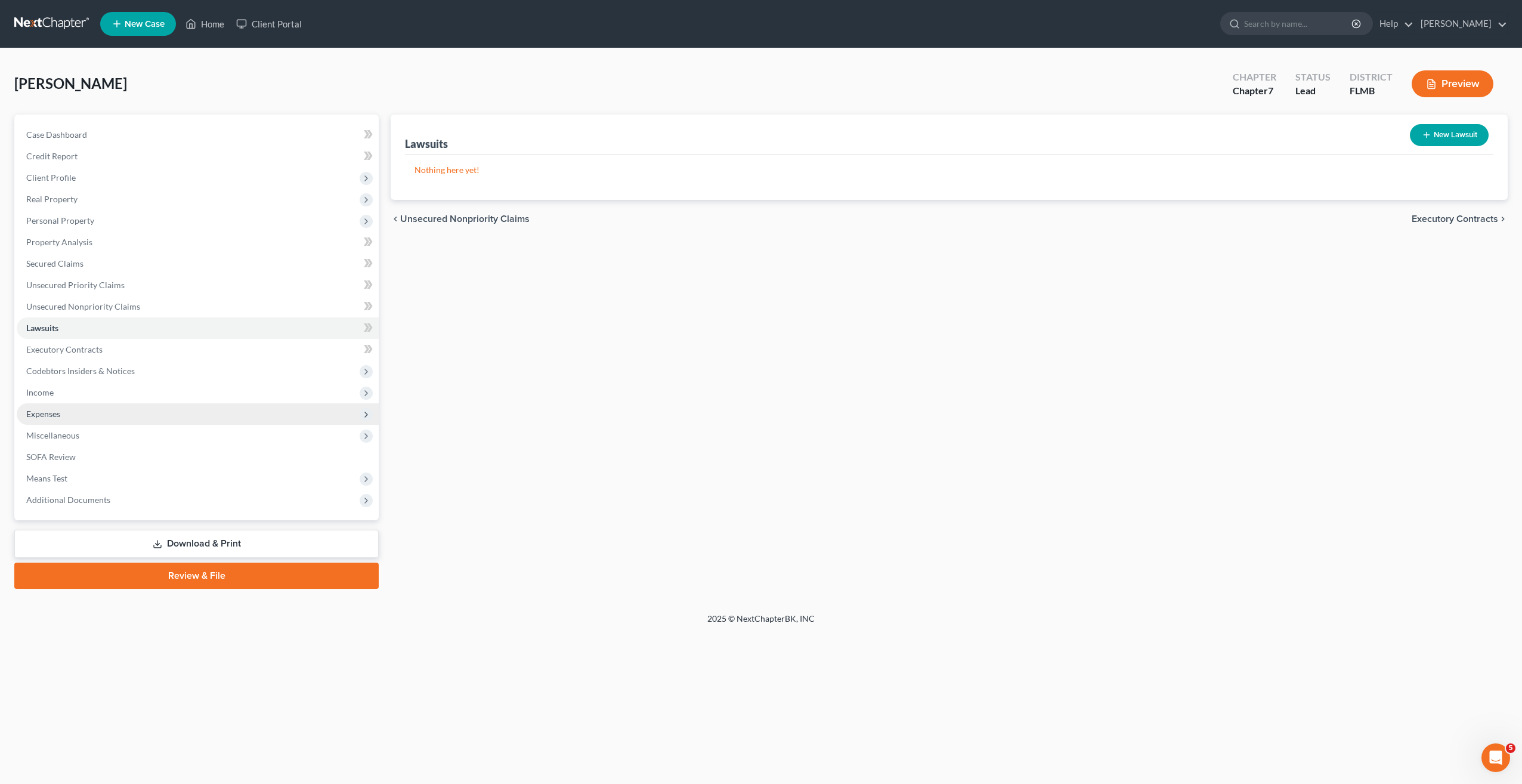
click at [44, 403] on span "Expenses" at bounding box center [198, 414] width 362 height 22
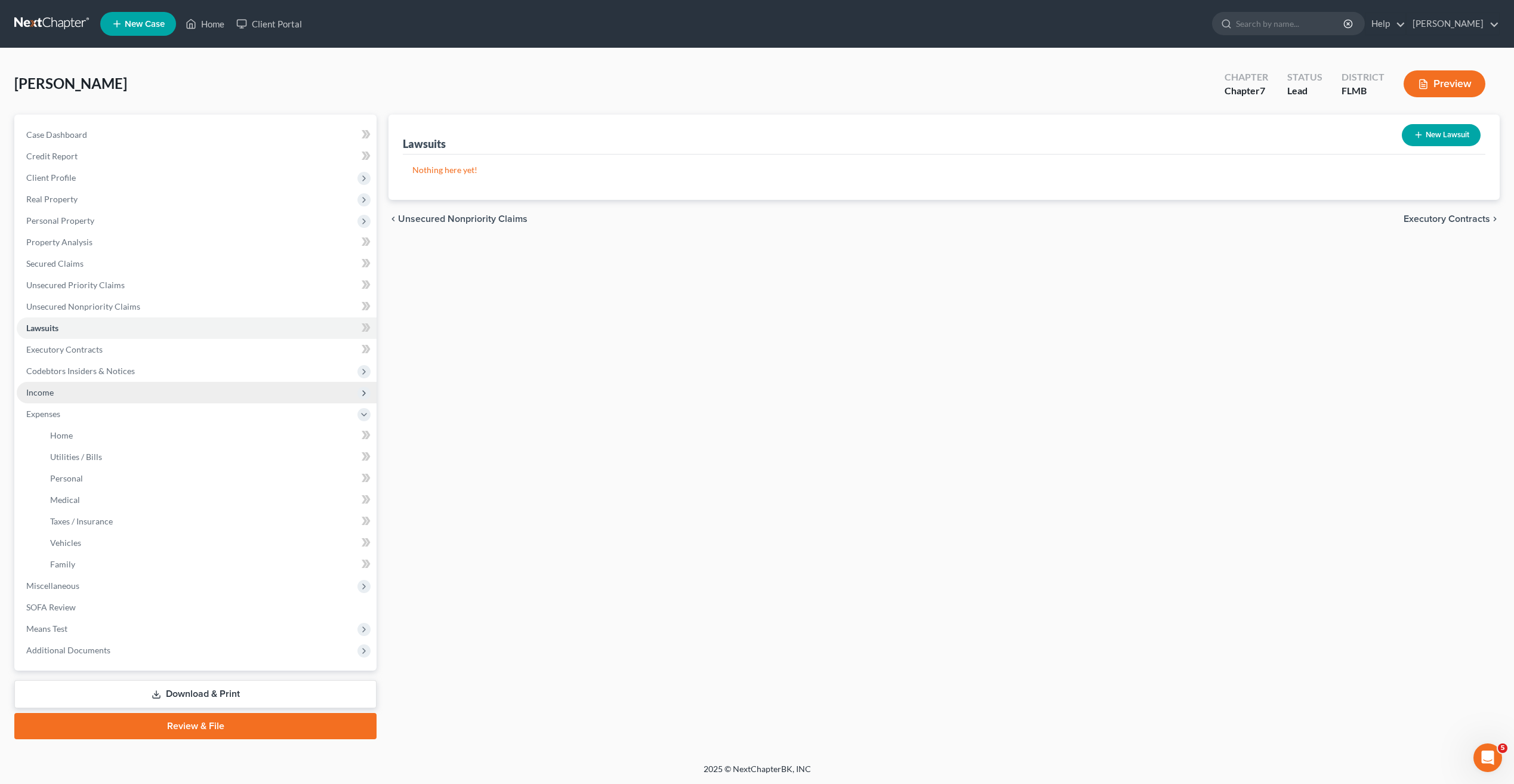
click at [46, 389] on span "Income" at bounding box center [40, 392] width 27 height 10
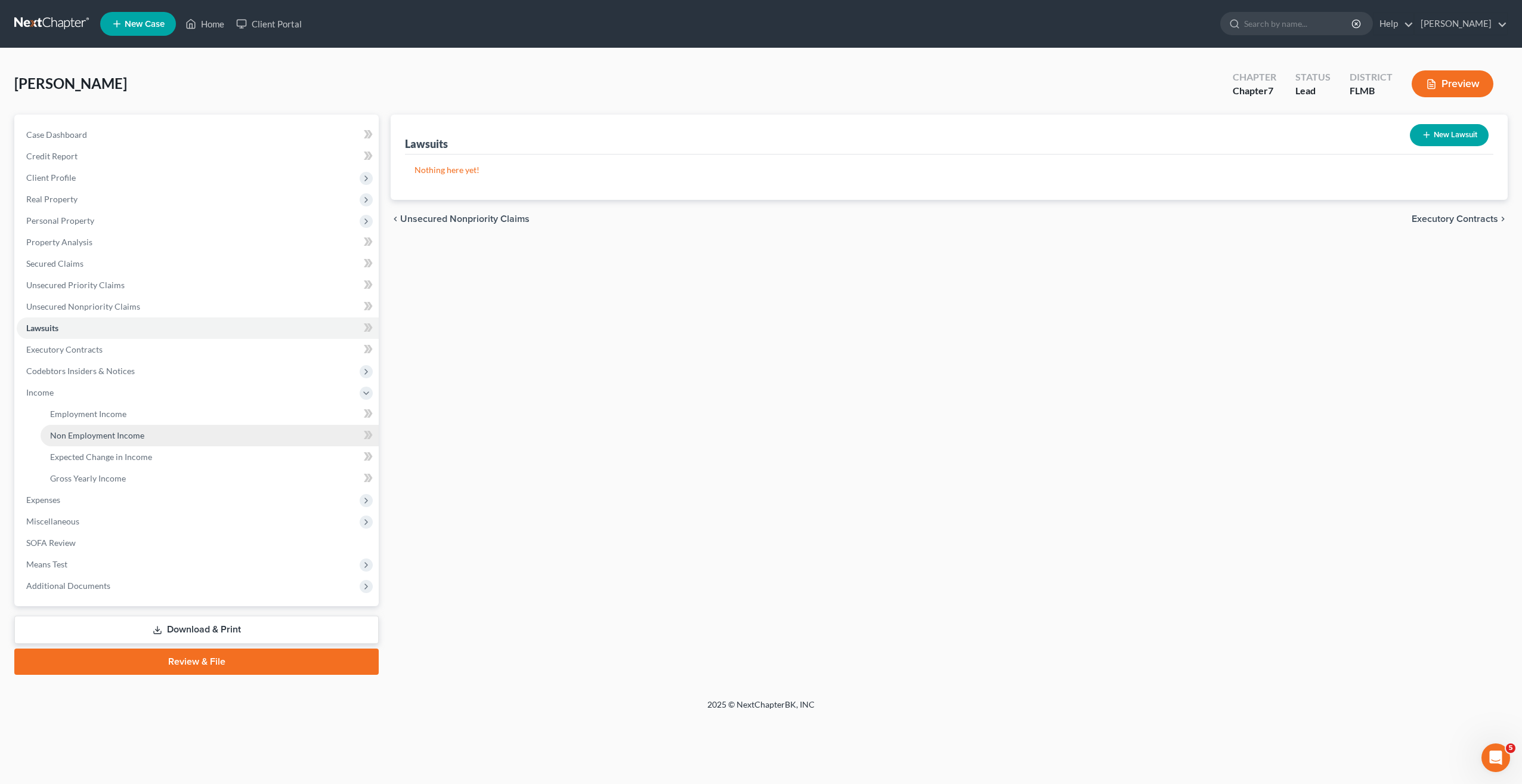
click at [70, 431] on span "Non Employment Income" at bounding box center [97, 435] width 94 height 10
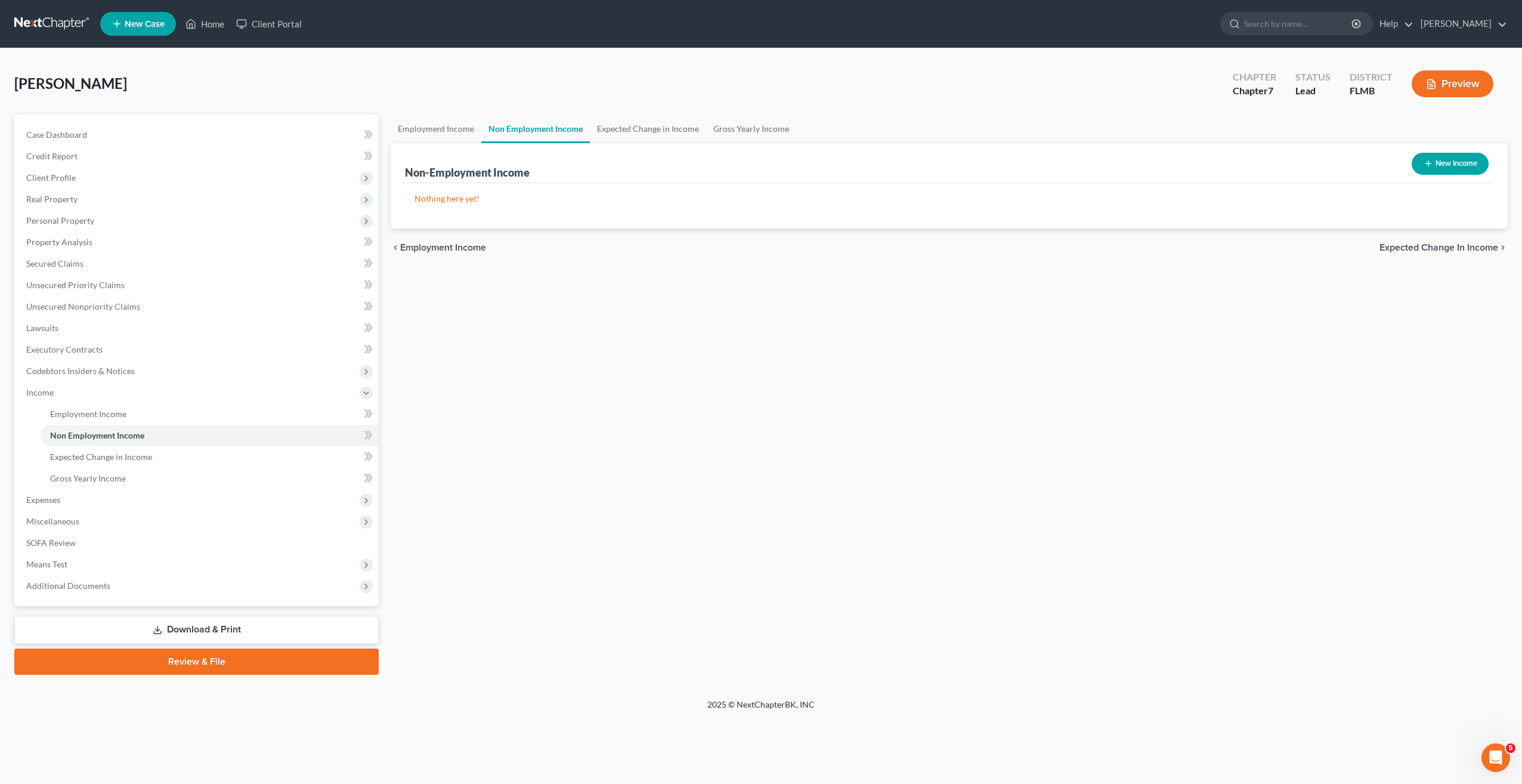
click at [1463, 165] on button "New Income" at bounding box center [1450, 163] width 77 height 22
select select "0"
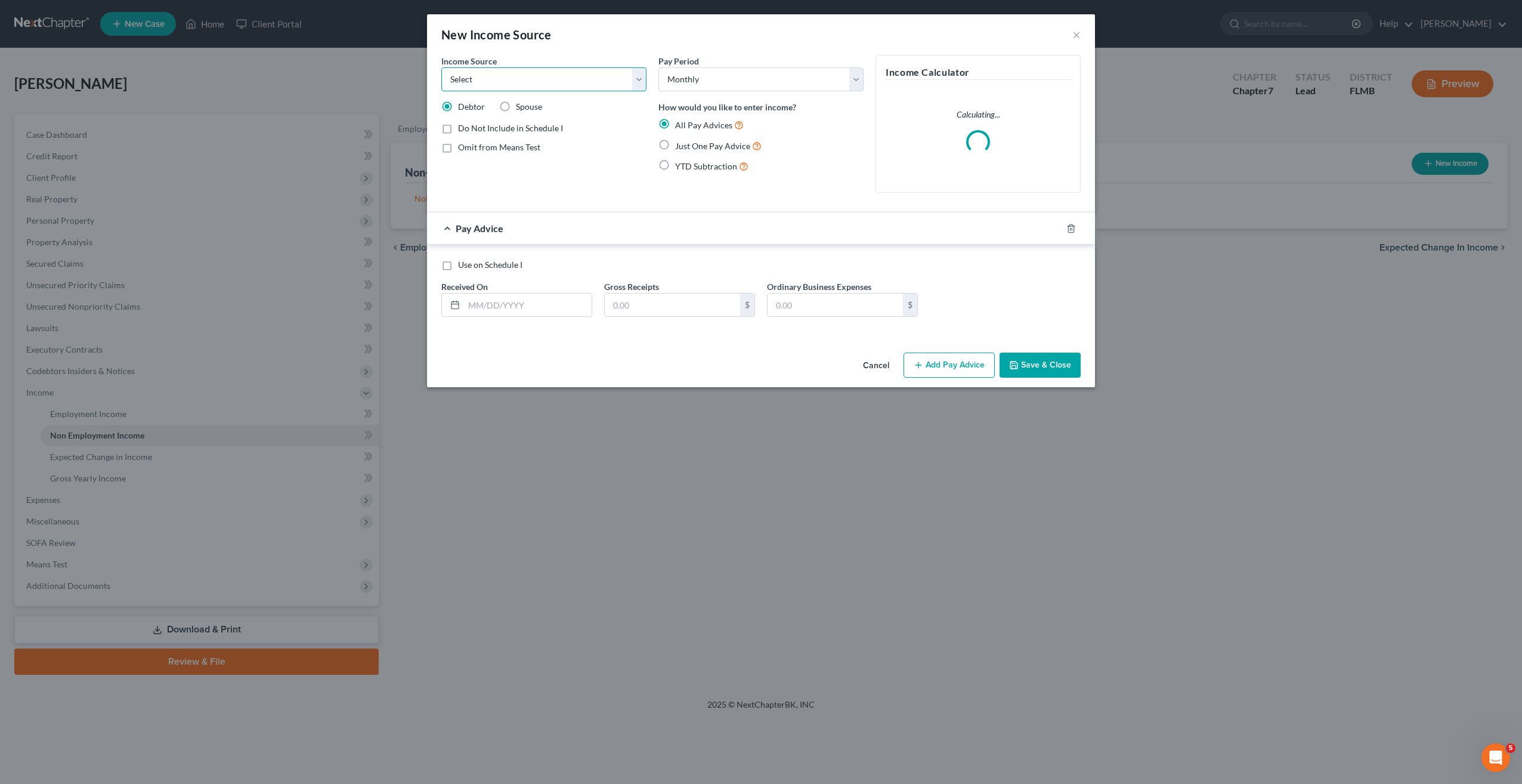
click at [525, 83] on select "Select Unemployment Disability (from employer) Pension Retirement Social Securi…" at bounding box center [544, 79] width 206 height 24
select select "0"
click at [441, 68] on select "Select Unemployment Disability (from employer) Pension Retirement Social Securi…" at bounding box center [544, 79] width 206 height 24
click at [675, 146] on label "Just One Pay Advice" at bounding box center [719, 145] width 86 height 14
click at [680, 146] on input "Just One Pay Advice" at bounding box center [683, 142] width 8 height 8
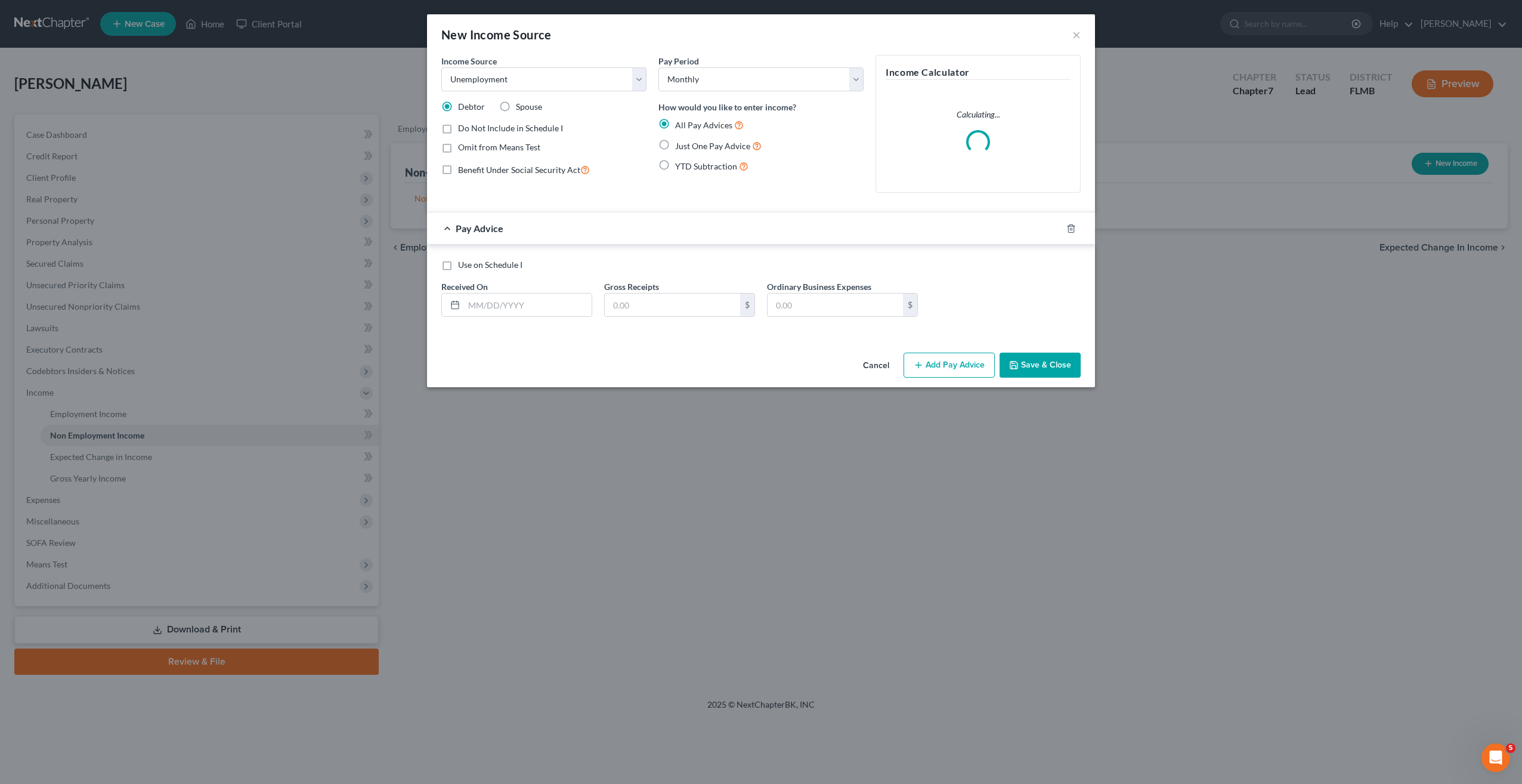
radio input "true"
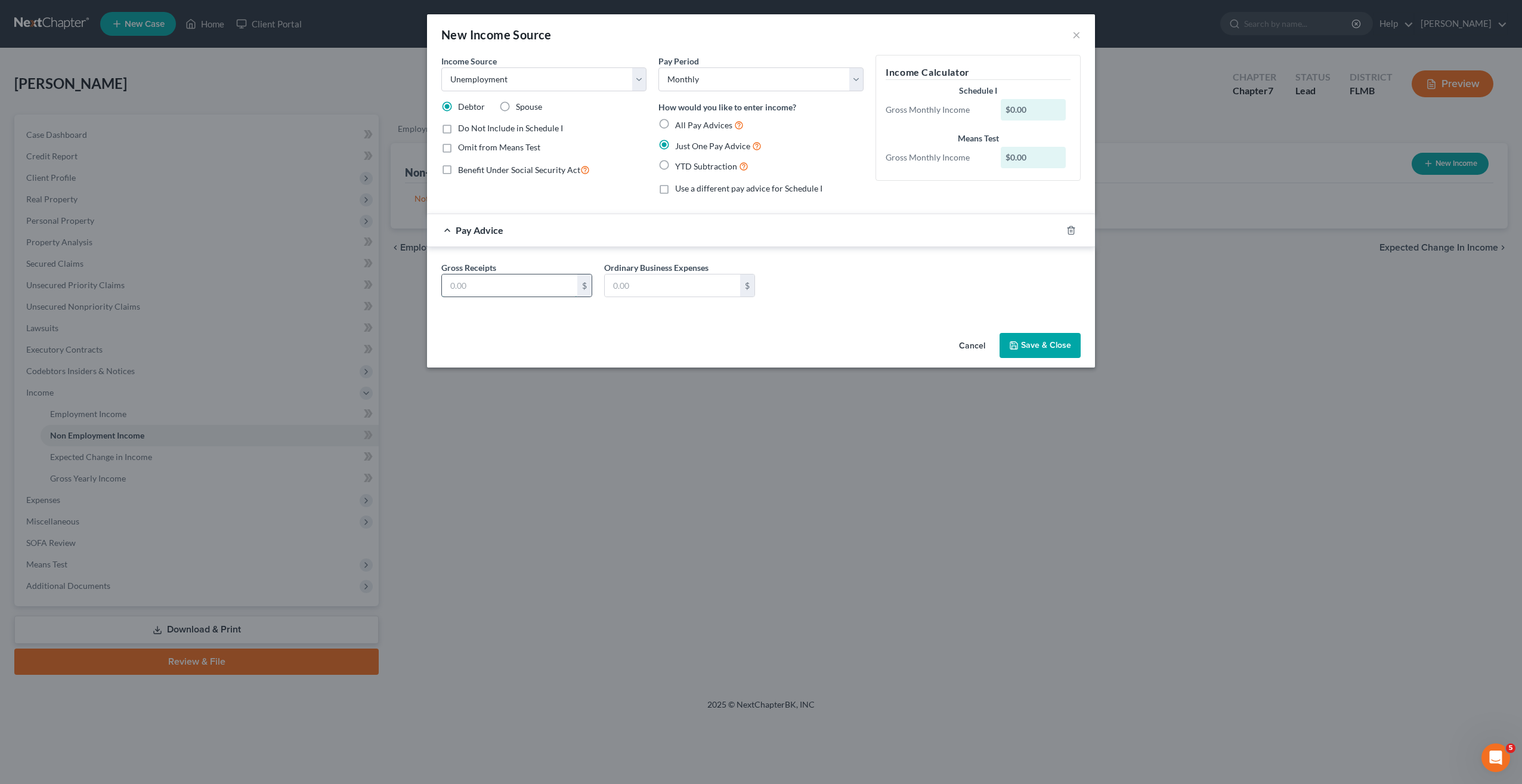
click at [499, 282] on input "text" at bounding box center [509, 286] width 135 height 23
click at [677, 91] on select "Select Monthly Twice Monthly Every Other Week Weekly" at bounding box center [761, 79] width 206 height 24
select select "3"
click at [658, 68] on select "Select Monthly Twice Monthly Every Other Week Weekly" at bounding box center [761, 79] width 206 height 24
click at [503, 282] on input "text" at bounding box center [509, 286] width 135 height 23
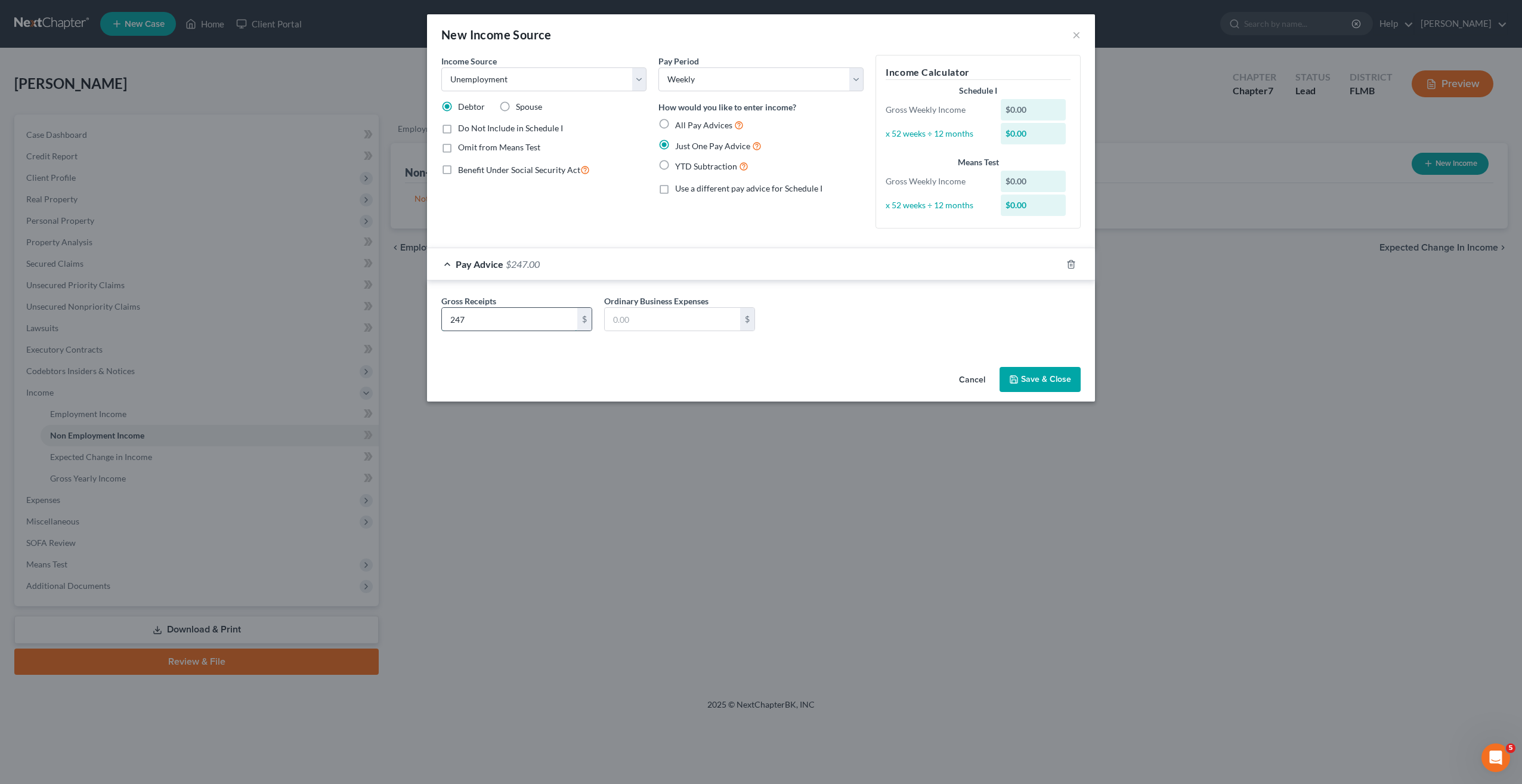
type input "247"
click at [908, 302] on div "Gross Receipts 247 $ Ordinary Business Expenses $" at bounding box center [761, 318] width 651 height 46
click at [1051, 384] on button "Save & Close" at bounding box center [1040, 379] width 81 height 25
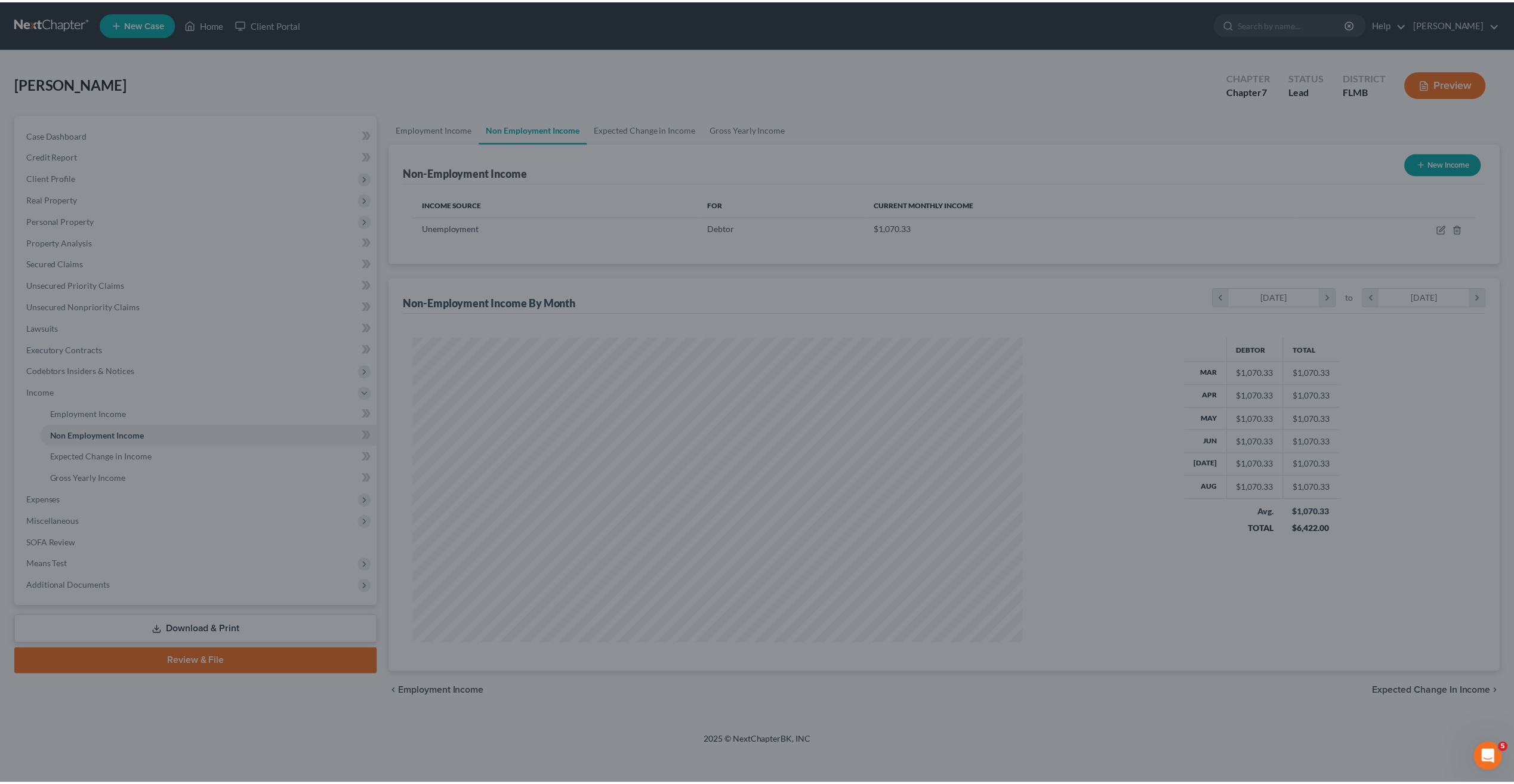
scroll to position [307, 638]
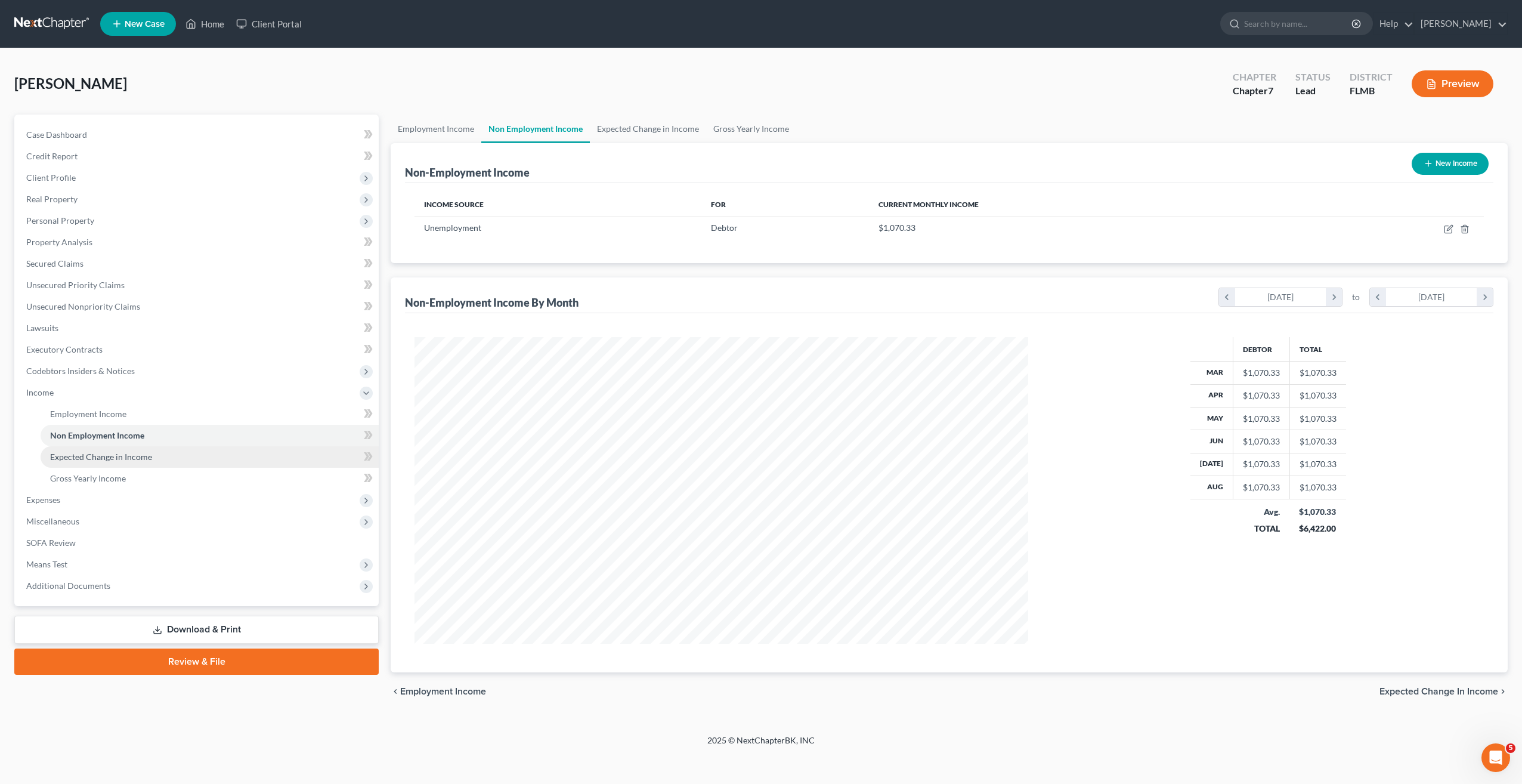
click at [114, 461] on span "Expected Change in Income" at bounding box center [101, 456] width 102 height 10
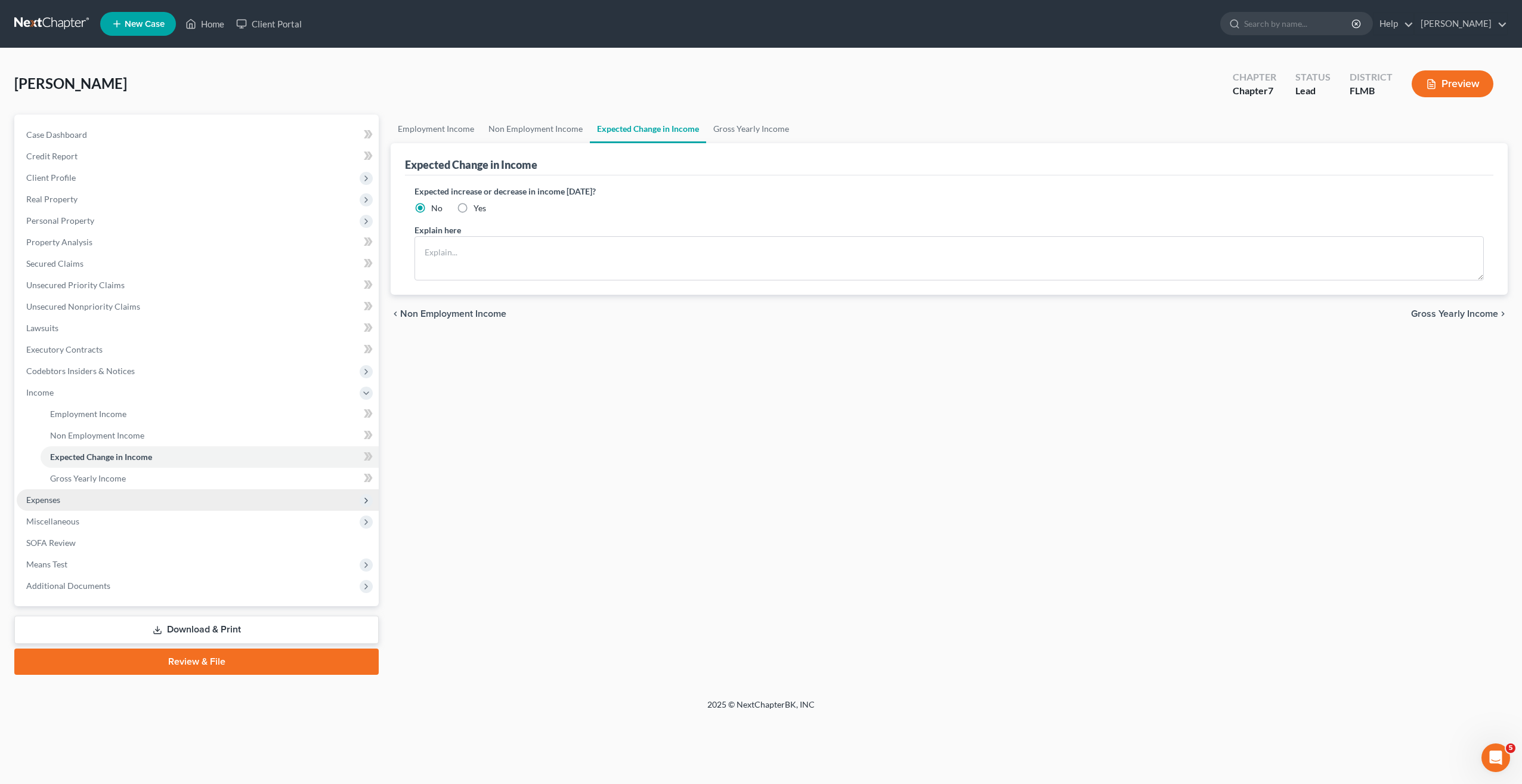
drag, startPoint x: 65, startPoint y: 500, endPoint x: 66, endPoint y: 520, distance: 20.0
click at [65, 500] on span "Expenses" at bounding box center [198, 500] width 362 height 22
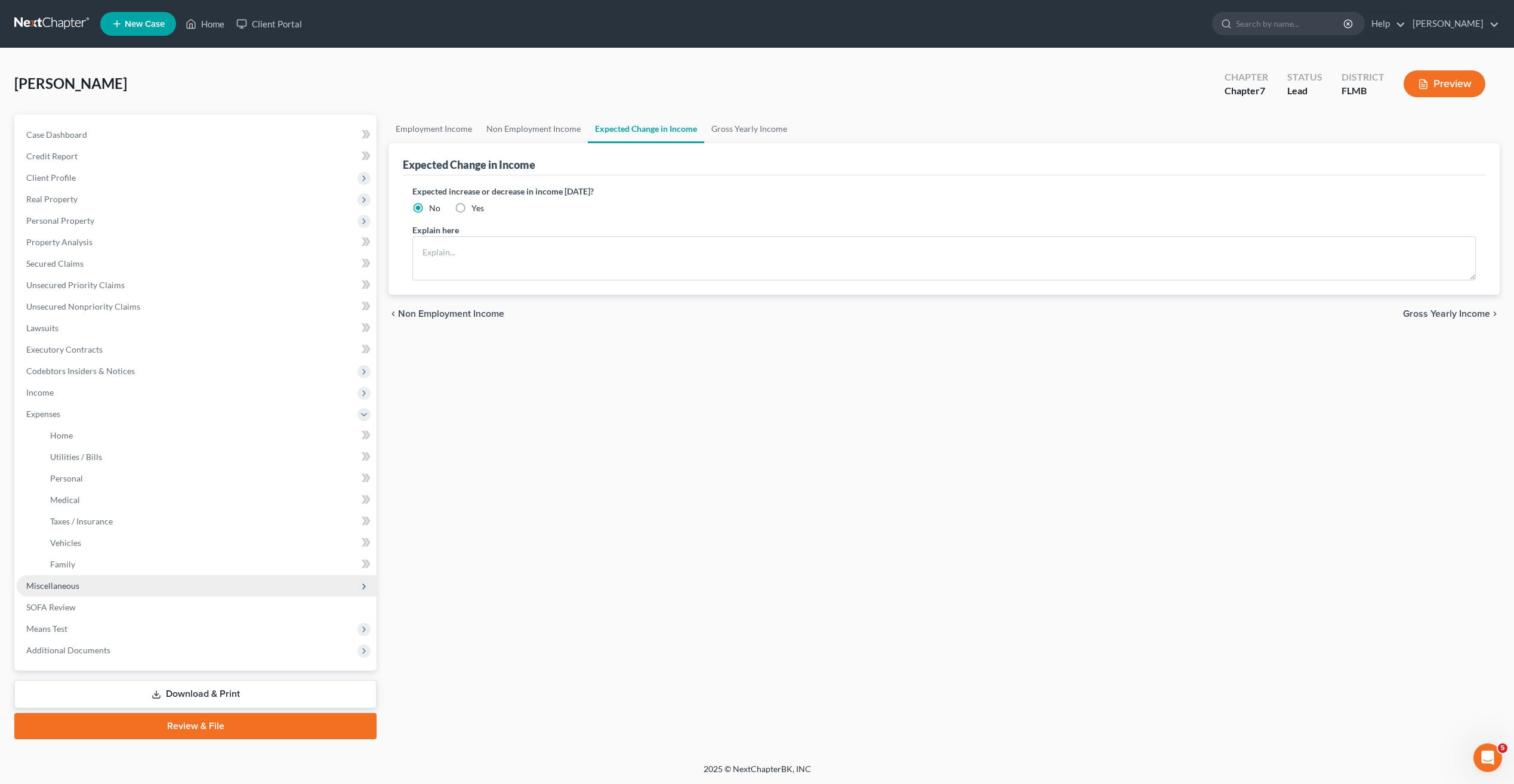
scroll to position [1, 0]
click at [48, 633] on span "Means Test" at bounding box center [196, 628] width 360 height 22
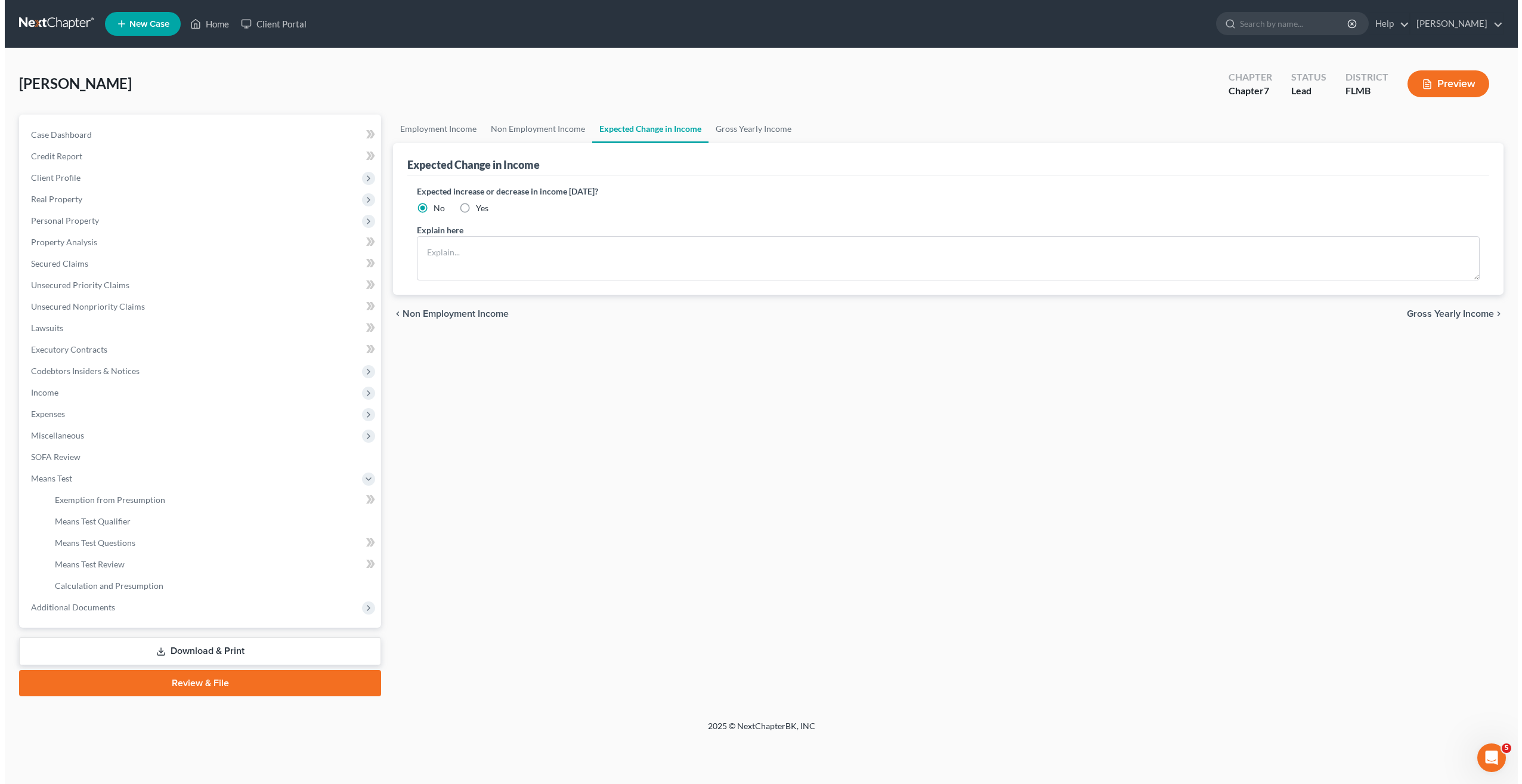
scroll to position [0, 0]
click at [55, 268] on span "Secured Claims" at bounding box center [55, 263] width 57 height 10
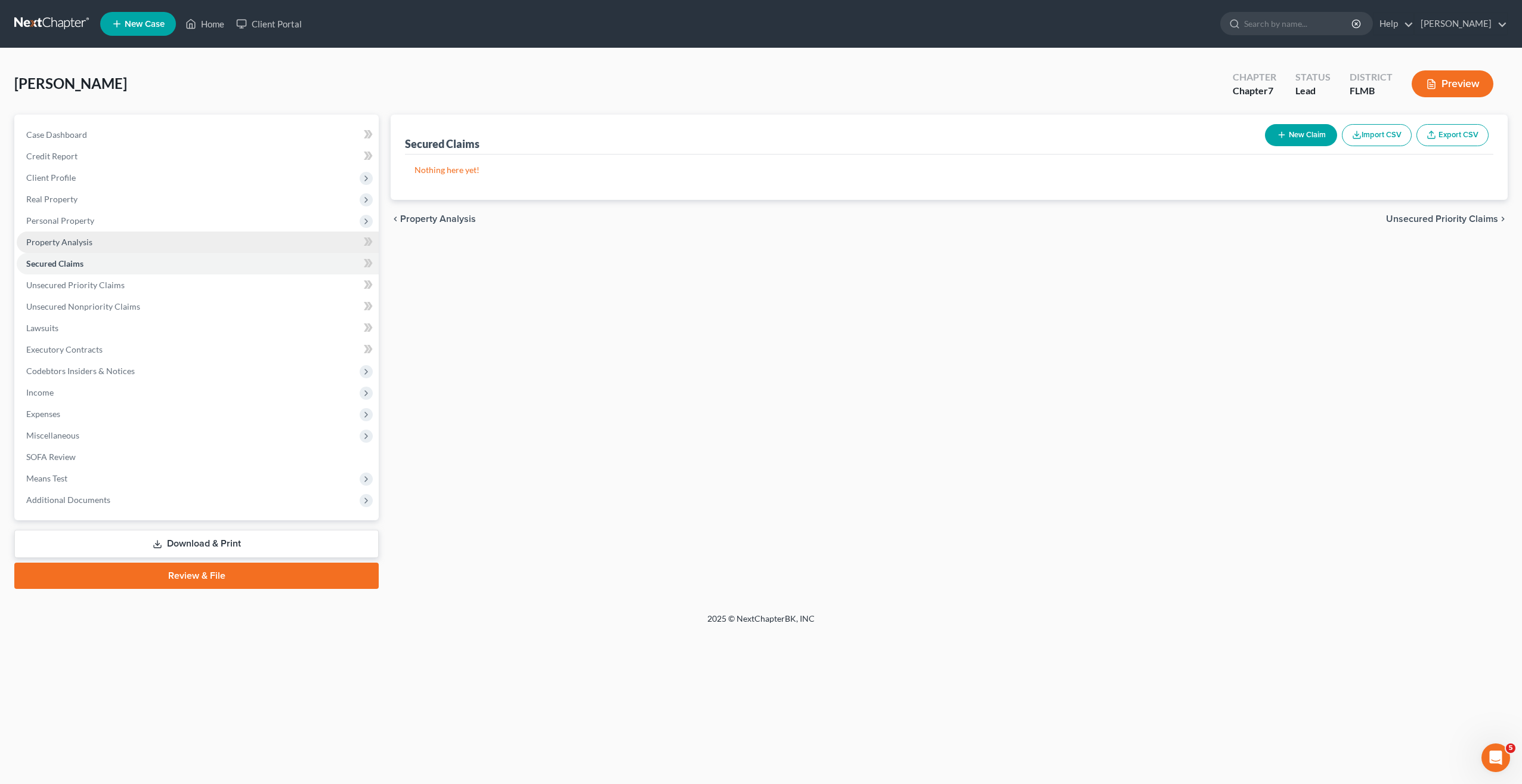
click at [58, 241] on span "Property Analysis" at bounding box center [60, 242] width 66 height 10
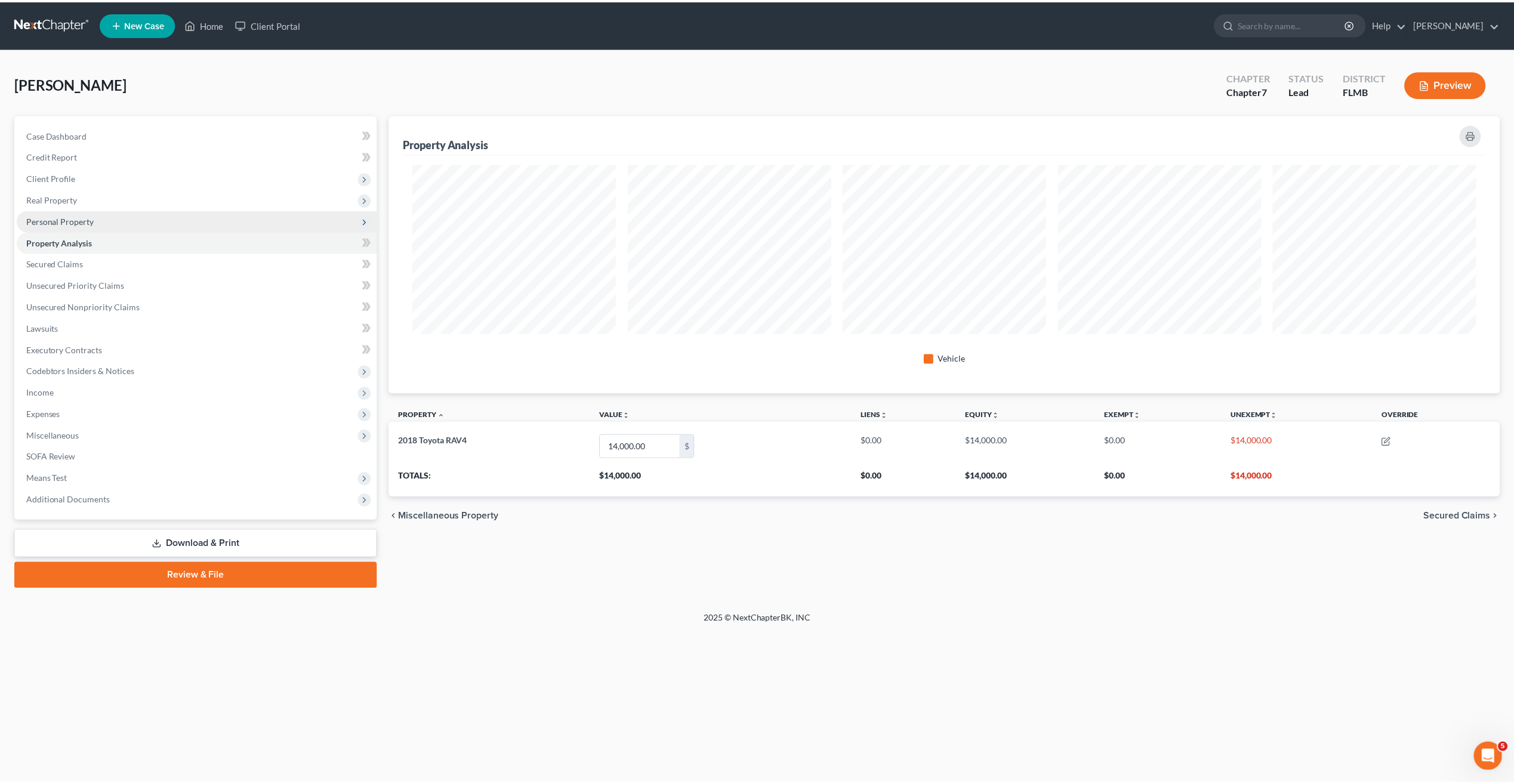
scroll to position [279, 1118]
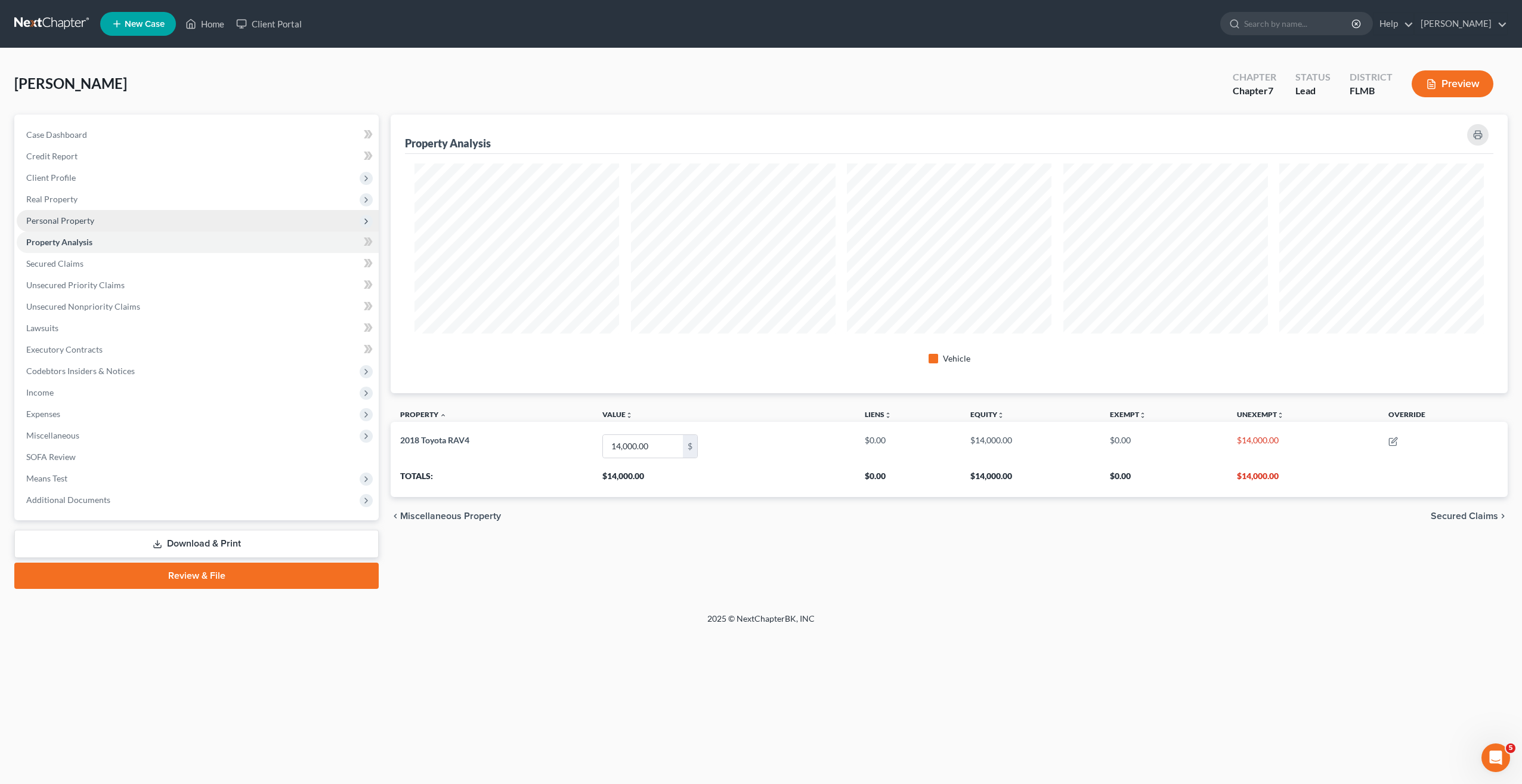
click at [58, 213] on span "Personal Property" at bounding box center [198, 221] width 362 height 22
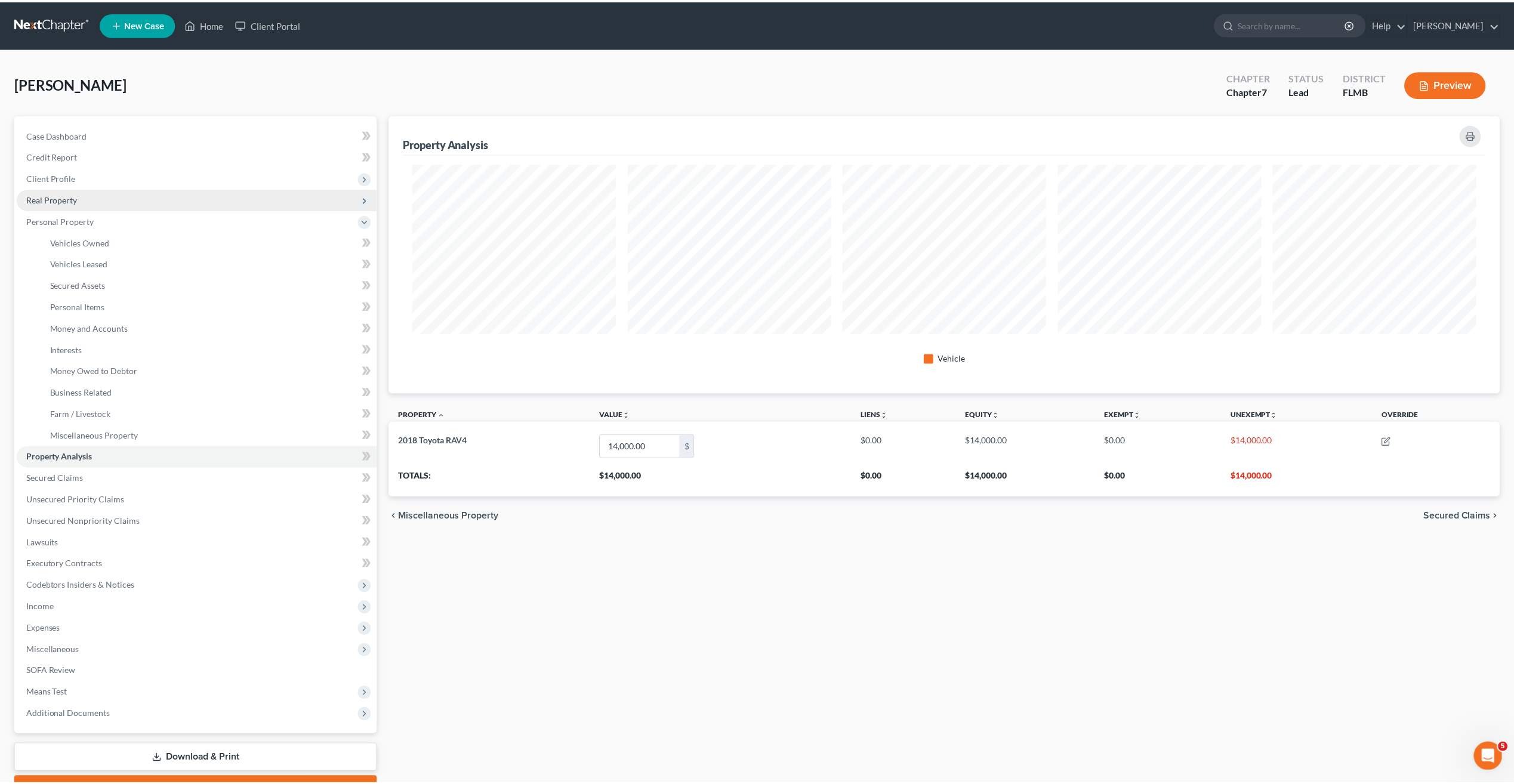
scroll to position [0, 0]
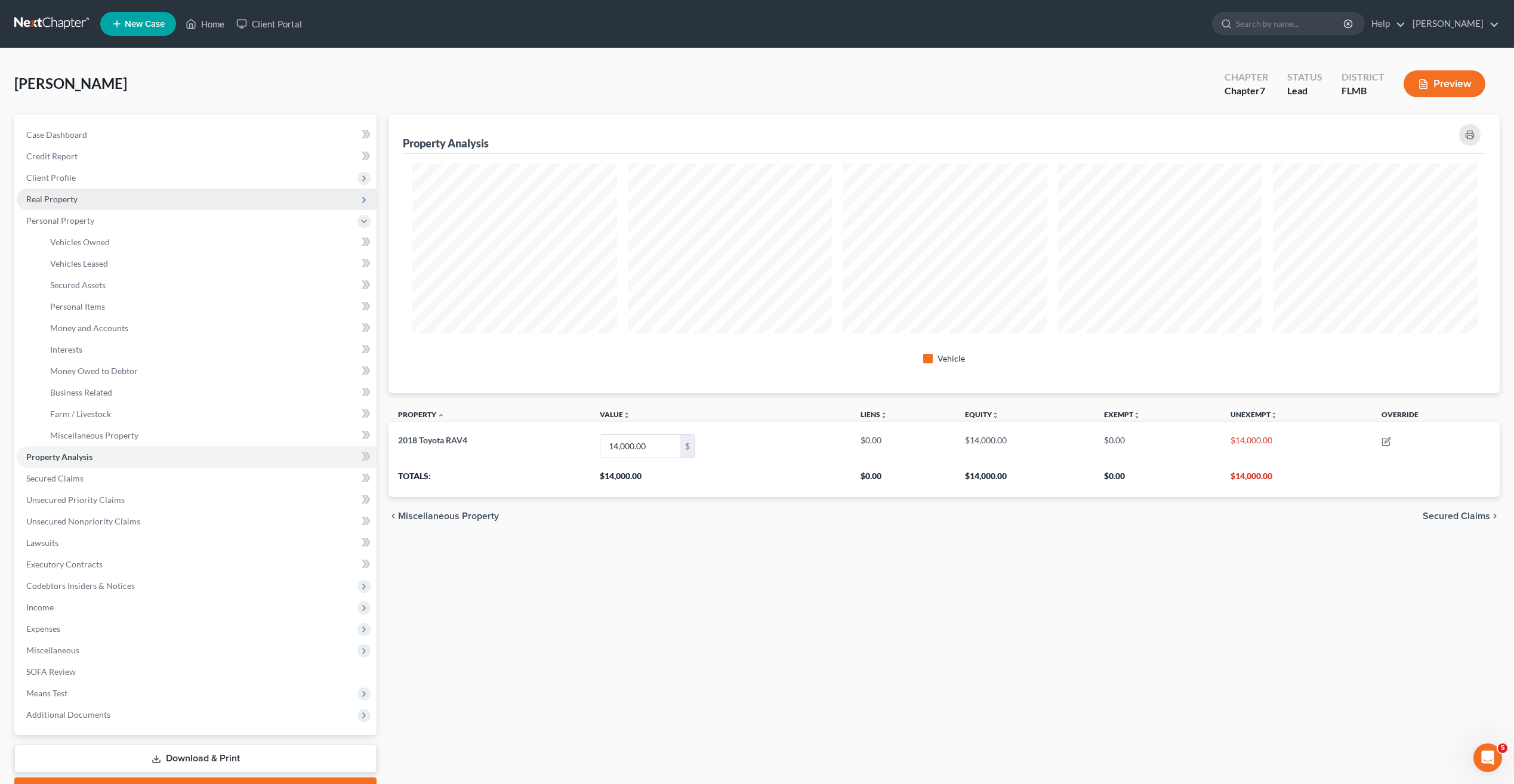
click at [59, 197] on span "Real Property" at bounding box center [52, 199] width 51 height 10
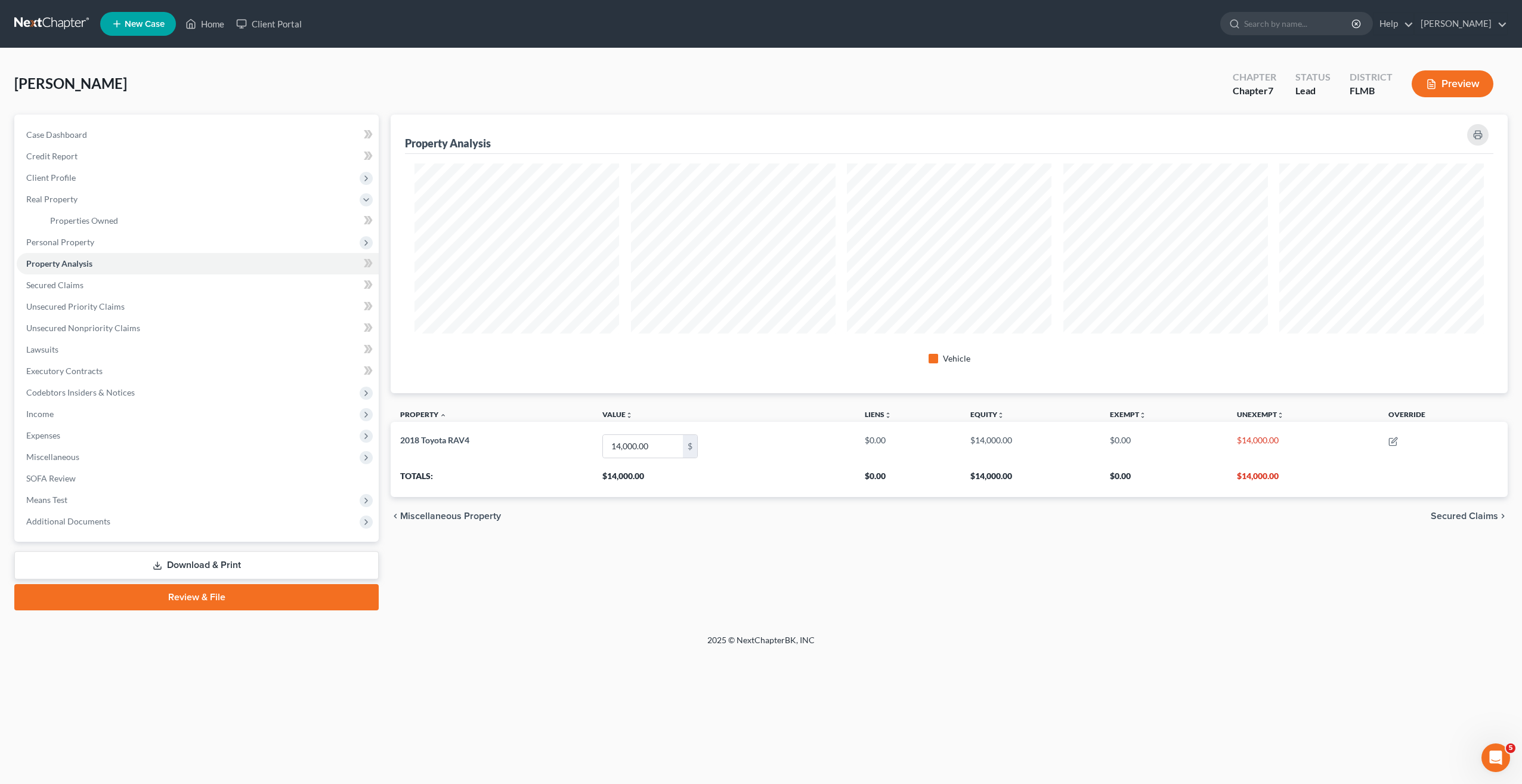
drag, startPoint x: 1044, startPoint y: 602, endPoint x: 818, endPoint y: 484, distance: 255.0
click at [1041, 596] on div "Property Analysis Vehicle Property unfold_more expand_more expand_less Value un…" at bounding box center [949, 362] width 1129 height 496
click at [920, 584] on div "Property Analysis Vehicle Property unfold_more expand_more expand_less Value un…" at bounding box center [949, 362] width 1129 height 496
